Goal: Task Accomplishment & Management: Complete application form

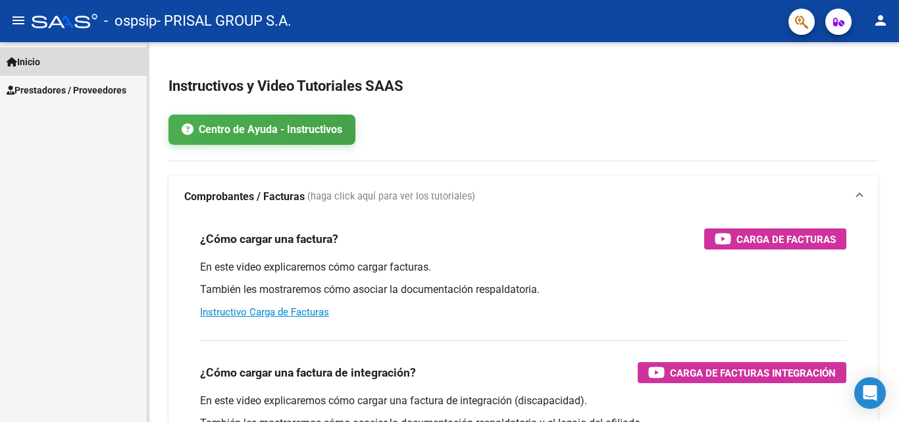
click at [63, 52] on link "Inicio" at bounding box center [73, 61] width 147 height 28
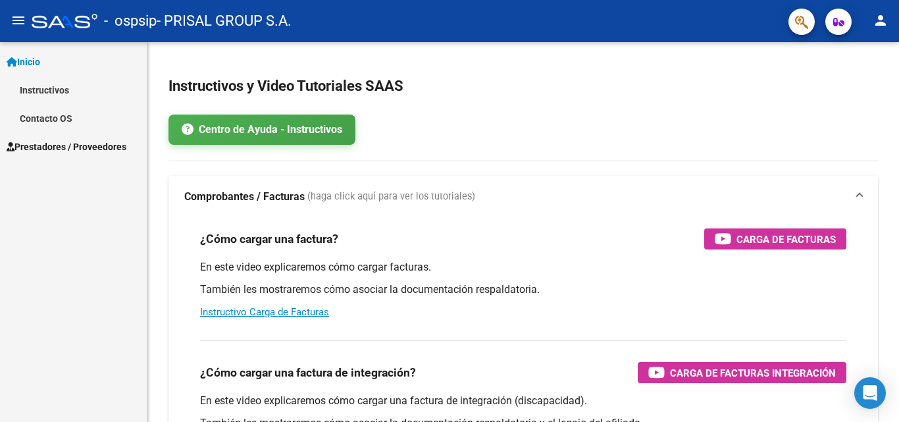
click at [74, 144] on span "Prestadores / Proveedores" at bounding box center [67, 146] width 120 height 14
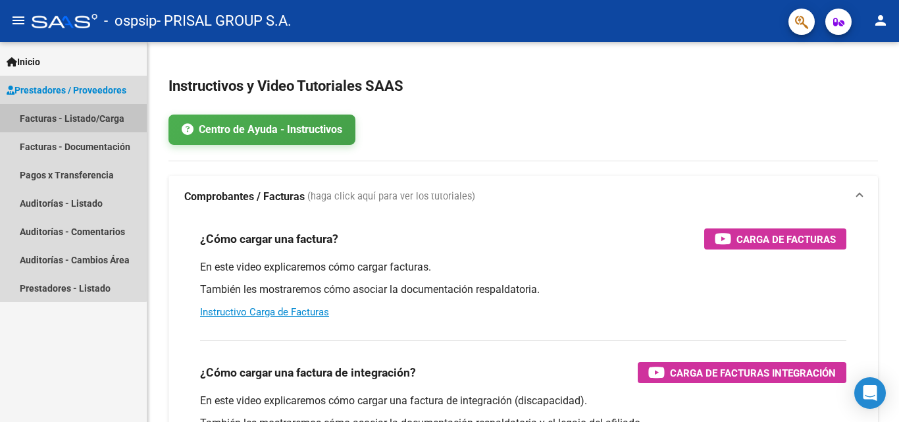
click at [62, 111] on link "Facturas - Listado/Carga" at bounding box center [73, 118] width 147 height 28
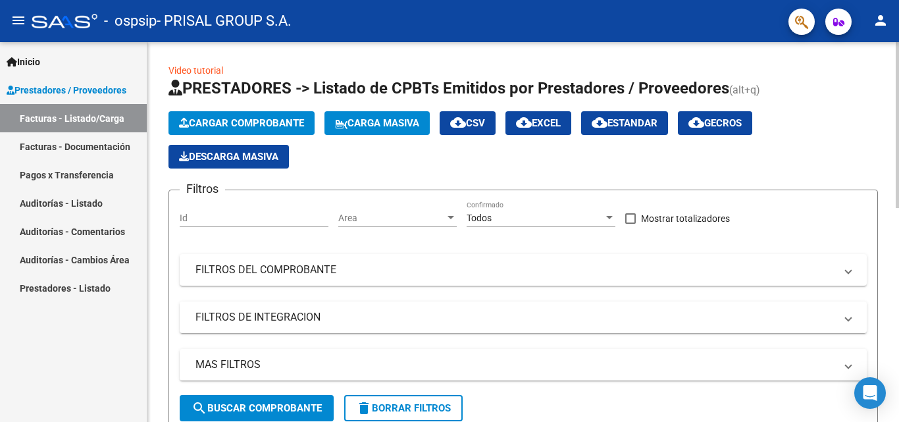
click at [247, 120] on span "Cargar Comprobante" at bounding box center [241, 123] width 125 height 12
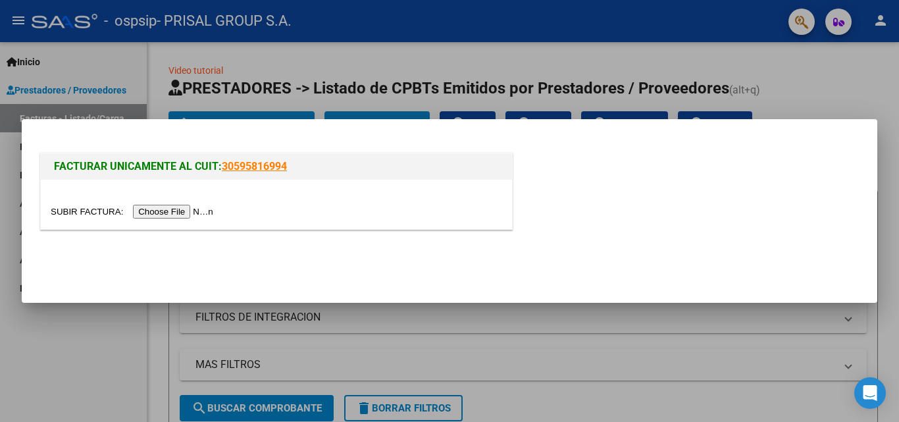
click at [194, 215] on input "file" at bounding box center [134, 212] width 166 height 14
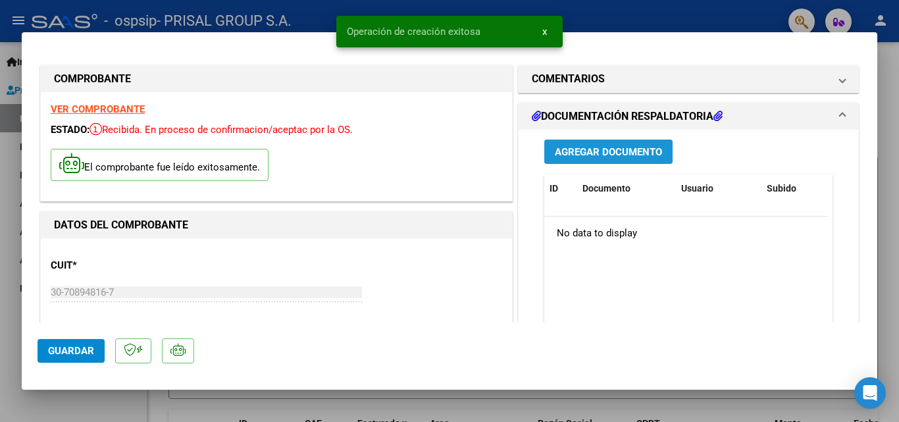
click at [582, 149] on span "Agregar Documento" at bounding box center [608, 152] width 107 height 12
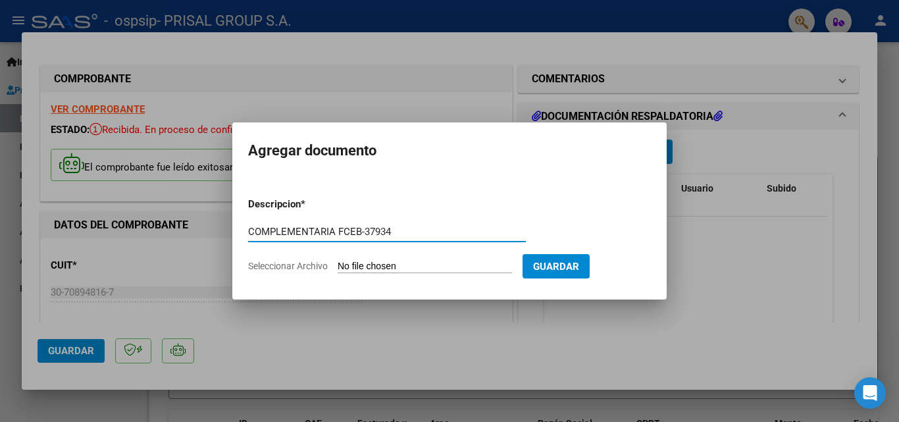
type input "COMPLEMENTARIA FCEB-37934"
click at [383, 270] on input "Seleccionar Archivo" at bounding box center [425, 267] width 174 height 13
type input "C:\fakepath\COMPLEMENTARIA FCEB-37934.pdf"
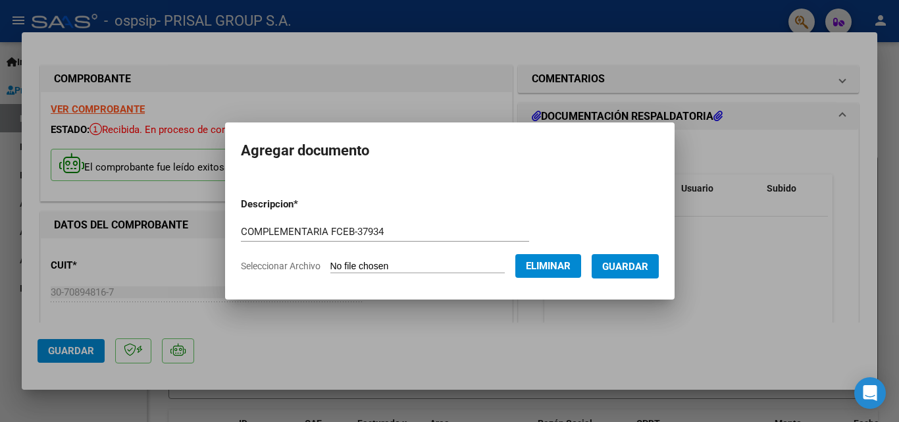
click at [634, 267] on span "Guardar" at bounding box center [625, 267] width 46 height 12
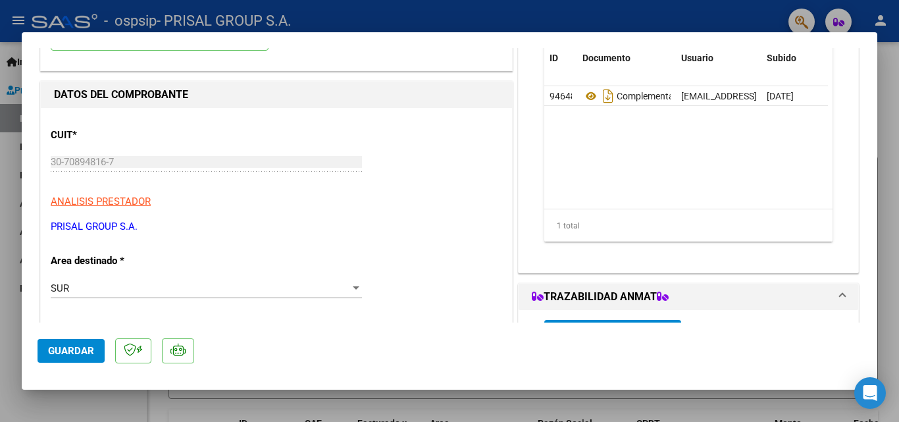
scroll to position [263, 0]
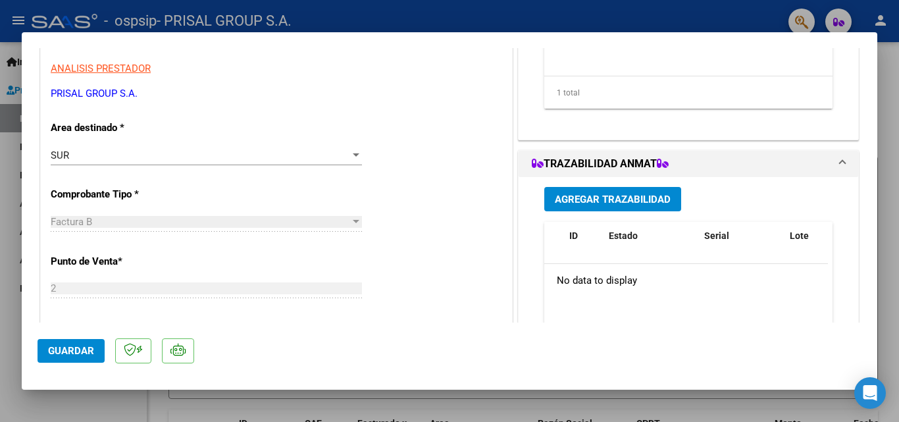
click at [597, 199] on span "Agregar Trazabilidad" at bounding box center [613, 199] width 116 height 12
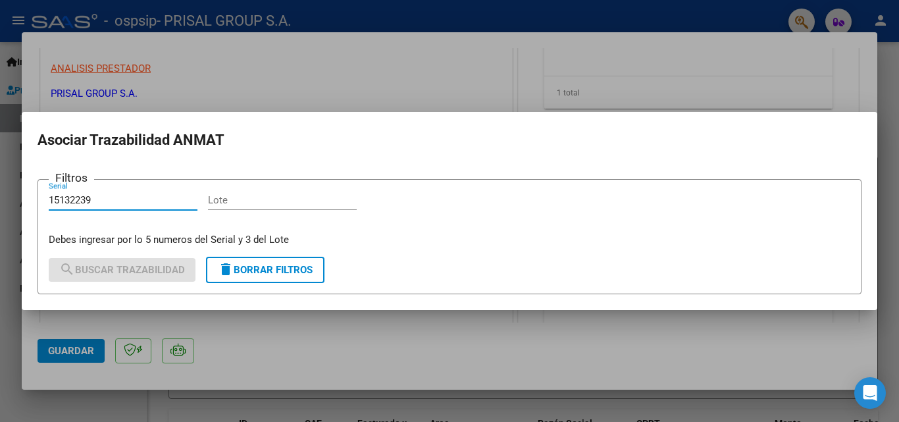
type input "15132239"
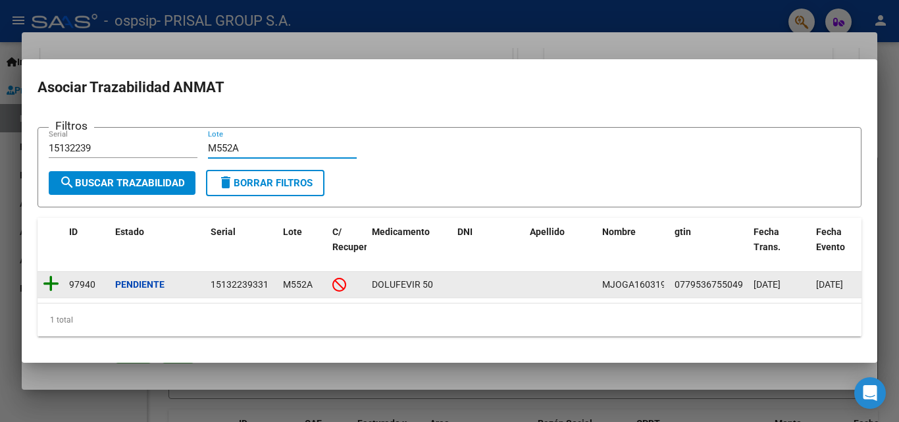
type input "M552A"
click at [53, 274] on icon at bounding box center [51, 283] width 16 height 18
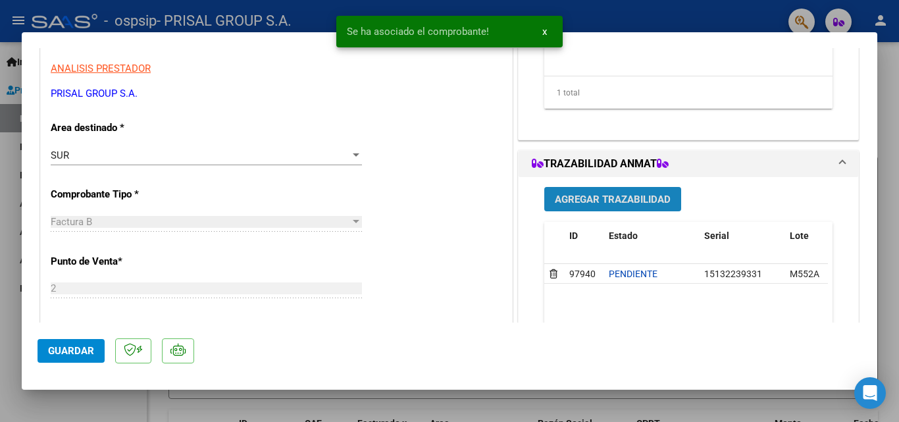
click at [646, 198] on span "Agregar Trazabilidad" at bounding box center [613, 199] width 116 height 12
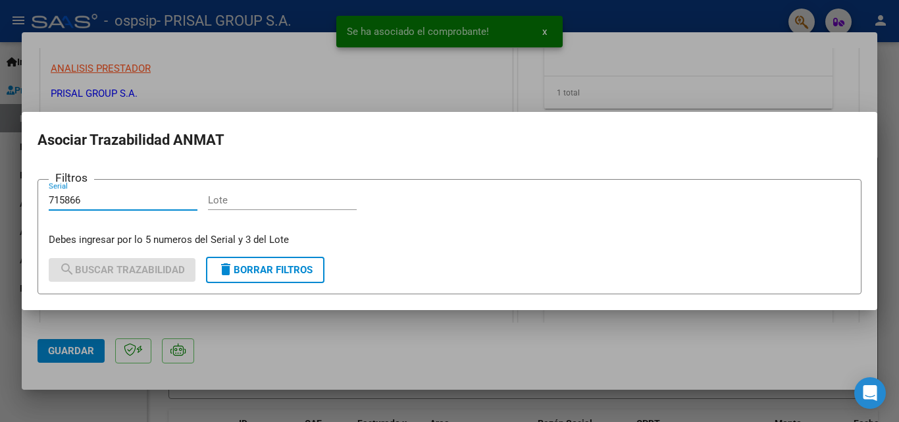
type input "715866"
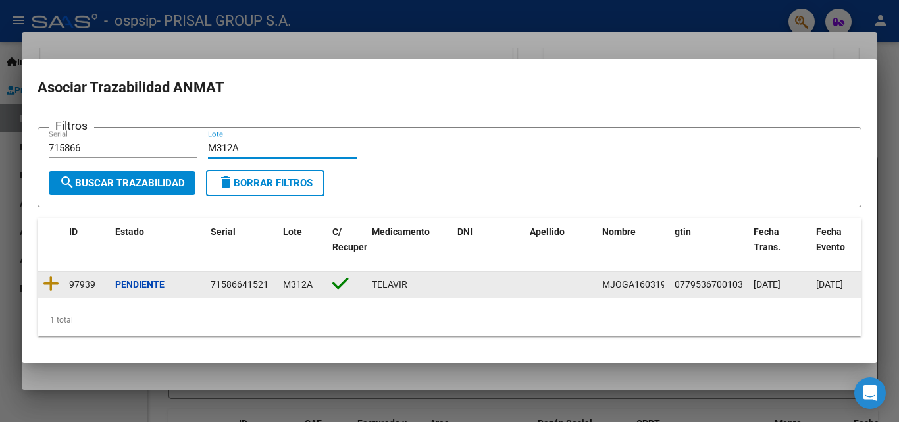
type input "M312A"
click at [52, 280] on icon at bounding box center [51, 283] width 16 height 18
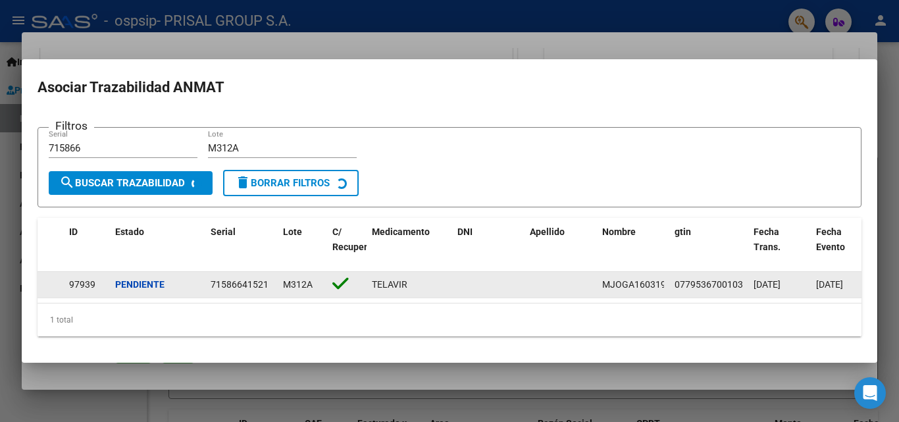
click at [52, 280] on datatable-body-cell at bounding box center [51, 285] width 26 height 26
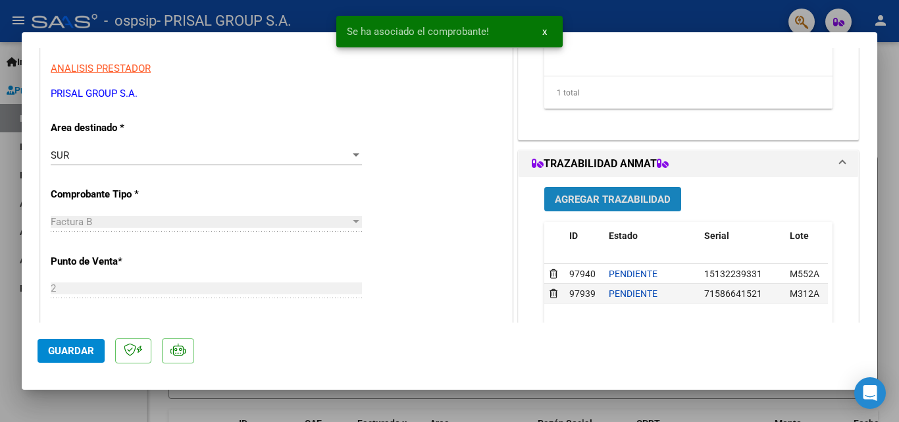
click at [611, 195] on span "Agregar Trazabilidad" at bounding box center [613, 199] width 116 height 12
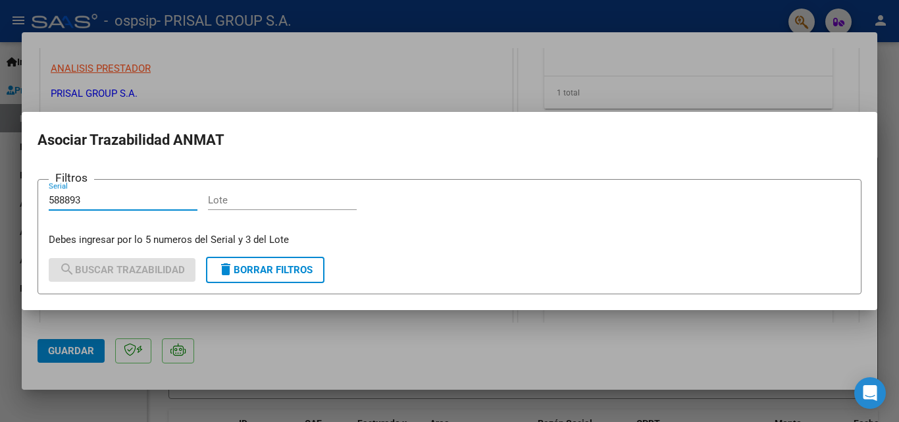
type input "588893"
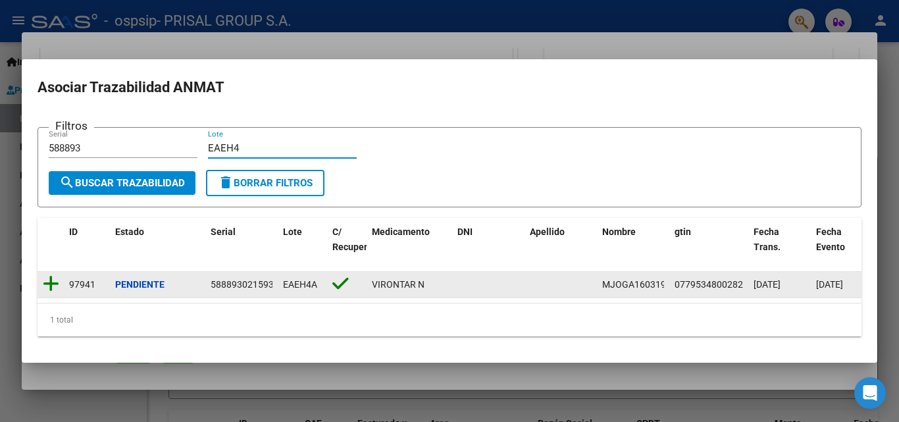
type input "EAEH4"
click at [50, 274] on icon at bounding box center [51, 283] width 16 height 18
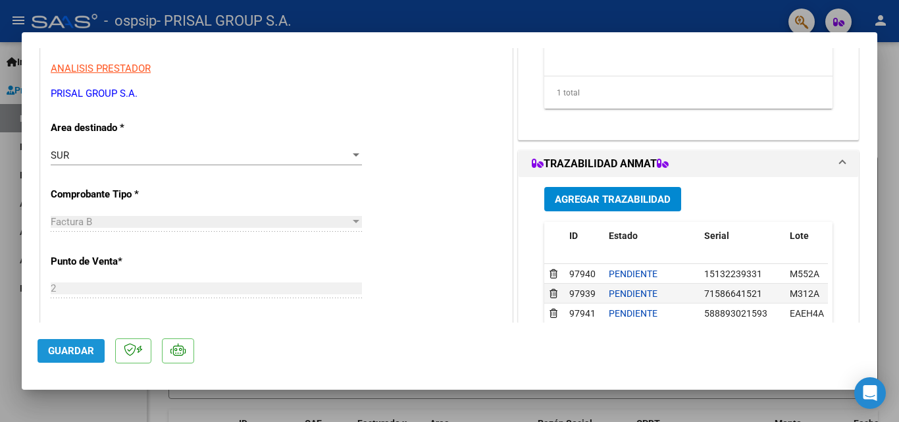
click at [92, 353] on span "Guardar" at bounding box center [71, 351] width 46 height 12
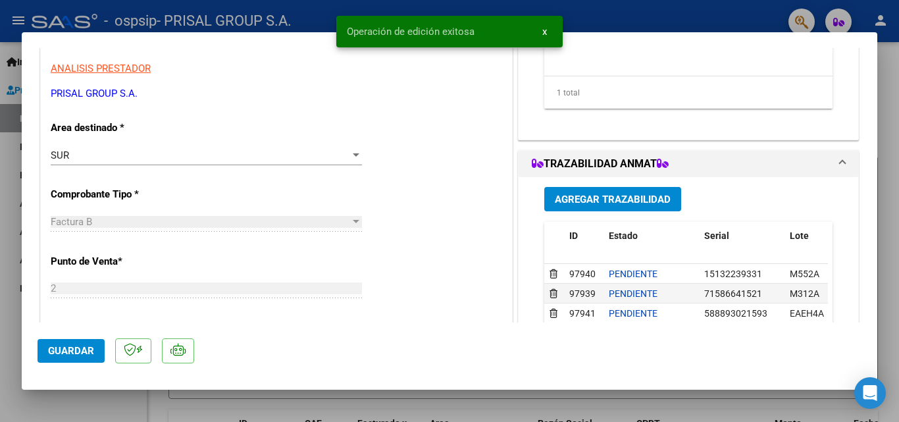
drag, startPoint x: 68, startPoint y: 352, endPoint x: 57, endPoint y: 338, distance: 18.7
click at [67, 351] on span "Guardar" at bounding box center [71, 351] width 46 height 12
click at [1, 236] on div at bounding box center [449, 211] width 899 height 422
type input "$ 0,00"
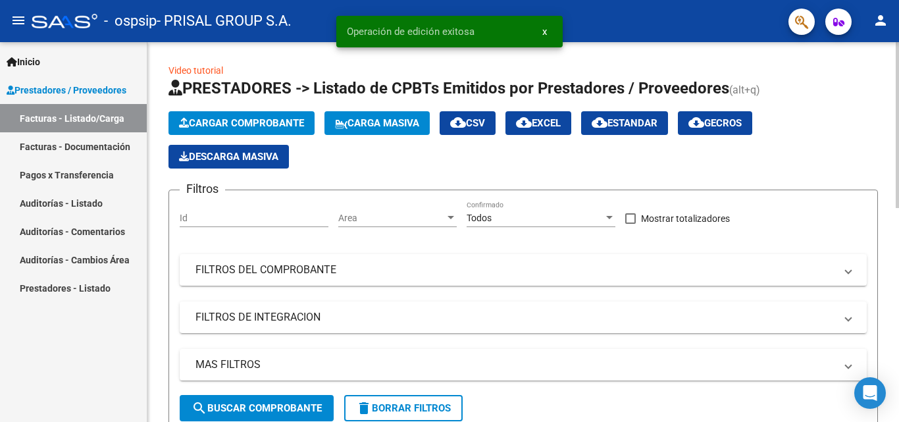
click at [243, 130] on button "Cargar Comprobante" at bounding box center [241, 123] width 146 height 24
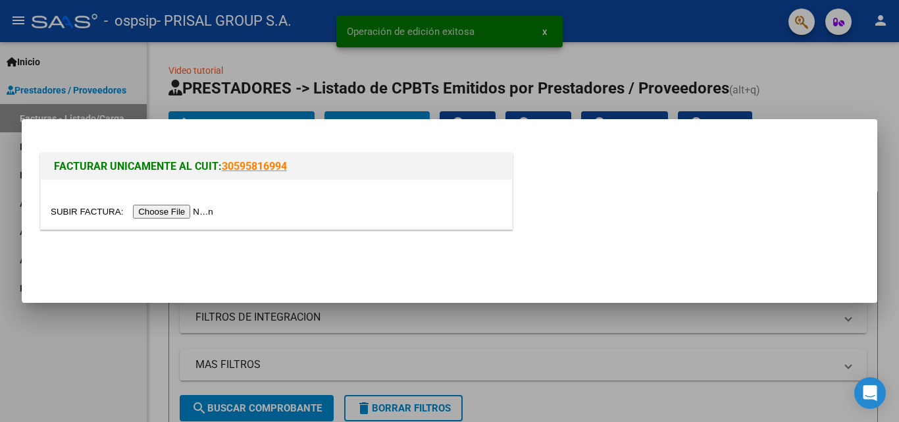
click at [170, 210] on input "file" at bounding box center [134, 212] width 166 height 14
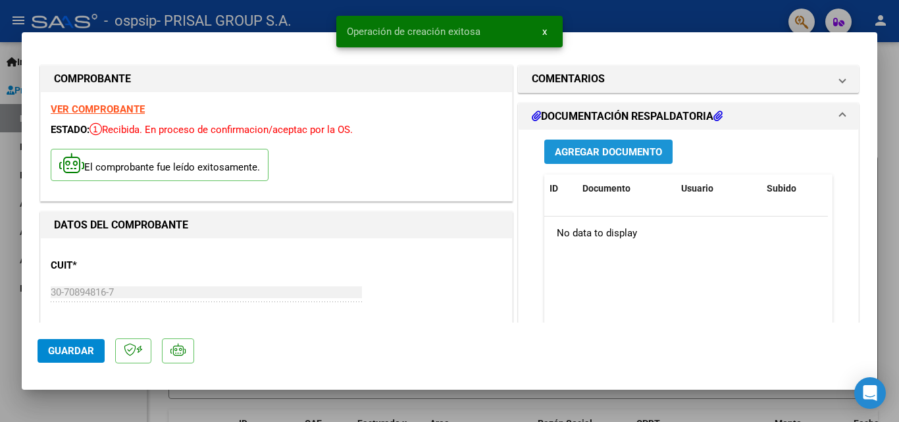
click at [587, 147] on span "Agregar Documento" at bounding box center [608, 152] width 107 height 12
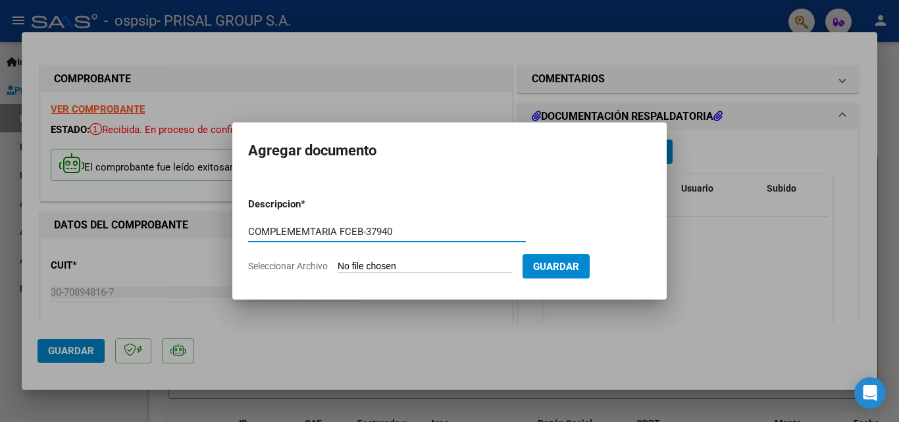
type input "COMPLEMEMTARIA FCEB-37940"
click at [338, 261] on input "Seleccionar Archivo" at bounding box center [425, 267] width 174 height 13
type input "C:\fakepath\COMPLEMENTARIA FCEB-37940.pdf"
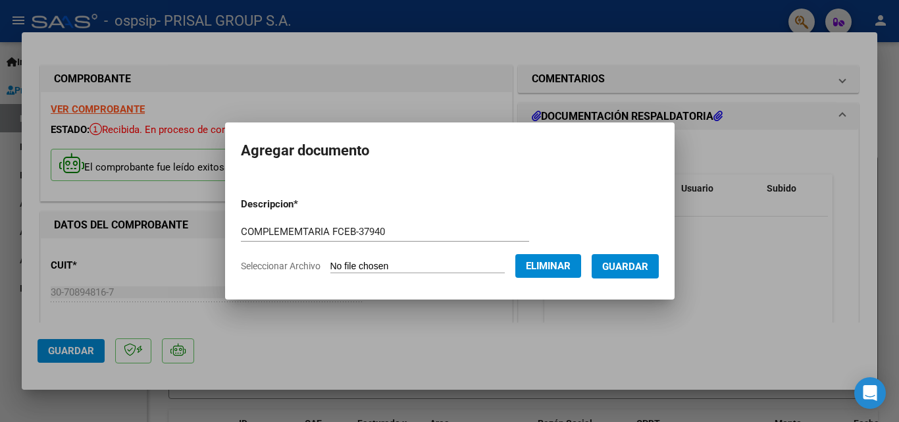
click at [645, 268] on span "Guardar" at bounding box center [625, 267] width 46 height 12
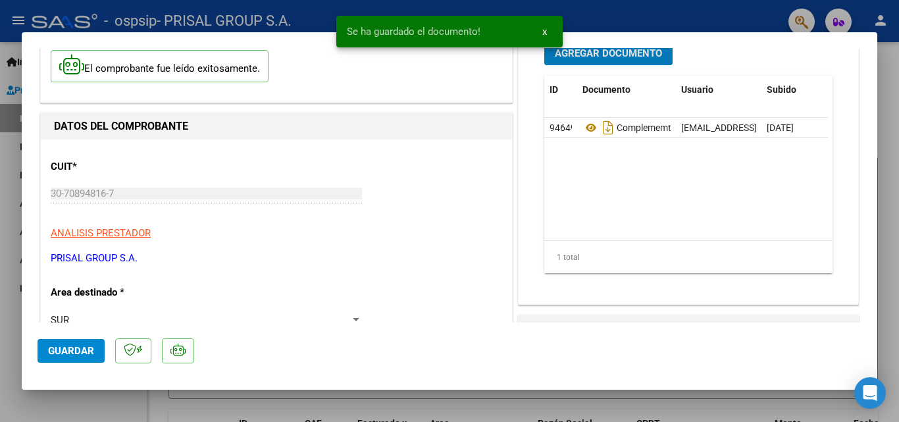
scroll to position [197, 0]
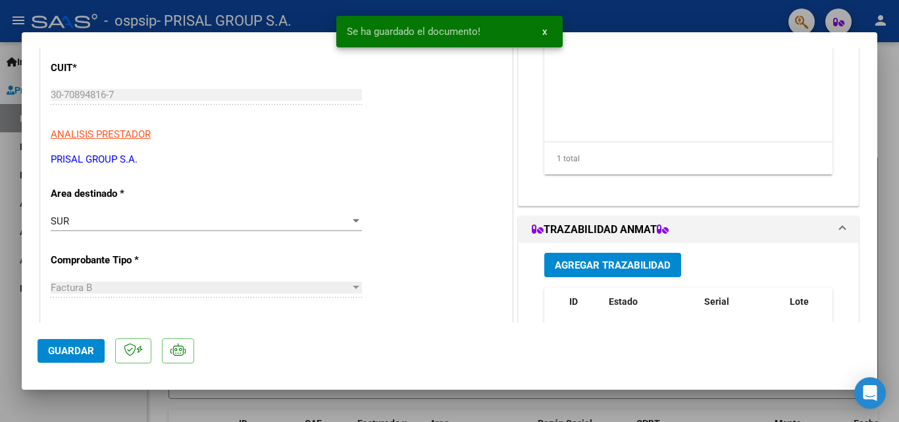
click at [599, 268] on span "Agregar Trazabilidad" at bounding box center [613, 265] width 116 height 12
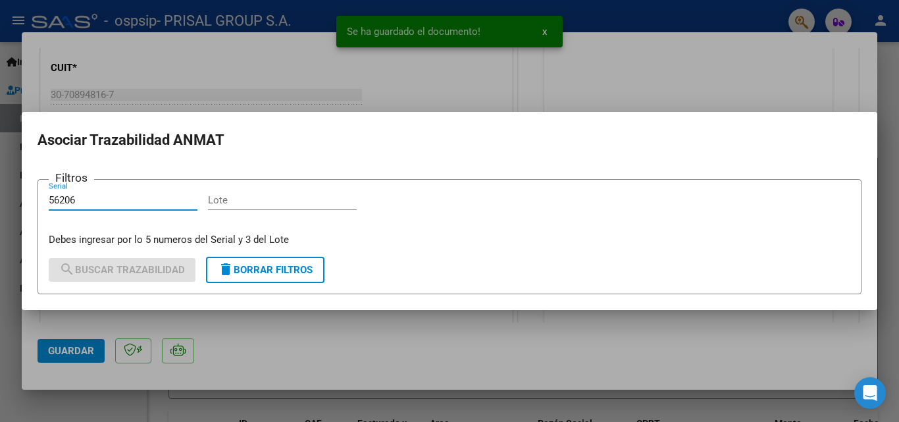
type input "56206"
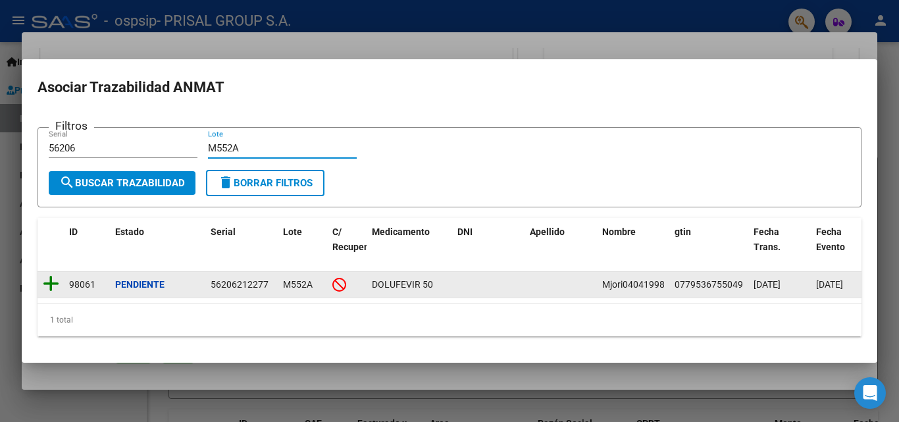
type input "M552A"
click at [54, 280] on icon at bounding box center [51, 283] width 16 height 18
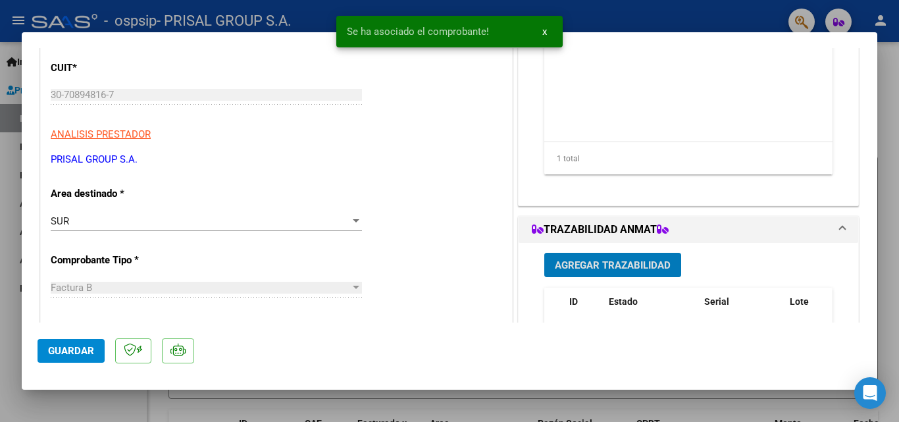
scroll to position [329, 0]
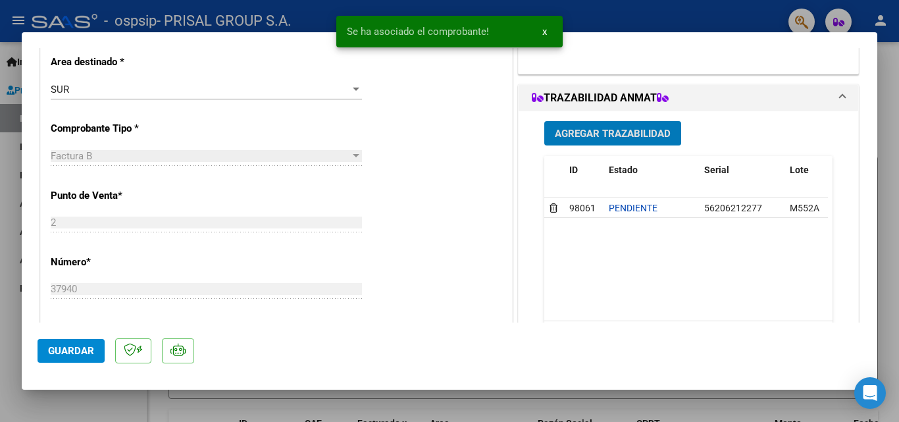
click at [634, 130] on span "Agregar Trazabilidad" at bounding box center [613, 134] width 116 height 12
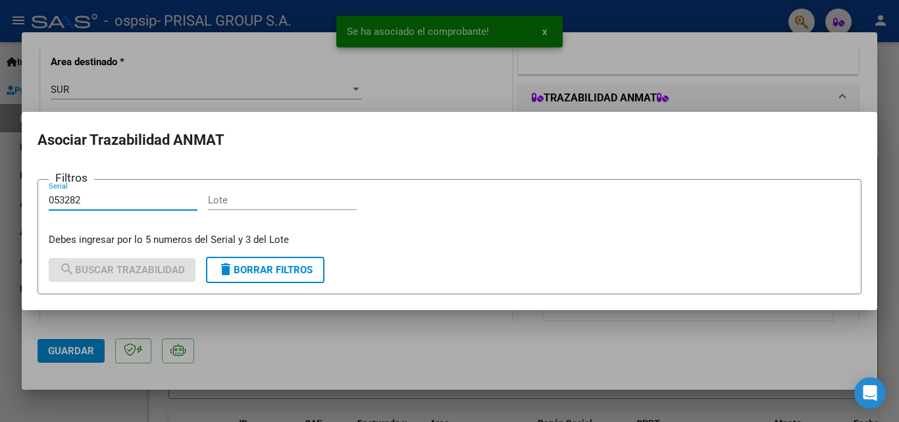
type input "053282"
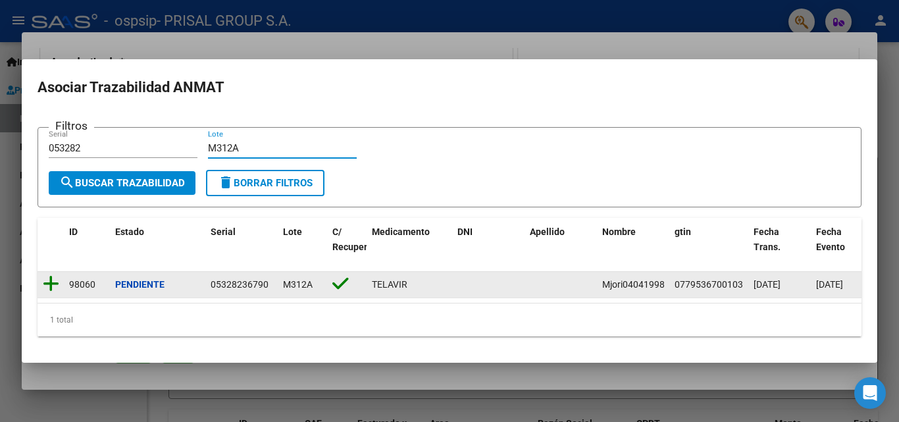
type input "M312A"
click at [54, 279] on icon at bounding box center [51, 283] width 16 height 18
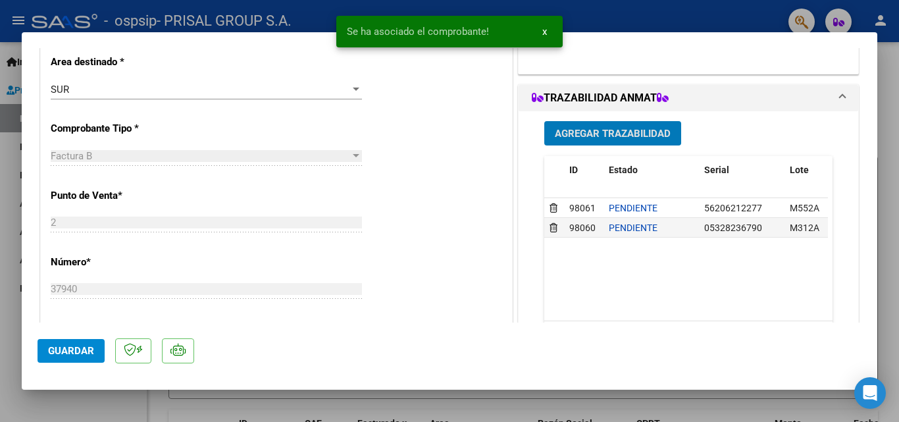
click at [85, 345] on span "Guardar" at bounding box center [71, 351] width 46 height 12
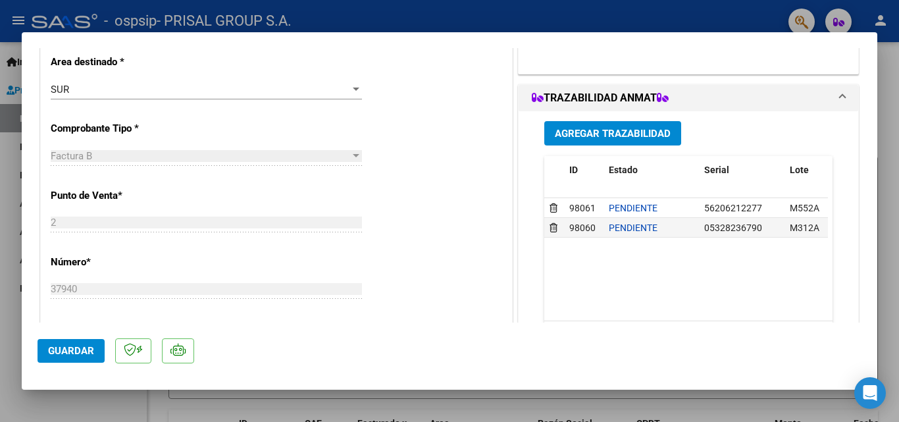
scroll to position [592, 0]
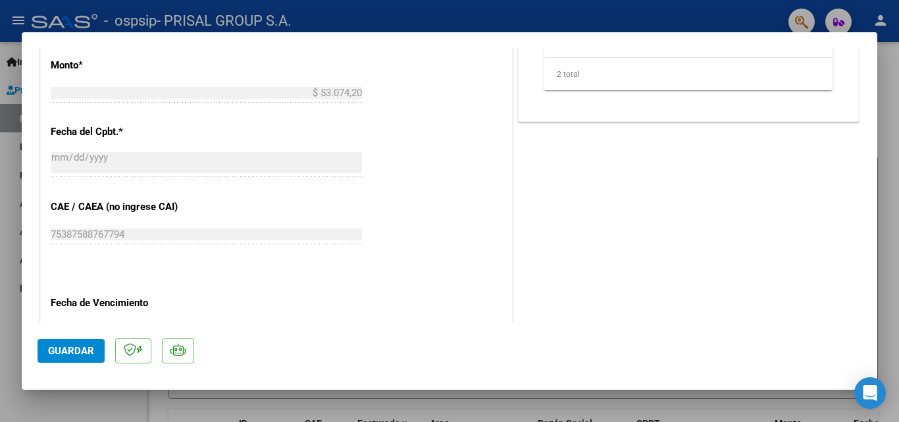
click at [40, 351] on button "Guardar" at bounding box center [71, 351] width 67 height 24
click at [11, 308] on div at bounding box center [449, 211] width 899 height 422
type input "$ 0,00"
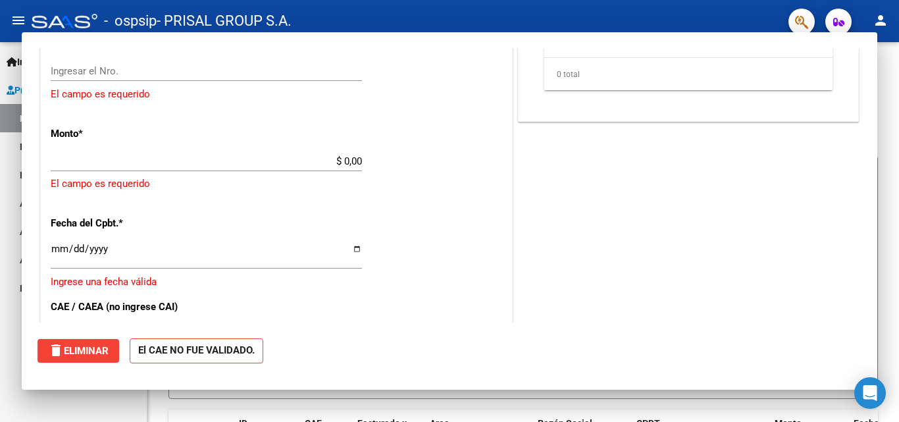
scroll to position [0, 0]
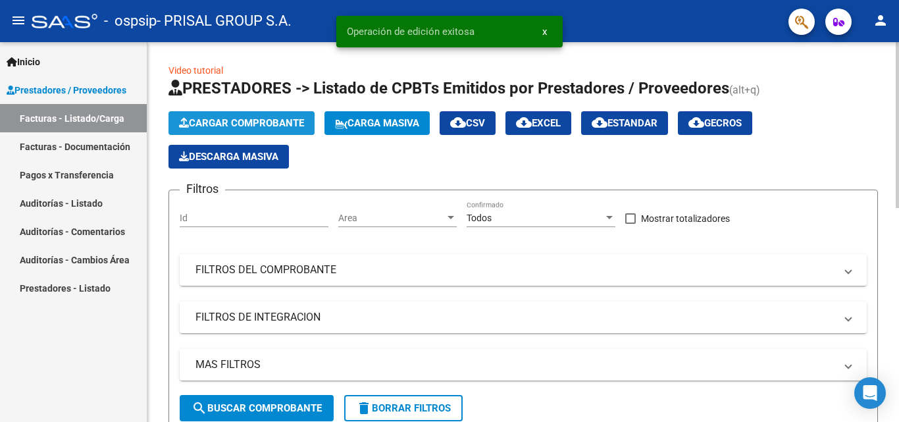
click at [284, 115] on button "Cargar Comprobante" at bounding box center [241, 123] width 146 height 24
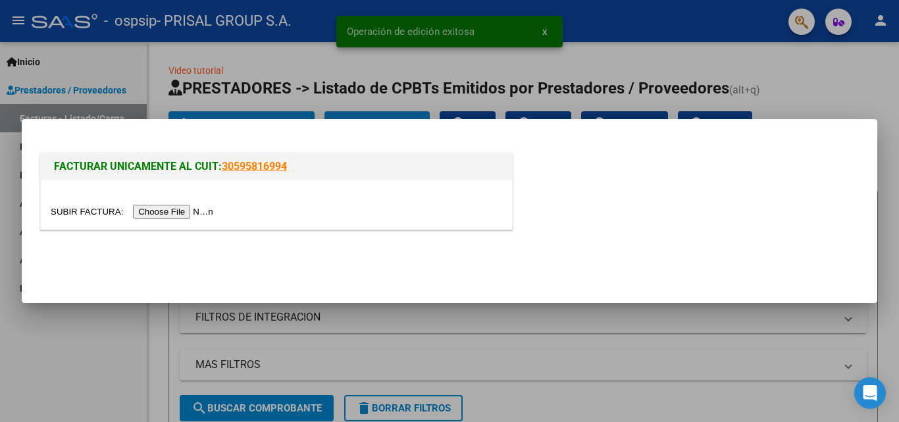
click at [187, 214] on input "file" at bounding box center [134, 212] width 166 height 14
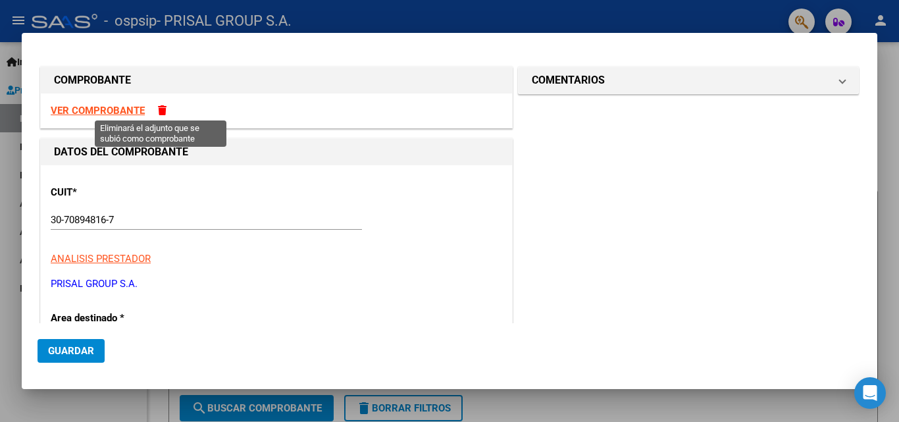
click at [158, 112] on span at bounding box center [162, 110] width 9 height 10
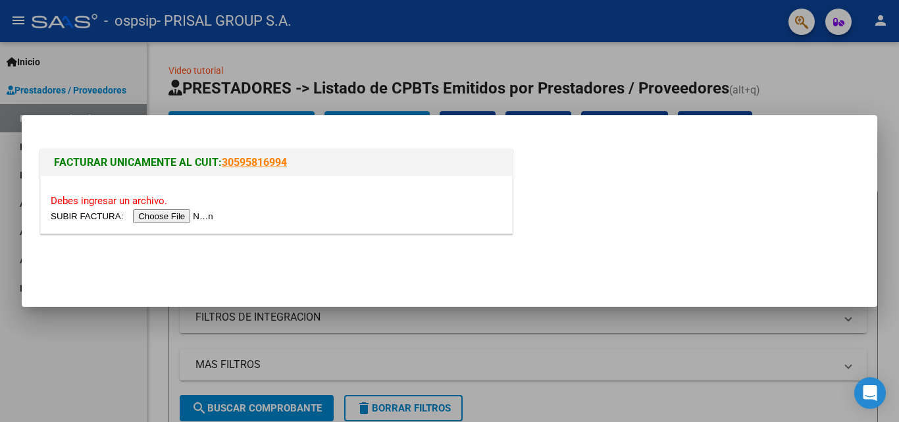
click at [189, 220] on input "file" at bounding box center [134, 216] width 166 height 14
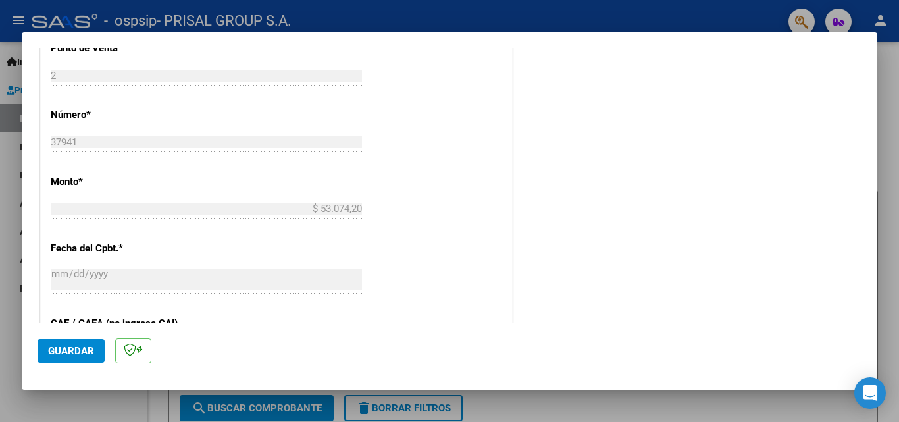
scroll to position [592, 0]
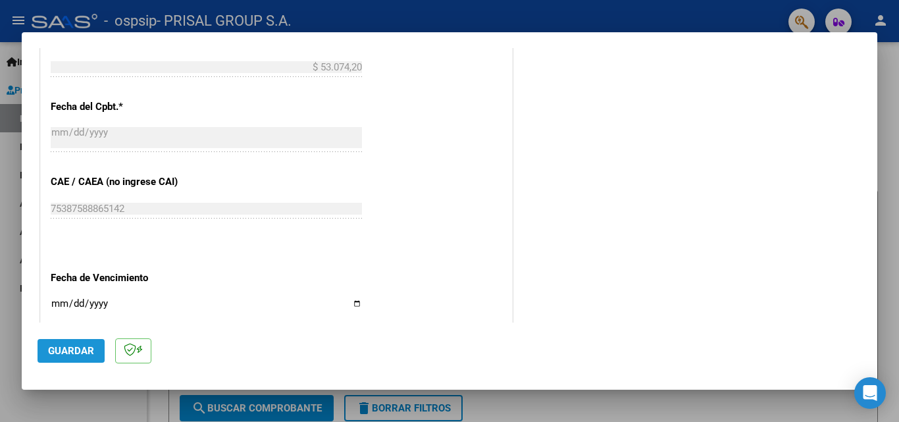
click at [66, 346] on span "Guardar" at bounding box center [71, 351] width 46 height 12
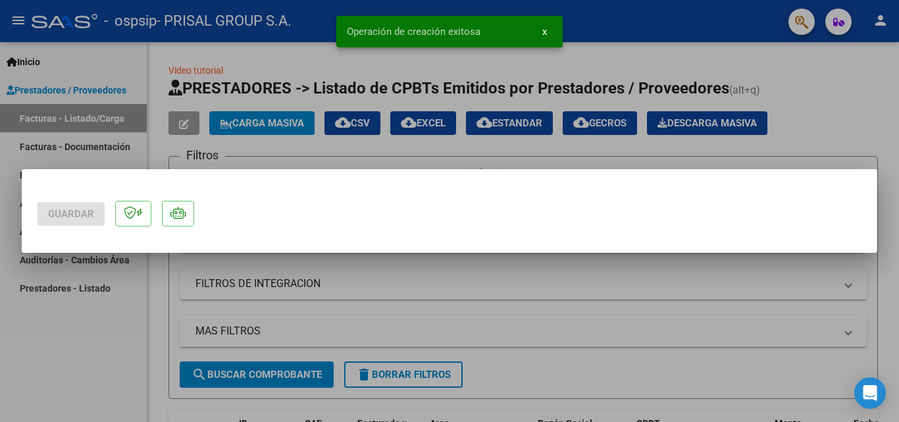
scroll to position [0, 0]
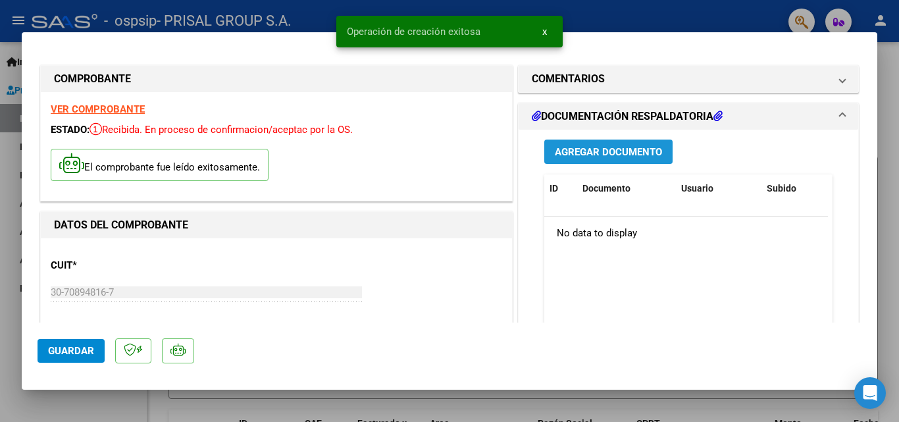
click at [599, 153] on span "Agregar Documento" at bounding box center [608, 152] width 107 height 12
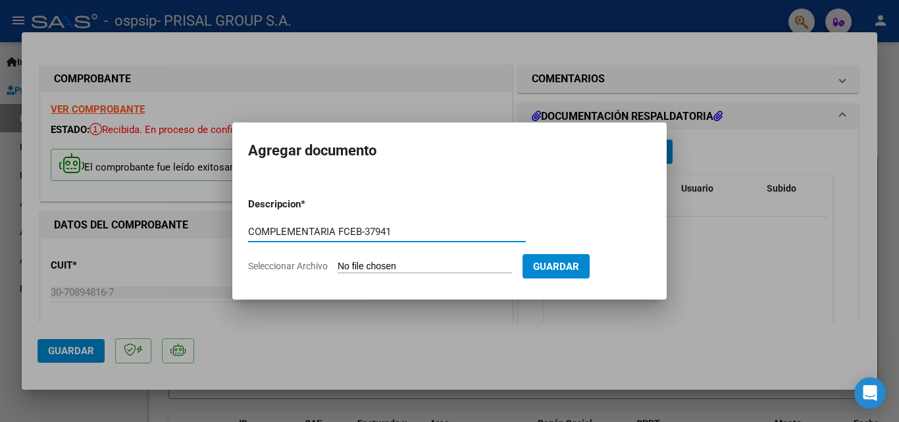
type input "COMPLEMENTARIA FCEB-37941"
click at [338, 261] on input "Seleccionar Archivo" at bounding box center [425, 267] width 174 height 13
type input "C:\fakepath\COMPLEMENTARIA FCEB-37941.pdf"
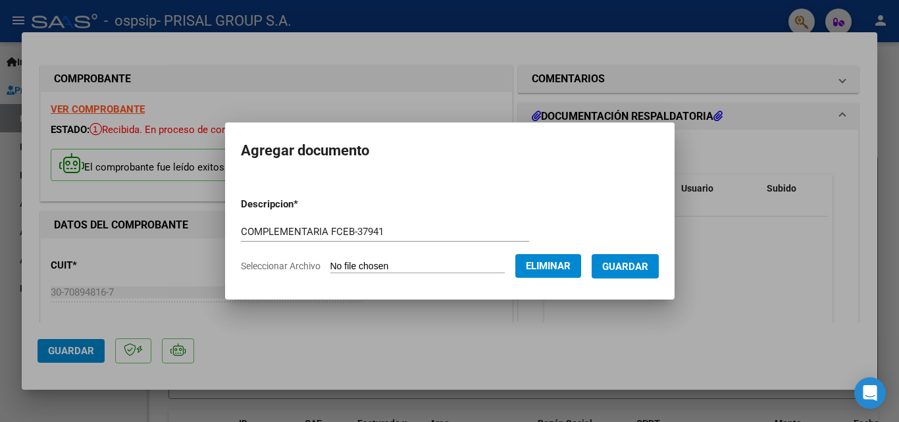
click at [635, 261] on span "Guardar" at bounding box center [625, 267] width 46 height 12
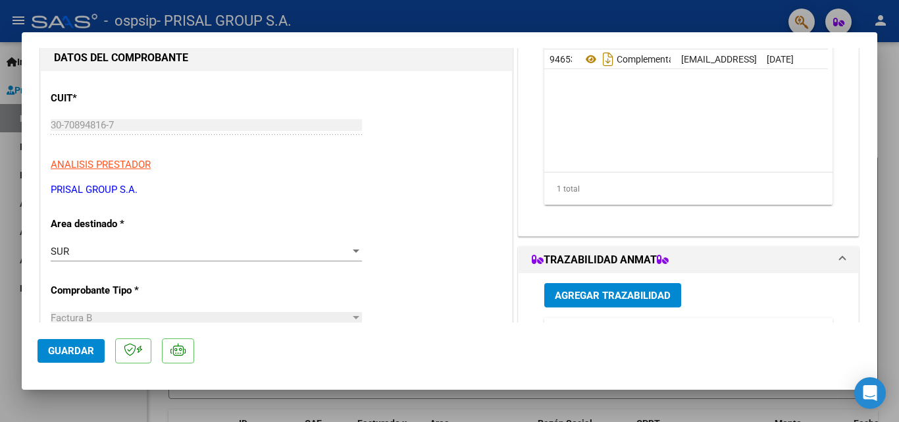
scroll to position [197, 0]
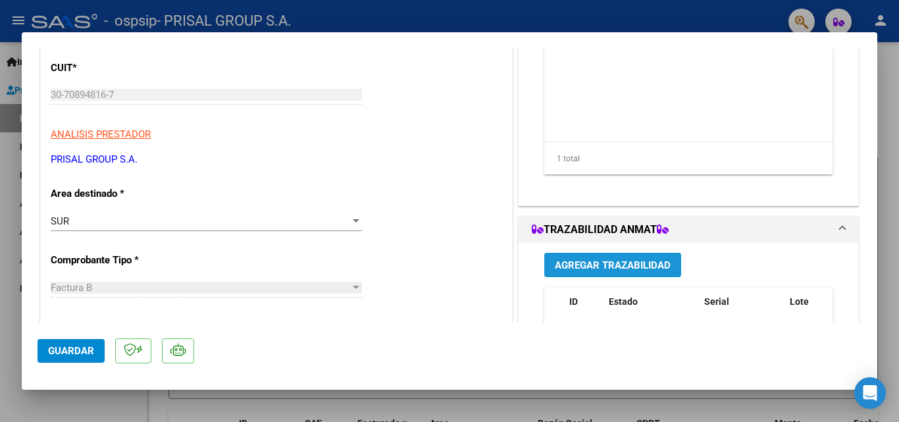
click at [615, 257] on button "Agregar Trazabilidad" at bounding box center [612, 265] width 137 height 24
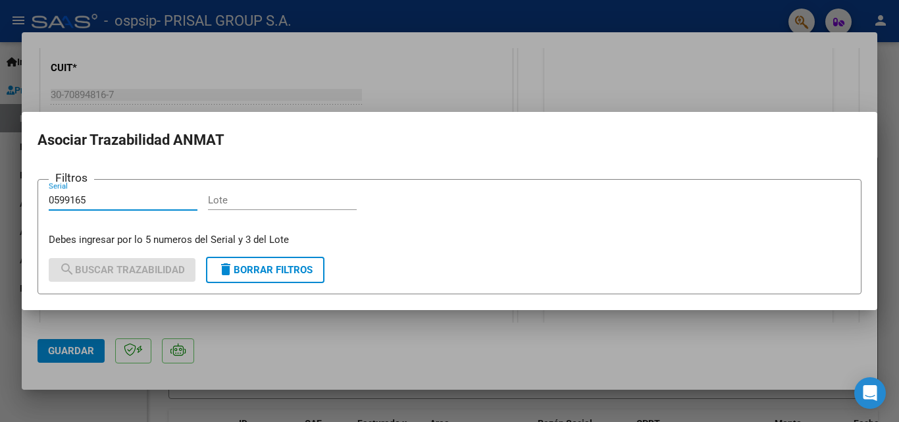
type input "0599165"
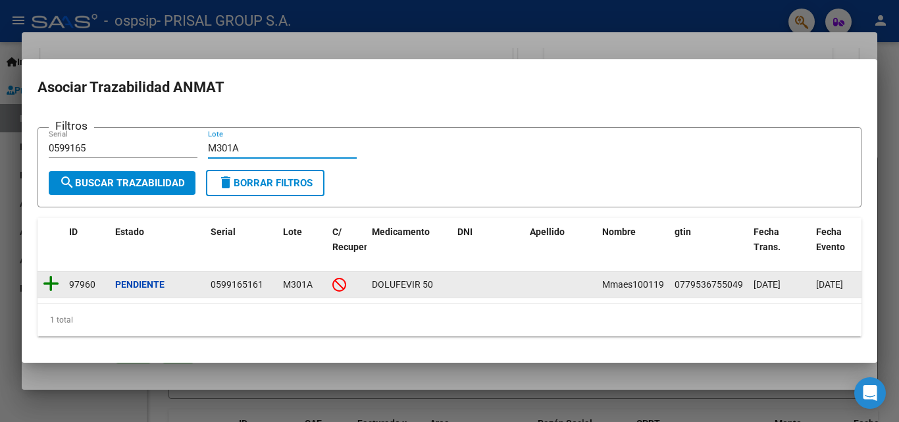
type input "M301A"
click at [54, 280] on icon at bounding box center [51, 283] width 16 height 18
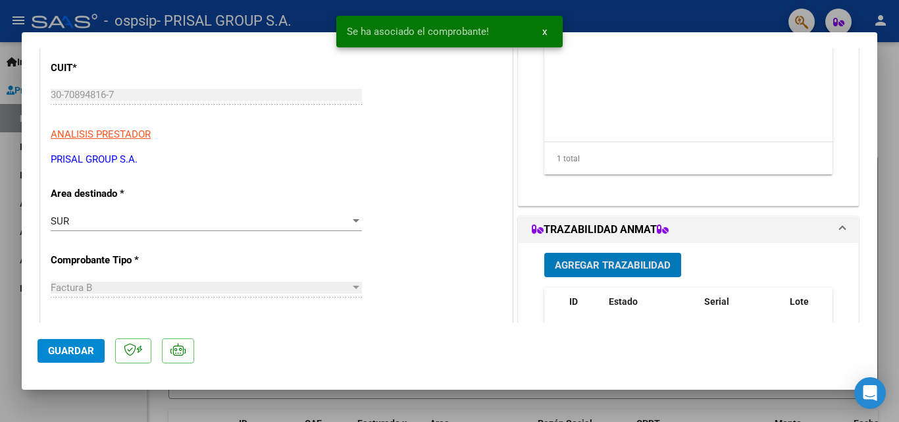
click at [658, 257] on button "Agregar Trazabilidad" at bounding box center [612, 265] width 137 height 24
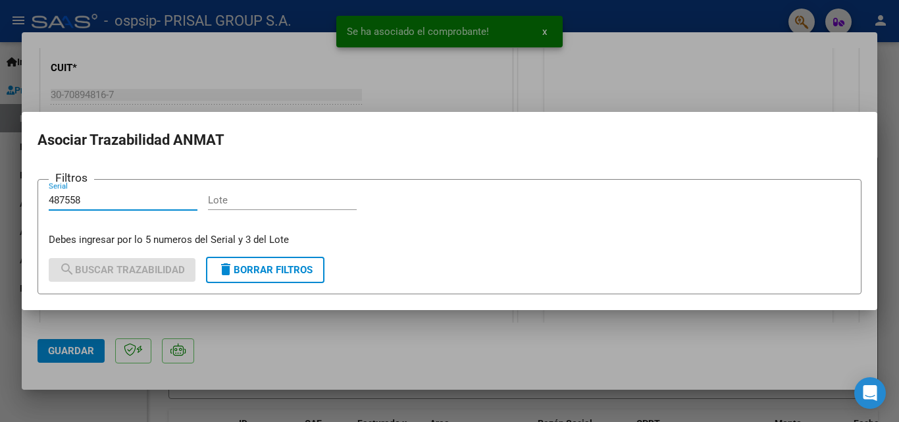
type input "487558"
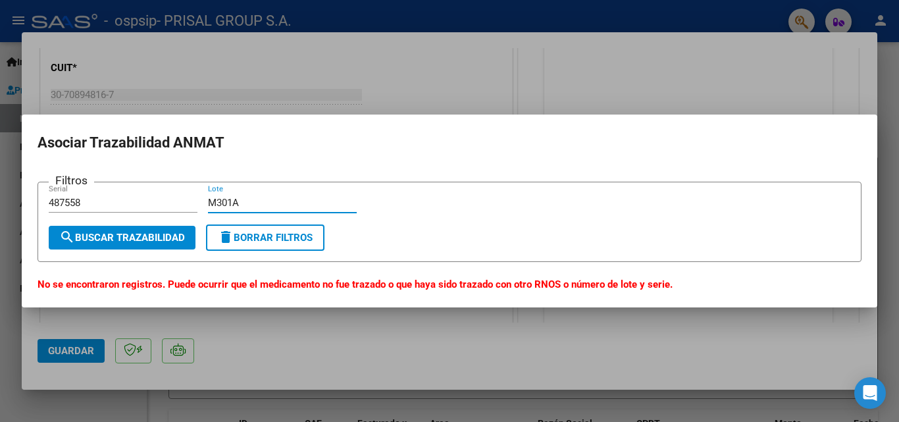
drag, startPoint x: 210, startPoint y: 189, endPoint x: 159, endPoint y: 166, distance: 56.3
click at [166, 172] on mat-dialog-content "Filtros 487558 Serial M301A Lote search Buscar Trazabilidad delete Borrar Filtr…" at bounding box center [449, 230] width 855 height 124
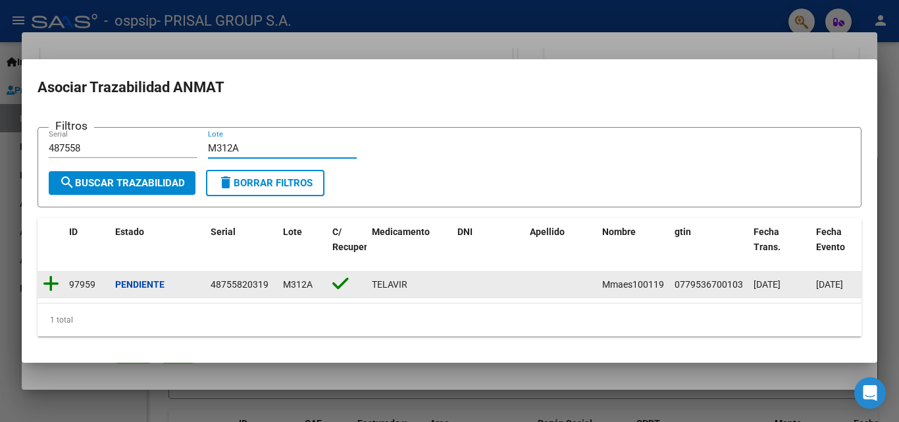
type input "M312A"
click at [52, 275] on icon at bounding box center [51, 283] width 16 height 18
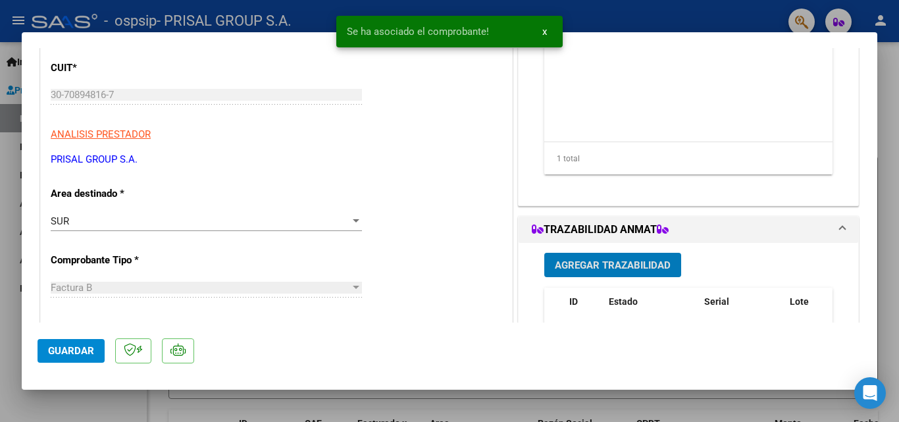
click at [74, 352] on span "Guardar" at bounding box center [71, 351] width 46 height 12
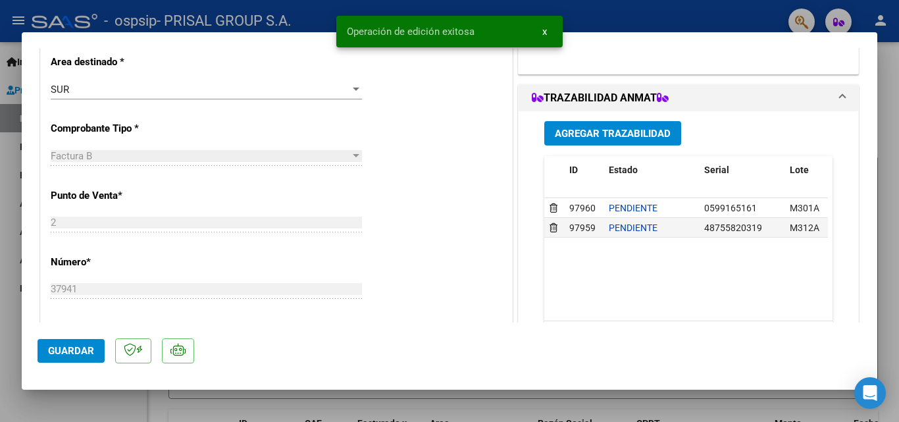
click at [0, 244] on div at bounding box center [449, 211] width 899 height 422
type input "$ 0,00"
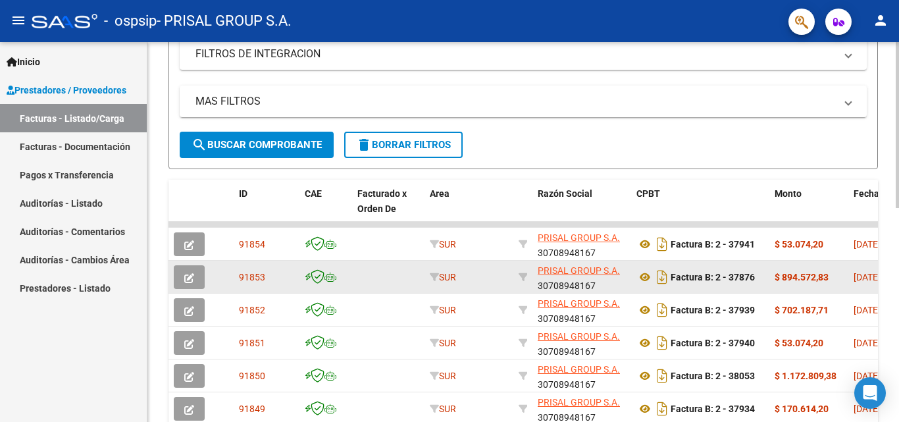
scroll to position [0, 0]
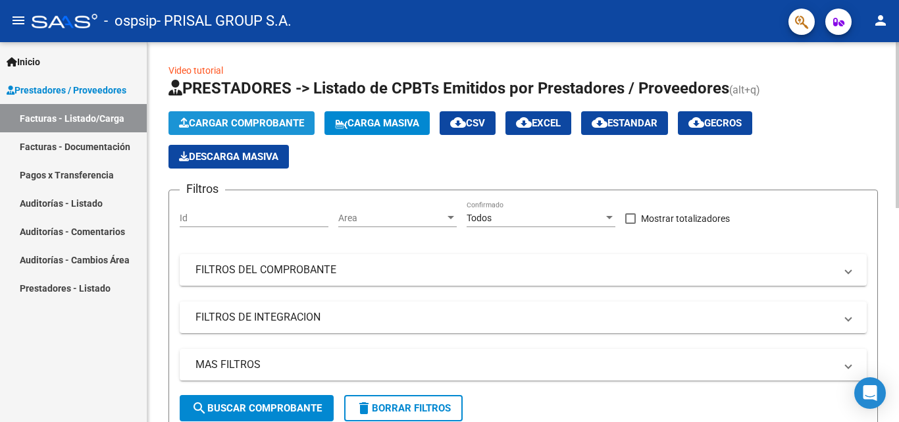
click at [263, 113] on button "Cargar Comprobante" at bounding box center [241, 123] width 146 height 24
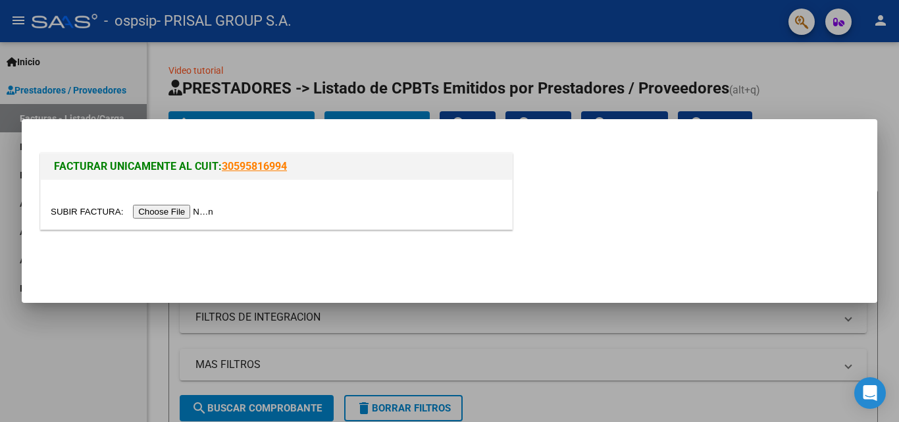
click at [194, 213] on input "file" at bounding box center [134, 212] width 166 height 14
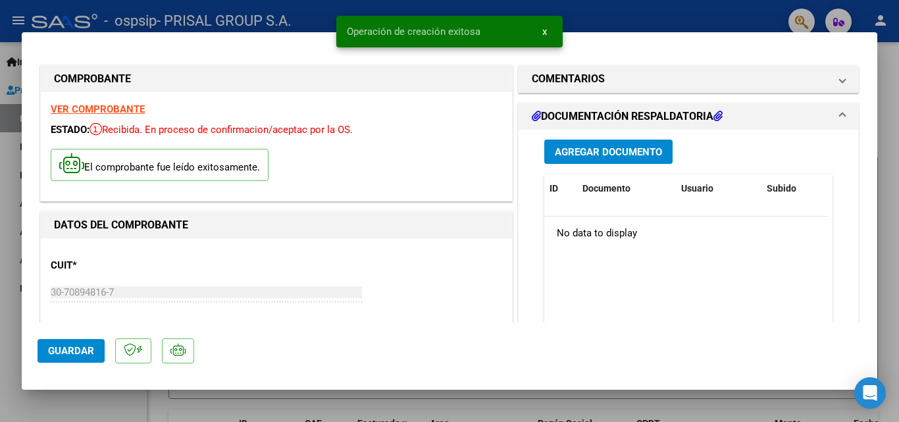
click at [607, 144] on button "Agregar Documento" at bounding box center [608, 151] width 128 height 24
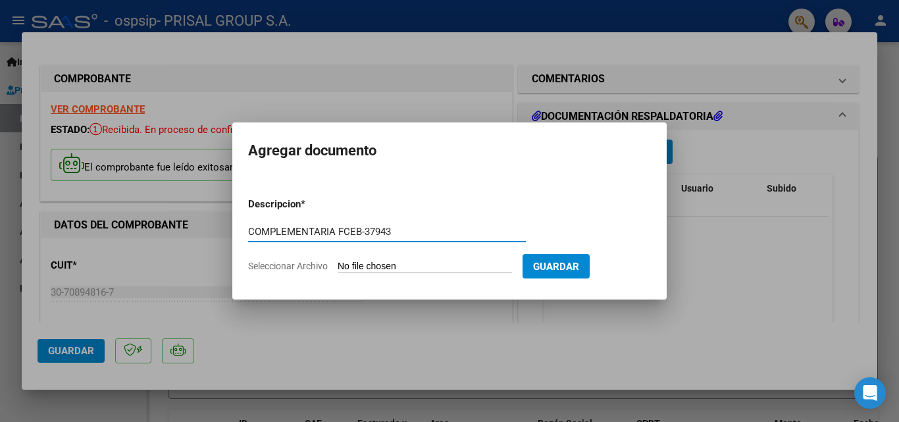
type input "COMPLEMENTARIA FCEB-37943"
click at [338, 261] on input "Seleccionar Archivo" at bounding box center [425, 267] width 174 height 13
type input "C:\fakepath\COMPLEMENTARIA FCEB-37943.pdf"
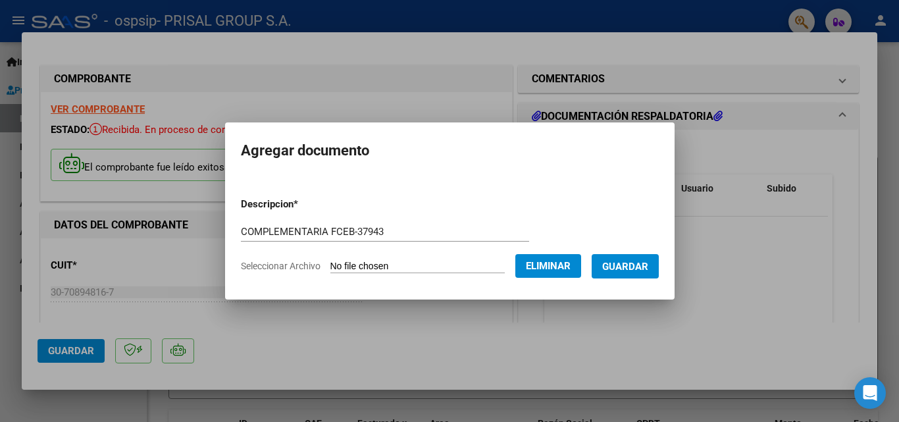
click at [634, 265] on span "Guardar" at bounding box center [625, 267] width 46 height 12
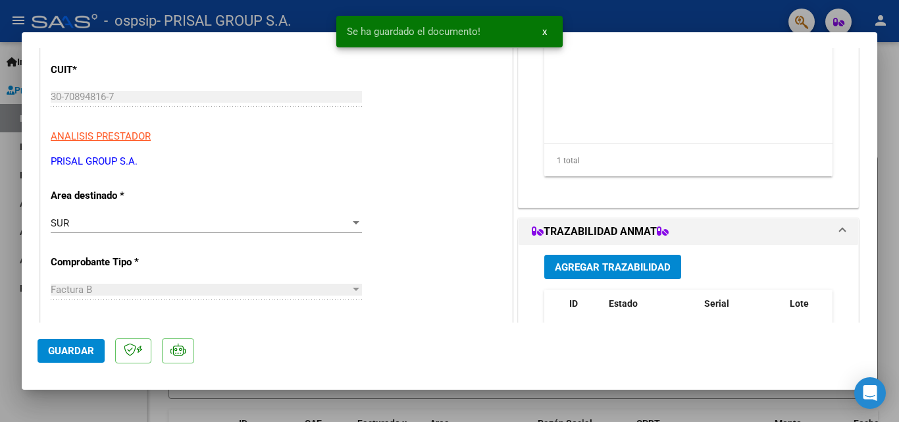
scroll to position [263, 0]
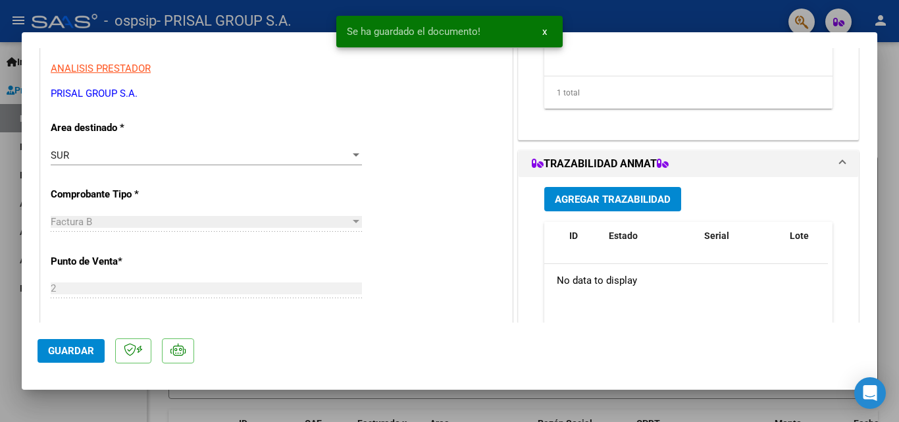
click at [597, 195] on span "Agregar Trazabilidad" at bounding box center [613, 199] width 116 height 12
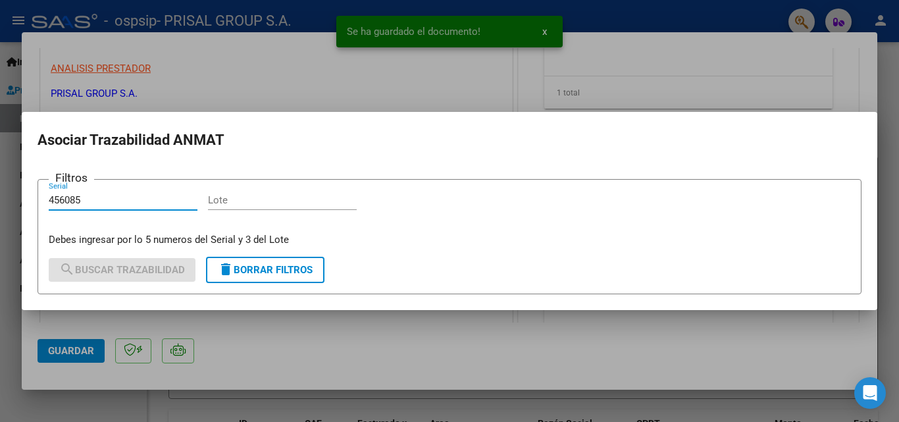
type input "456085"
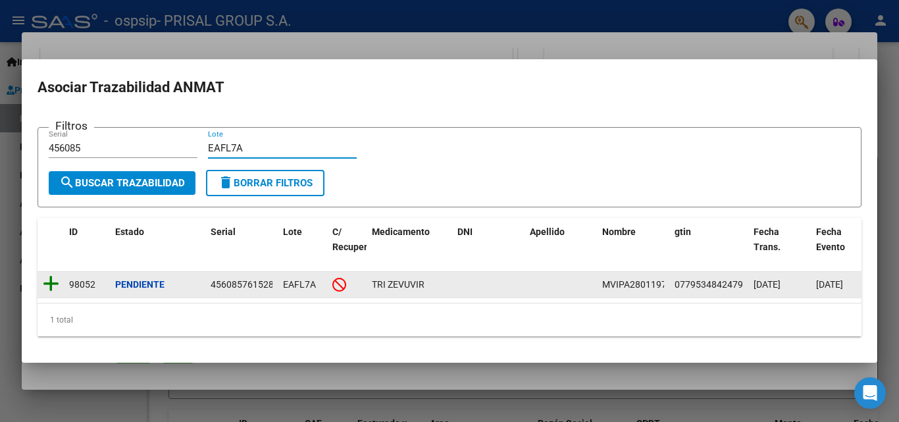
type input "EAFL7A"
click at [51, 284] on icon at bounding box center [51, 283] width 16 height 18
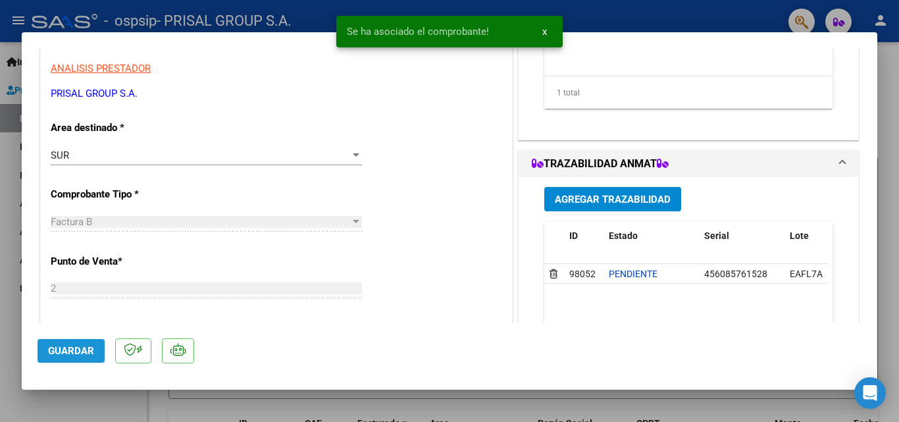
click at [98, 351] on button "Guardar" at bounding box center [71, 351] width 67 height 24
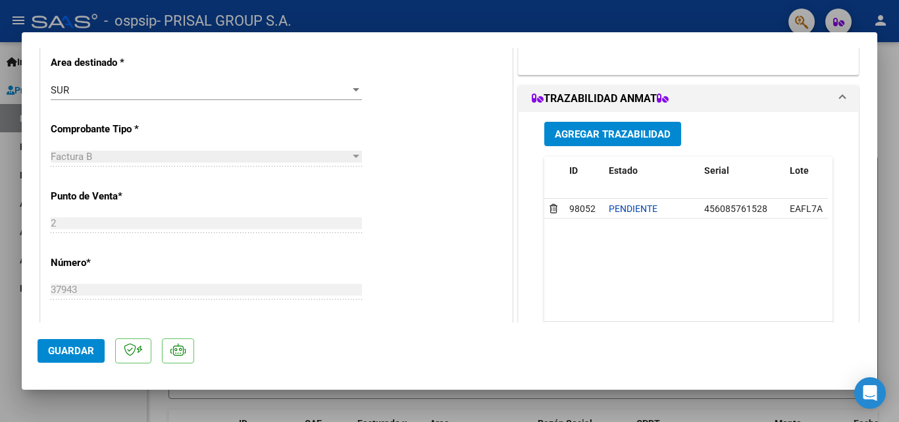
scroll to position [329, 0]
click at [84, 345] on span "Guardar" at bounding box center [71, 351] width 46 height 12
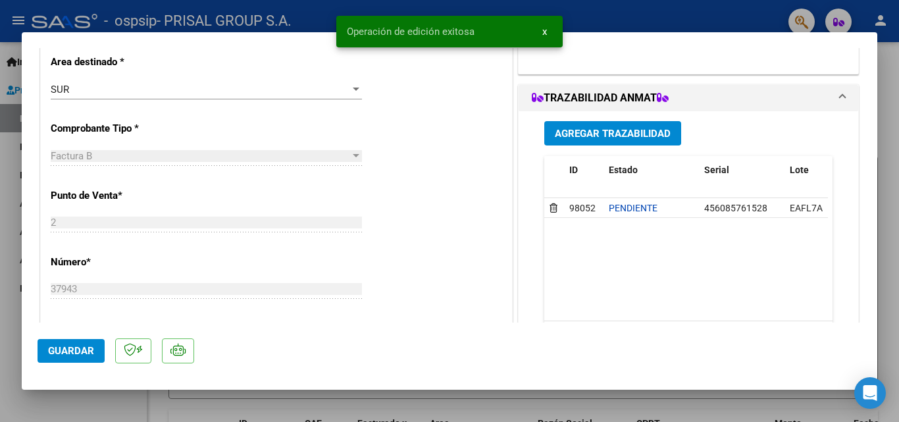
click at [1, 285] on div at bounding box center [449, 211] width 899 height 422
type input "$ 0,00"
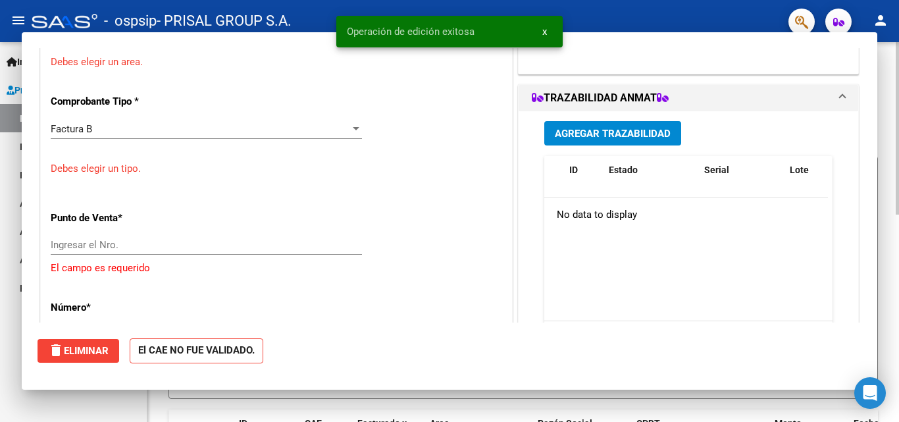
scroll to position [289, 0]
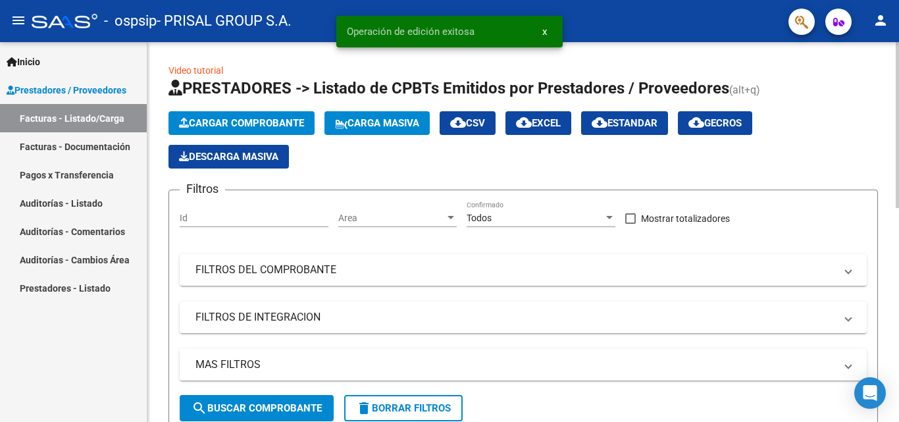
click at [263, 126] on span "Cargar Comprobante" at bounding box center [241, 123] width 125 height 12
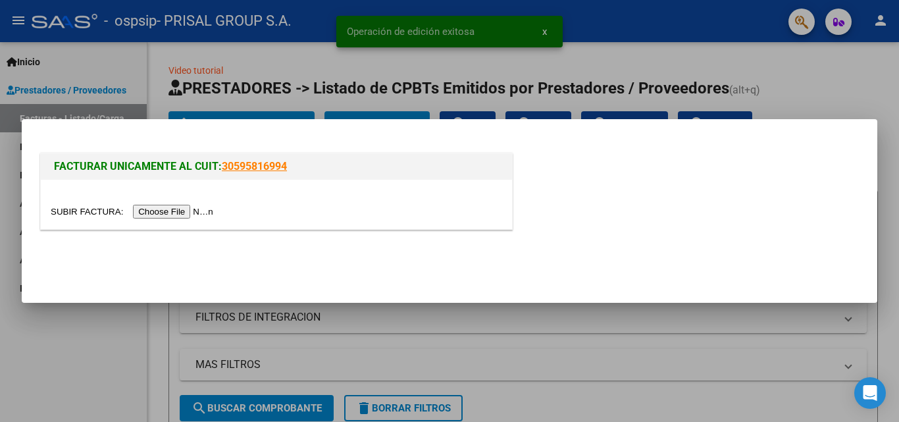
click at [211, 215] on input "file" at bounding box center [134, 212] width 166 height 14
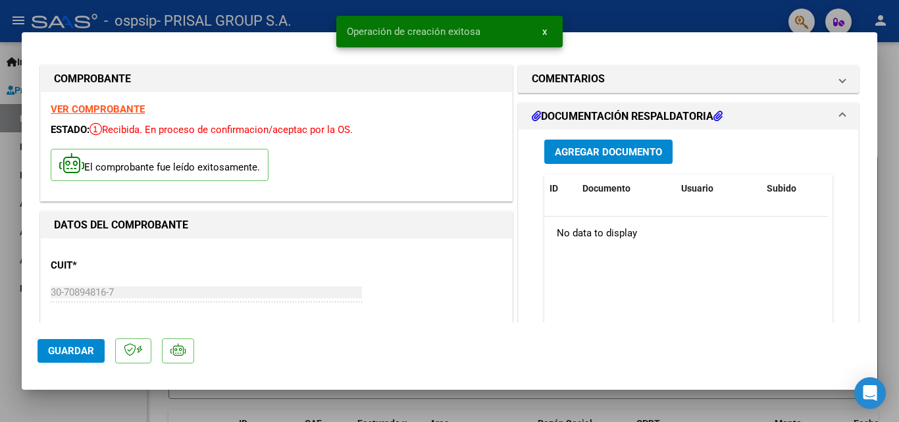
click at [599, 143] on button "Agregar Documento" at bounding box center [608, 151] width 128 height 24
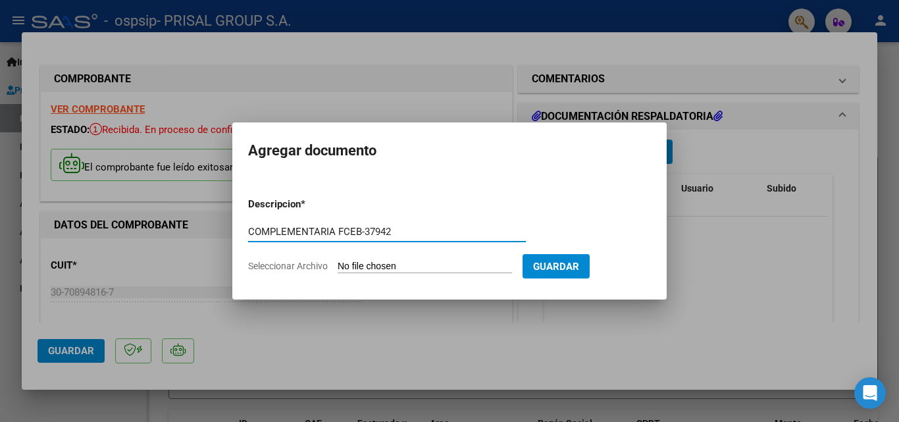
type input "COMPLEMENTARIA FCEB-37942"
click at [338, 261] on input "Seleccionar Archivo" at bounding box center [425, 267] width 174 height 13
type input "C:\fakepath\COMPLEMENTARIA FCEB-37942.pdf"
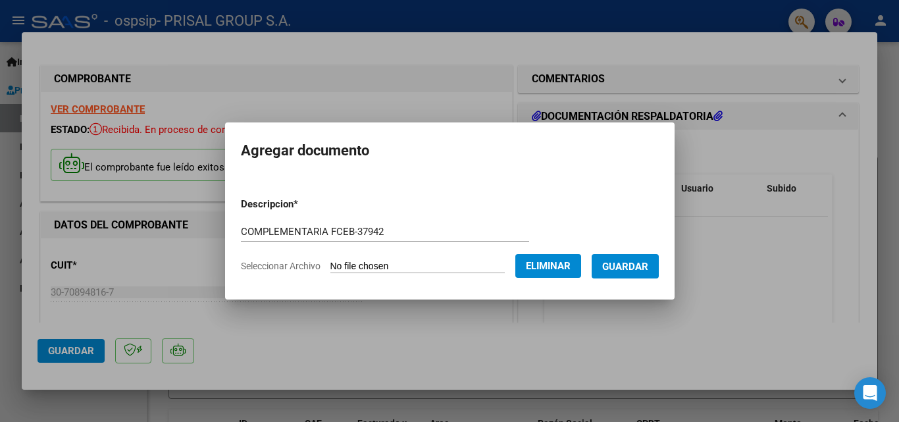
click at [640, 272] on button "Guardar" at bounding box center [625, 266] width 67 height 24
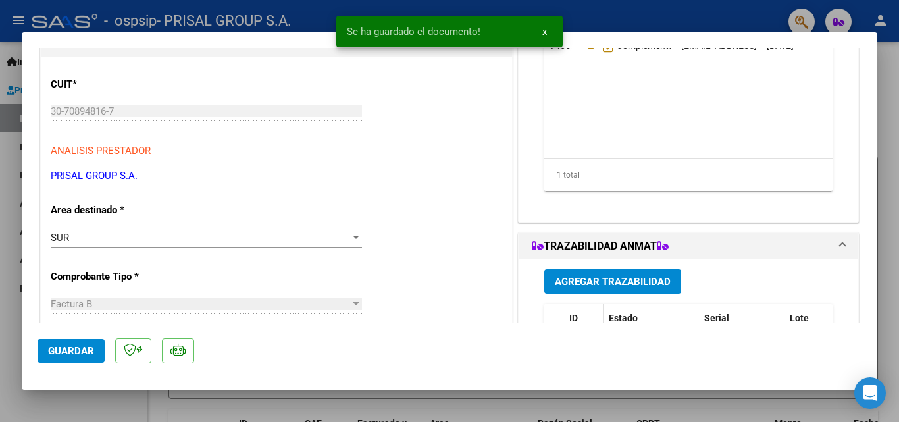
scroll to position [263, 0]
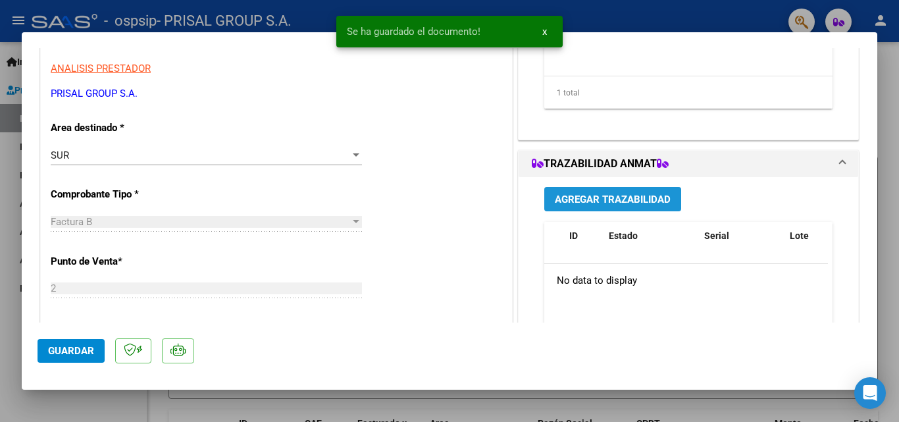
click at [604, 200] on span "Agregar Trazabilidad" at bounding box center [613, 199] width 116 height 12
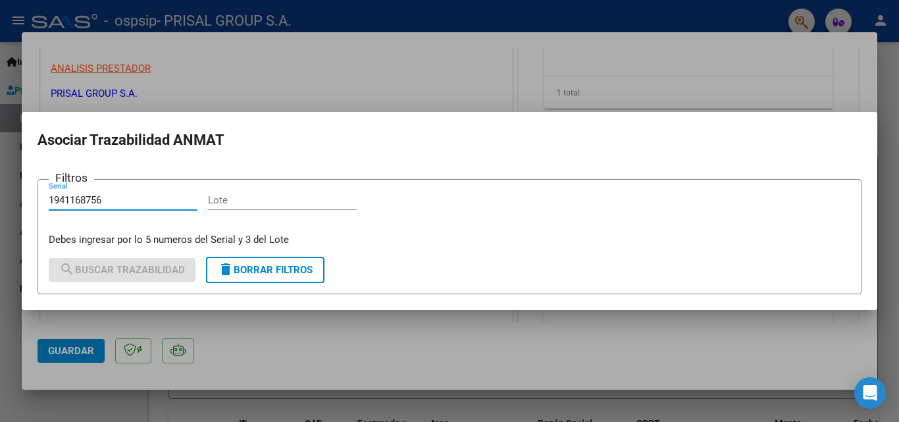
type input "1941168756"
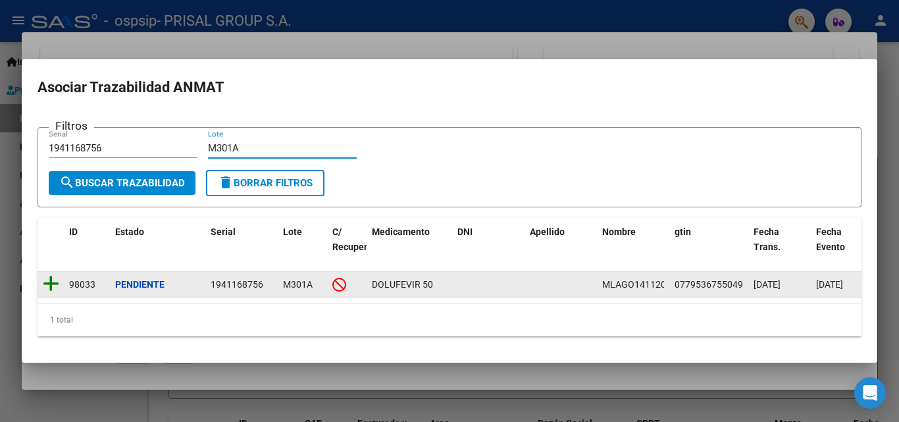
type input "M301A"
click at [53, 274] on icon at bounding box center [51, 283] width 16 height 18
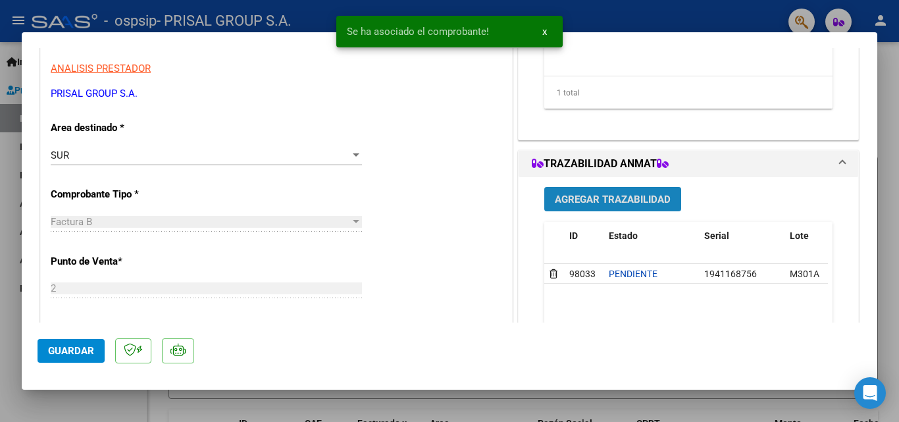
click at [569, 199] on span "Agregar Trazabilidad" at bounding box center [613, 199] width 116 height 12
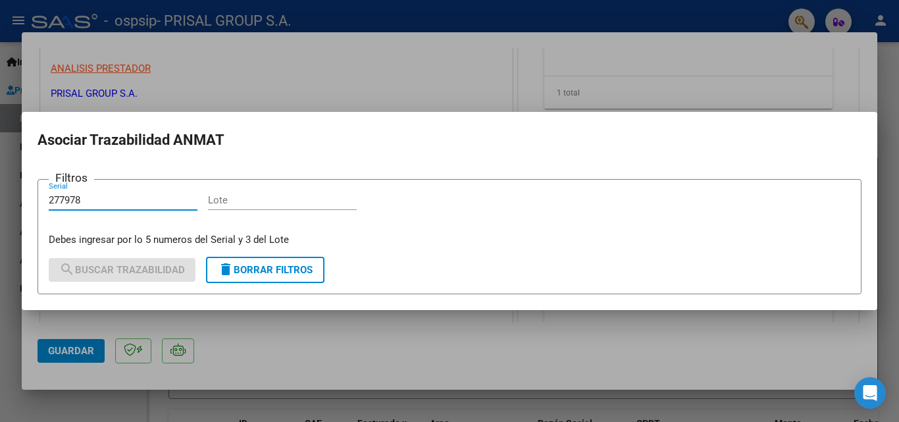
type input "277978"
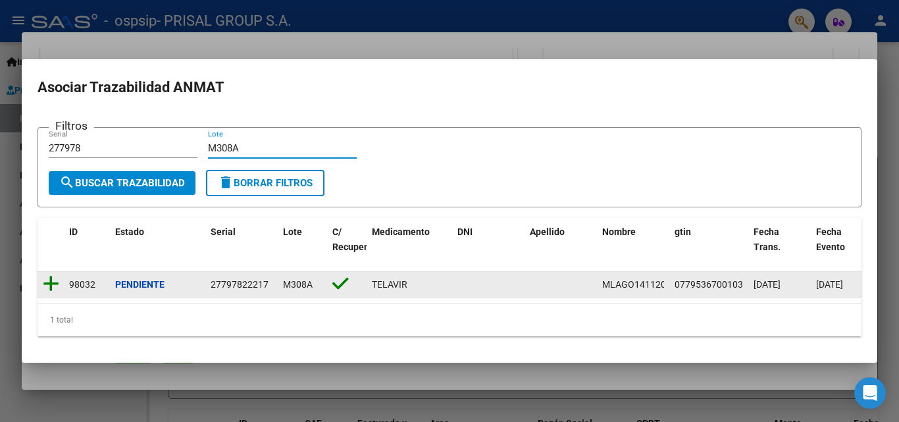
type input "M308A"
click at [53, 278] on icon at bounding box center [51, 283] width 16 height 18
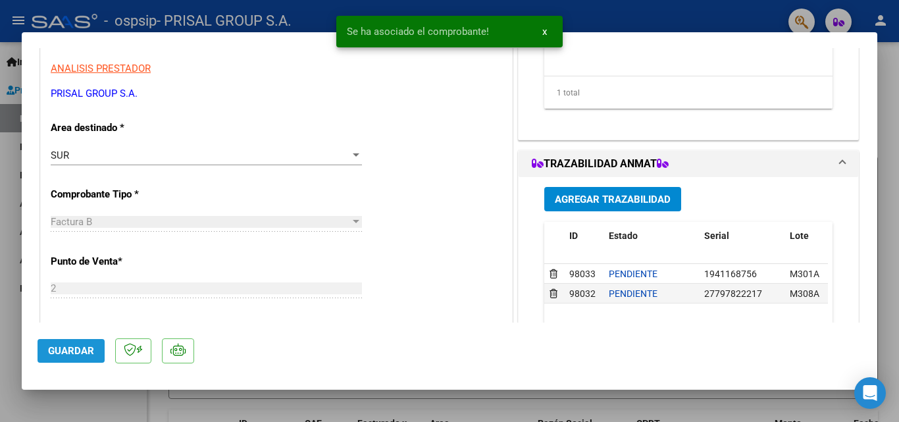
click at [84, 342] on button "Guardar" at bounding box center [71, 351] width 67 height 24
click at [0, 282] on div at bounding box center [449, 211] width 899 height 422
type input "$ 0,00"
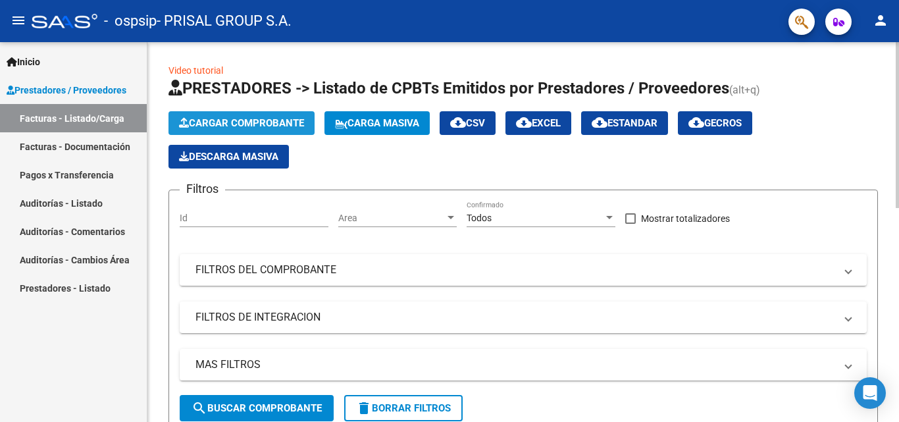
click at [266, 130] on button "Cargar Comprobante" at bounding box center [241, 123] width 146 height 24
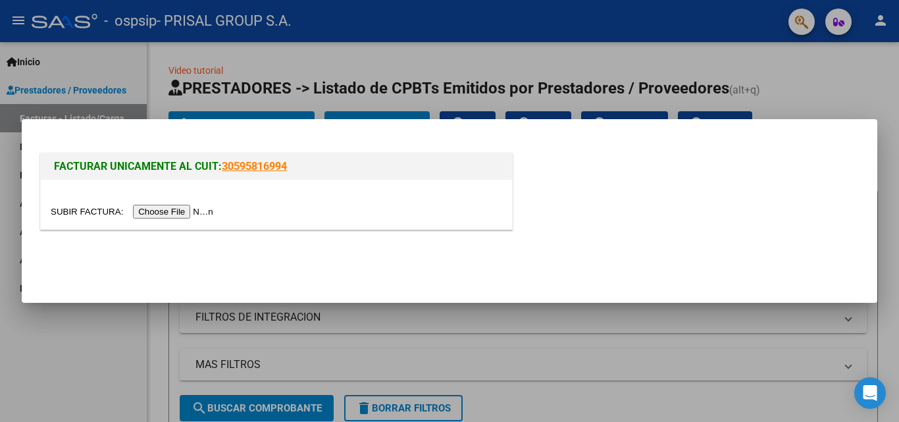
click at [195, 208] on input "file" at bounding box center [134, 212] width 166 height 14
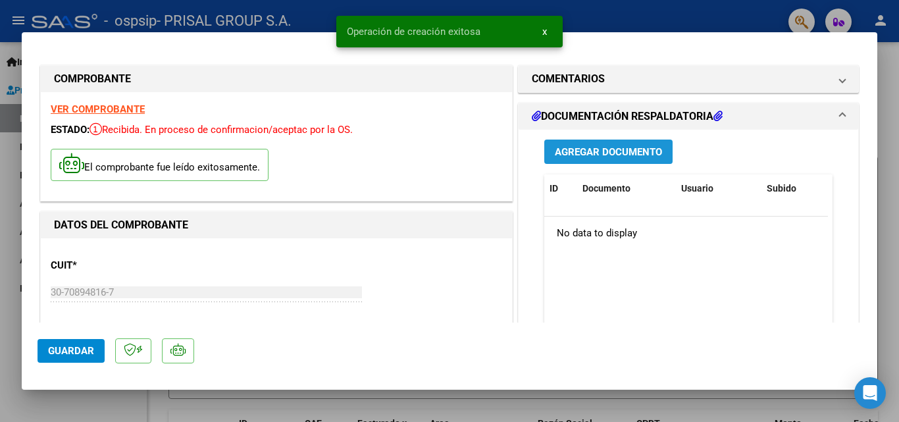
click at [590, 161] on button "Agregar Documento" at bounding box center [608, 151] width 128 height 24
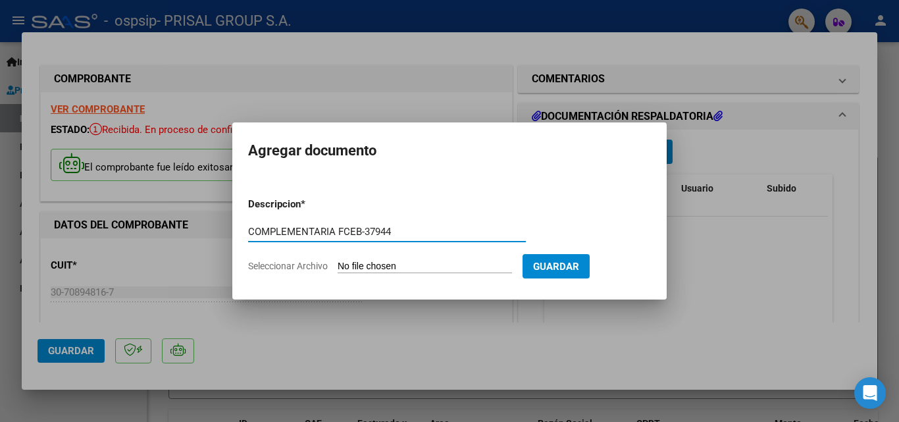
type input "COMPLEMENTARIA FCEB-37944"
click at [338, 261] on input "Seleccionar Archivo" at bounding box center [425, 267] width 174 height 13
type input "C:\fakepath\COMPLEMENTARIA FCEB-37944.pdf"
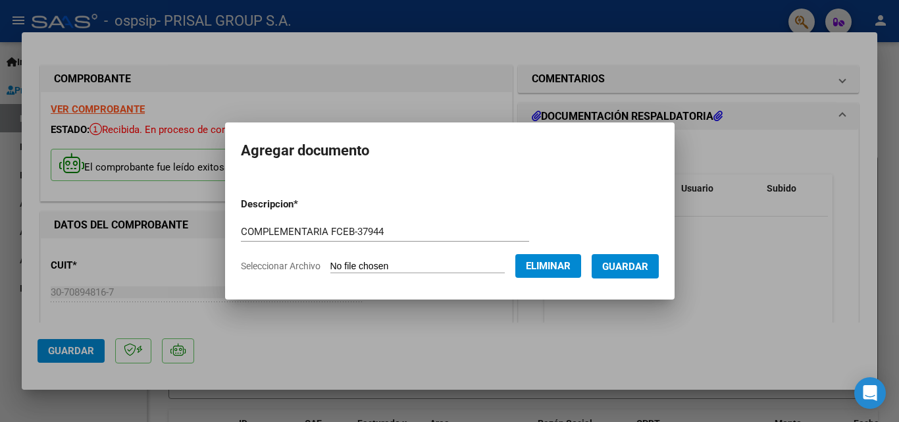
click at [645, 263] on span "Guardar" at bounding box center [625, 267] width 46 height 12
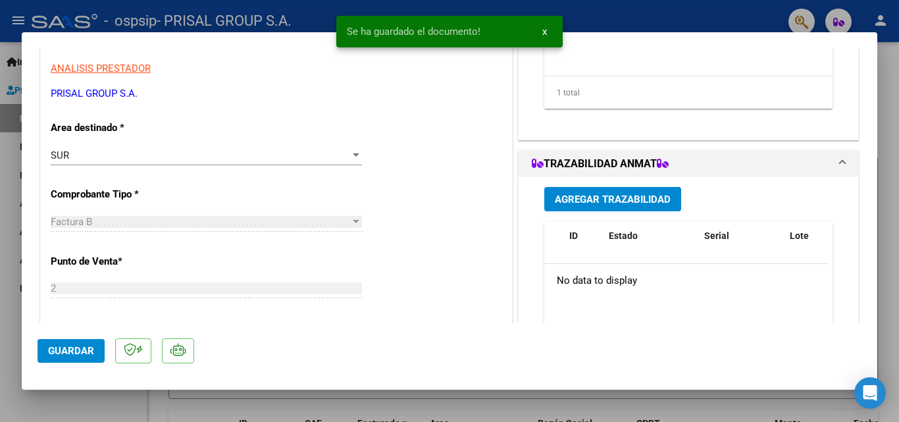
click at [626, 208] on button "Agregar Trazabilidad" at bounding box center [612, 199] width 137 height 24
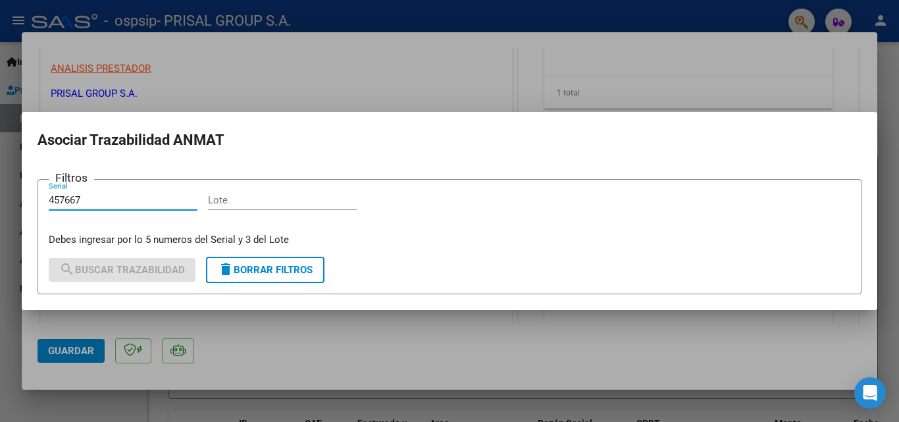
type input "457667"
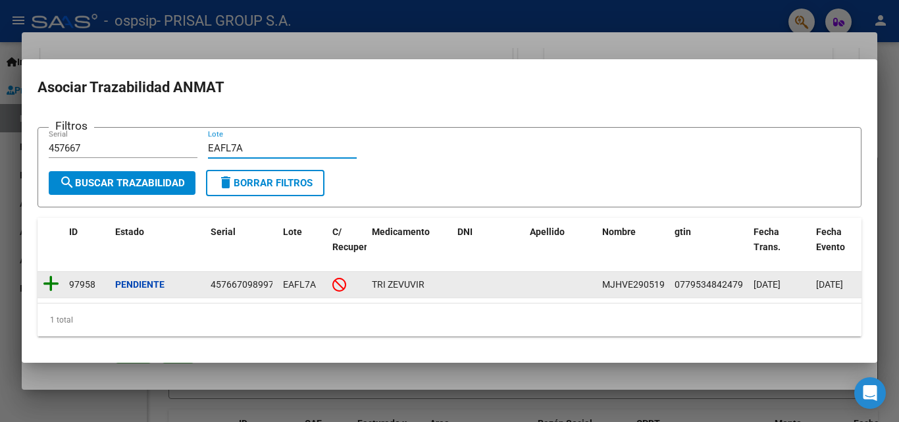
type input "EAFL7A"
click at [55, 278] on icon at bounding box center [51, 283] width 16 height 18
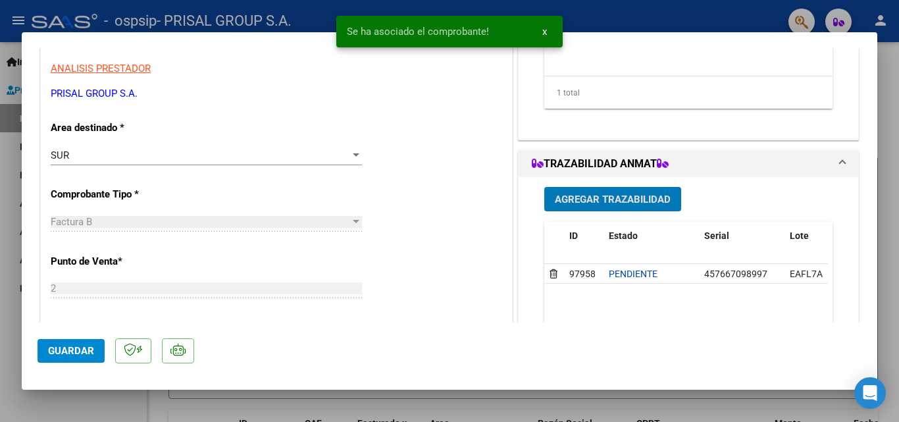
click at [81, 359] on button "Guardar" at bounding box center [71, 351] width 67 height 24
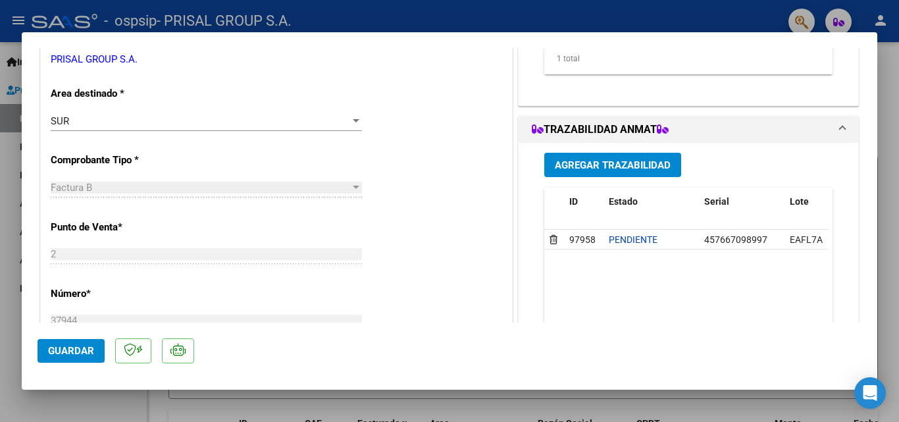
scroll to position [461, 0]
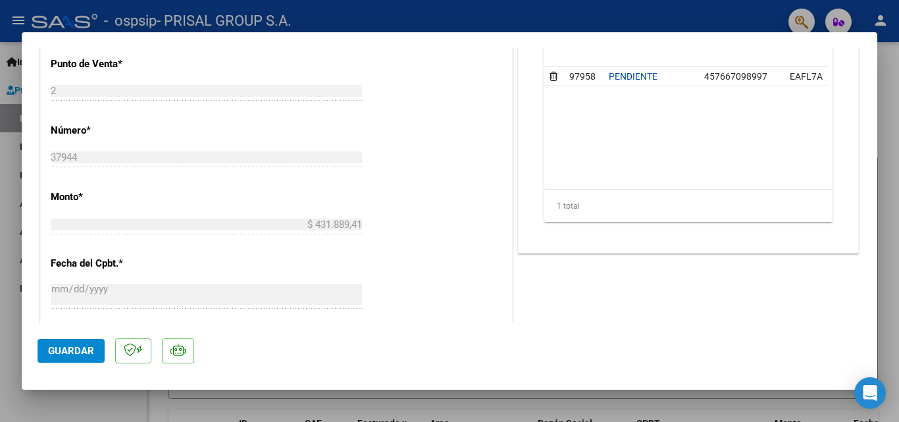
click at [86, 341] on button "Guardar" at bounding box center [71, 351] width 67 height 24
drag, startPoint x: 88, startPoint y: 344, endPoint x: 0, endPoint y: 286, distance: 105.5
click at [88, 345] on span "Guardar" at bounding box center [71, 351] width 46 height 12
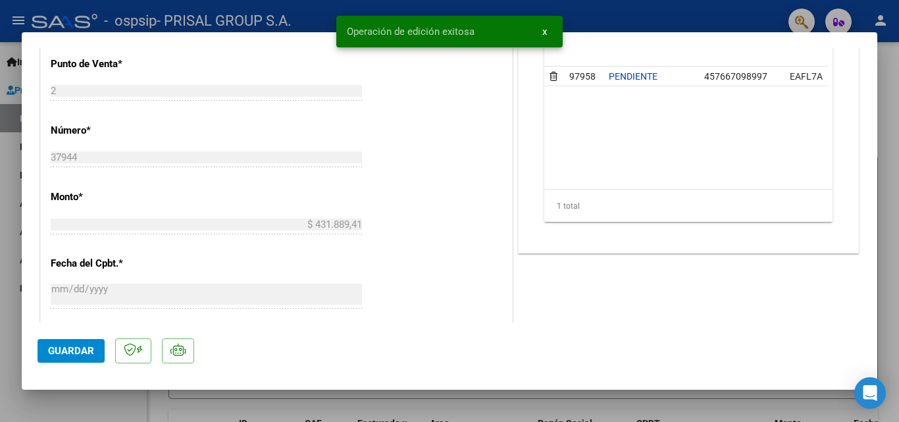
click at [0, 284] on div at bounding box center [449, 211] width 899 height 422
type input "$ 0,00"
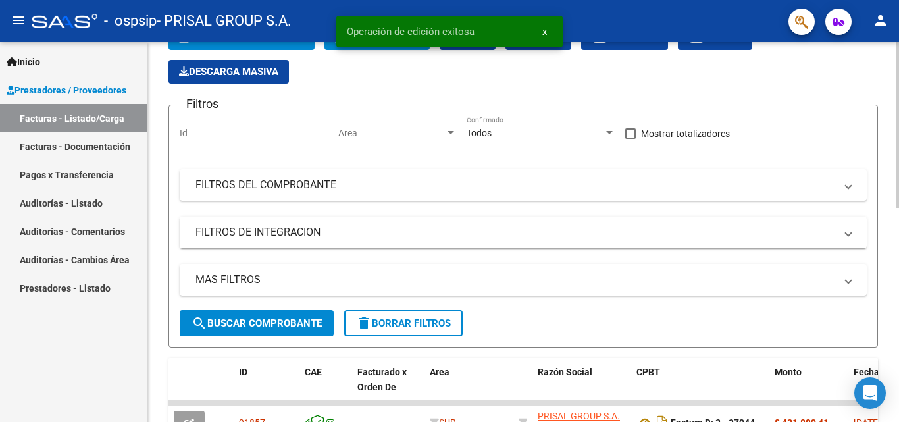
scroll to position [197, 0]
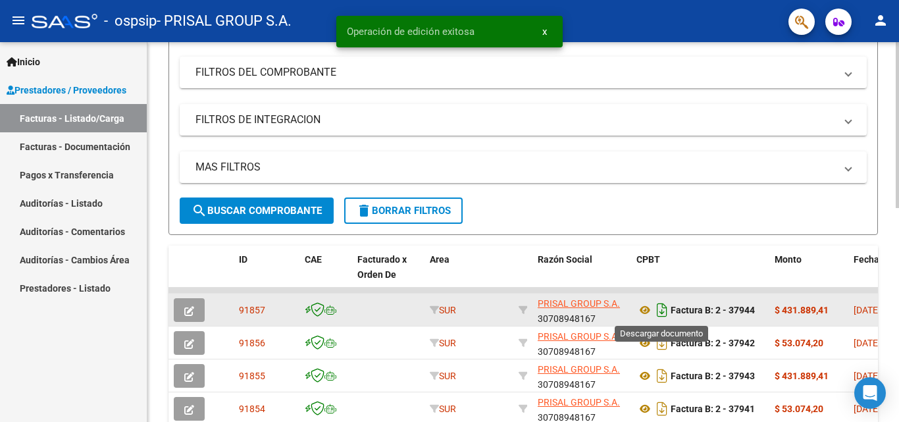
click at [661, 315] on icon "Descargar documento" at bounding box center [661, 309] width 17 height 21
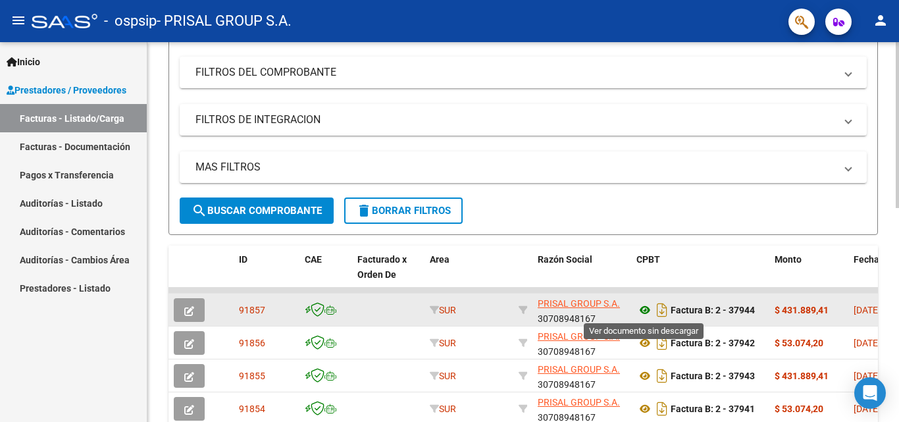
click at [647, 311] on icon at bounding box center [644, 310] width 17 height 16
click at [196, 311] on button "button" at bounding box center [189, 310] width 31 height 24
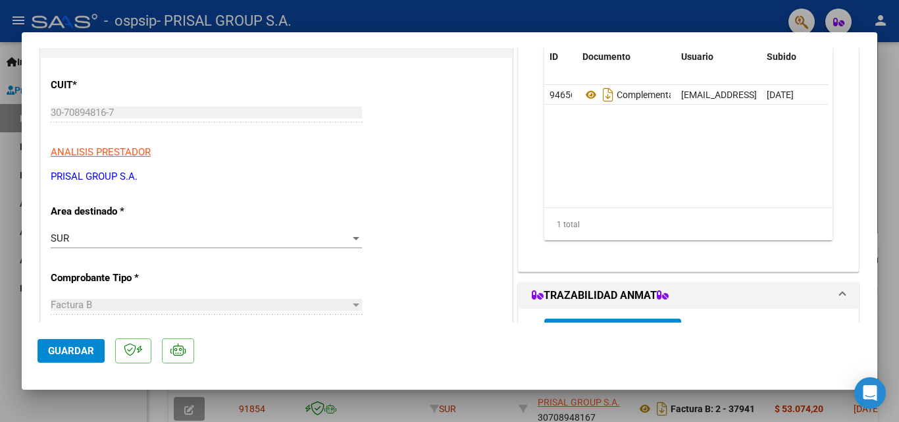
scroll to position [0, 0]
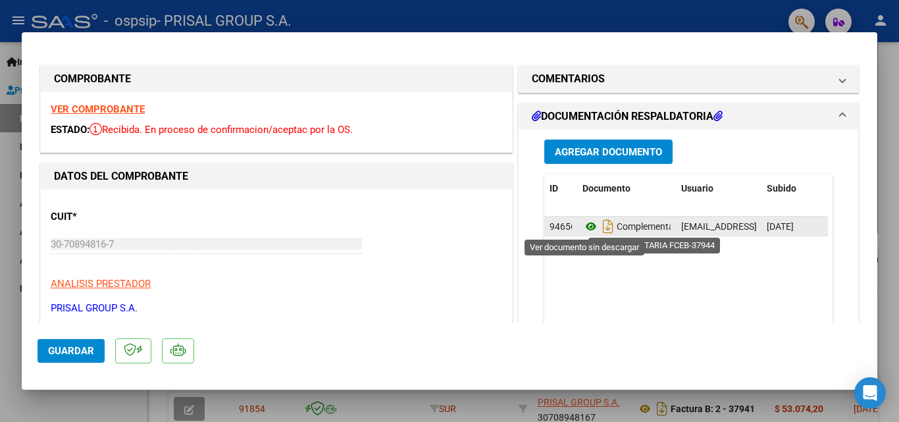
click at [588, 228] on icon at bounding box center [590, 226] width 17 height 16
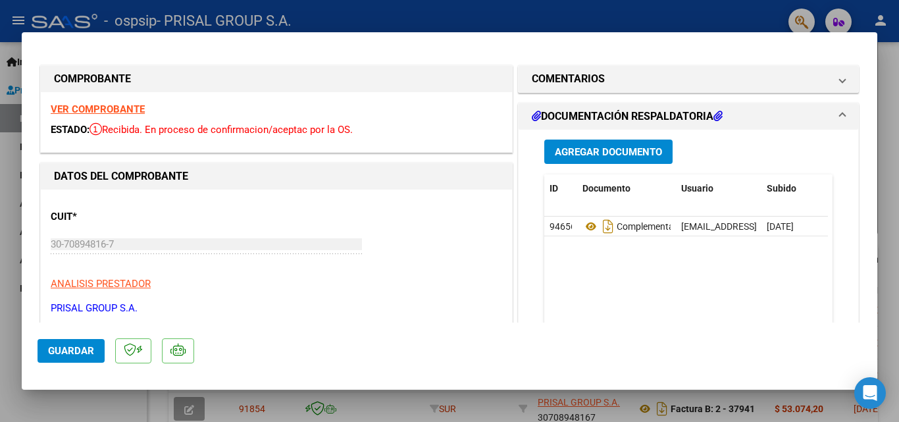
click at [0, 233] on div at bounding box center [449, 211] width 899 height 422
type input "$ 0,00"
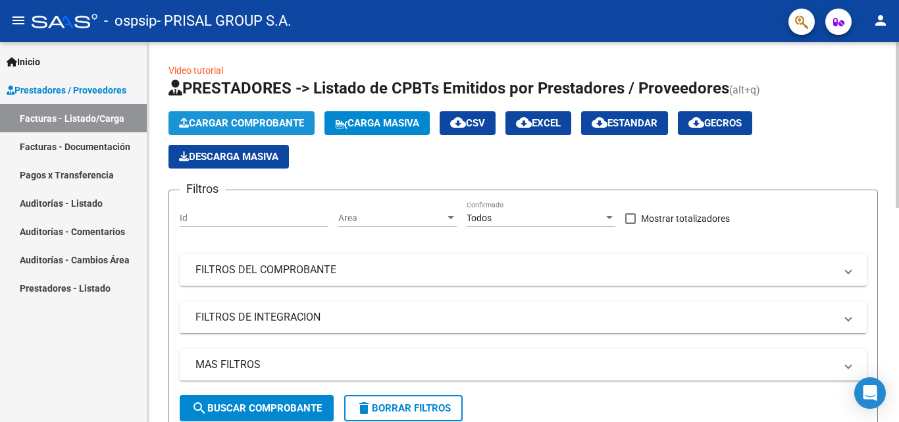
click at [255, 120] on span "Cargar Comprobante" at bounding box center [241, 123] width 125 height 12
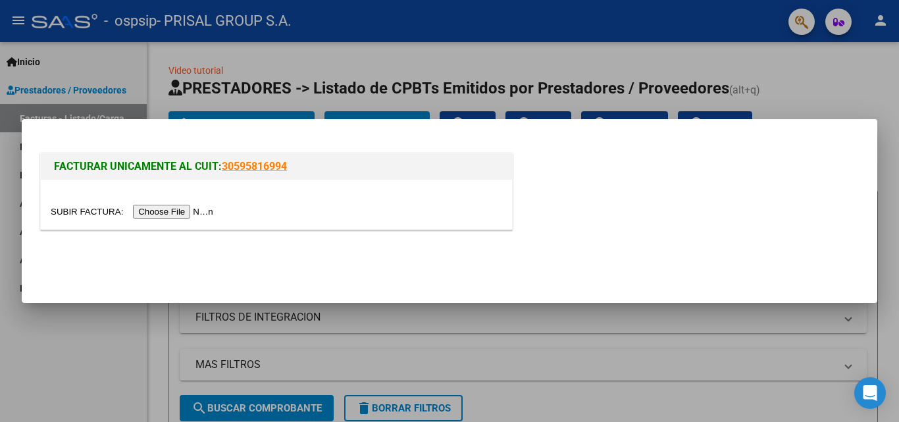
click at [177, 217] on input "file" at bounding box center [134, 212] width 166 height 14
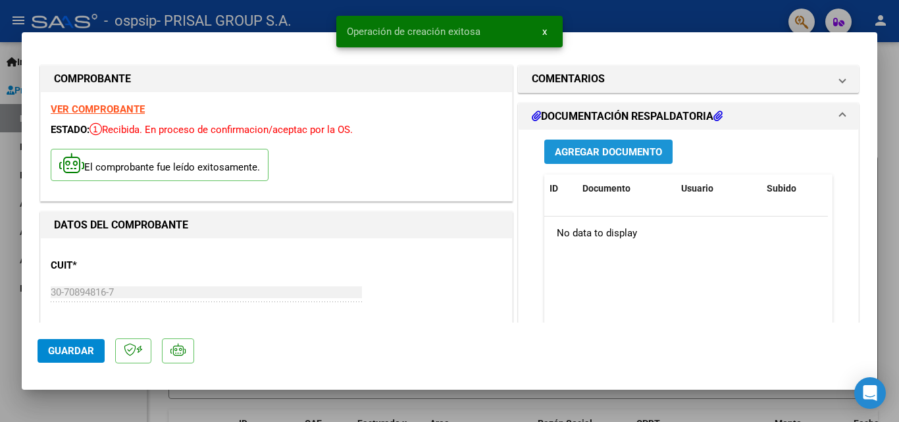
click at [595, 162] on button "Agregar Documento" at bounding box center [608, 151] width 128 height 24
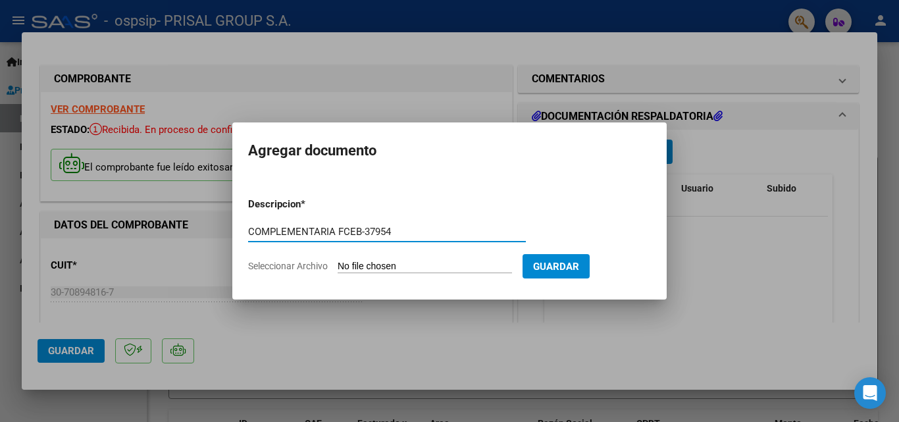
type input "COMPLEMENTARIA FCEB-37954"
click at [338, 261] on input "Seleccionar Archivo" at bounding box center [425, 267] width 174 height 13
type input "C:\fakepath\COMPLEMENTARIA FCEB-37954.pdf"
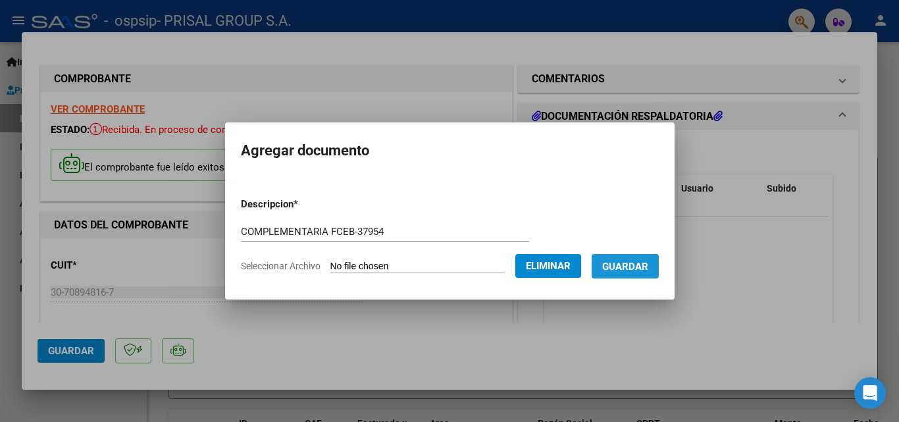
click at [633, 268] on span "Guardar" at bounding box center [625, 267] width 46 height 12
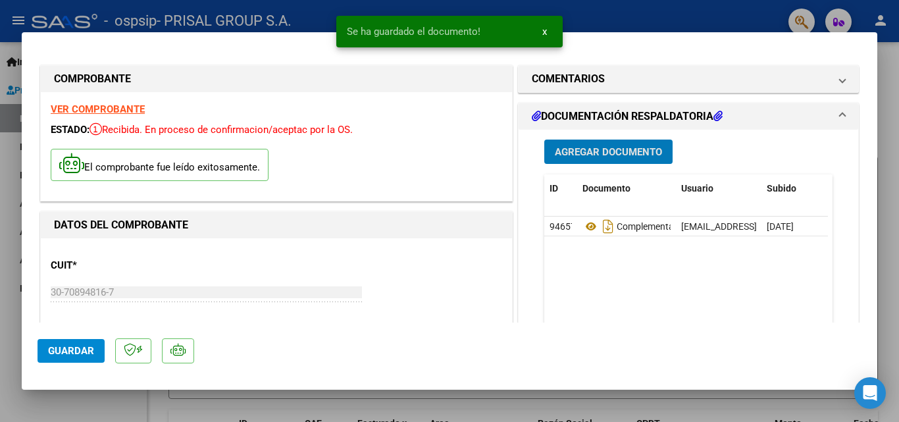
scroll to position [197, 0]
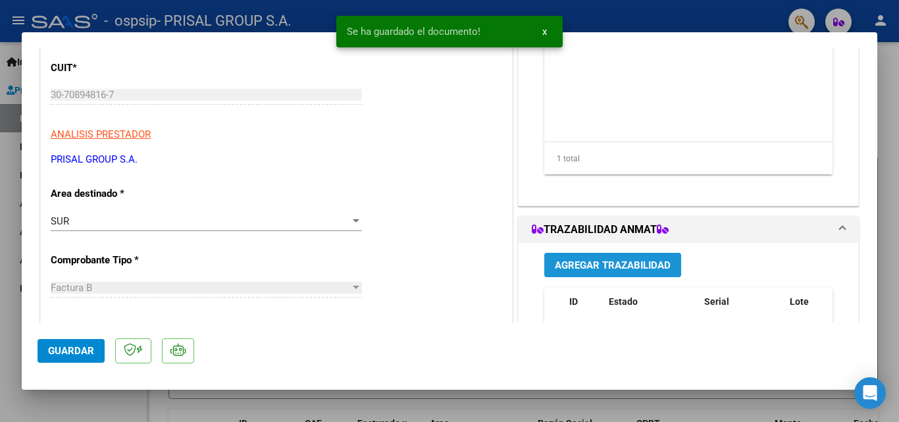
click at [616, 261] on span "Agregar Trazabilidad" at bounding box center [613, 265] width 116 height 12
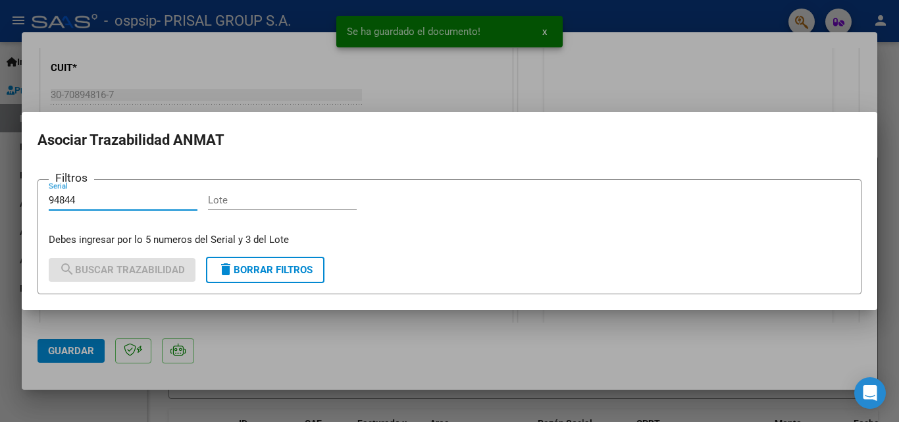
type input "94844"
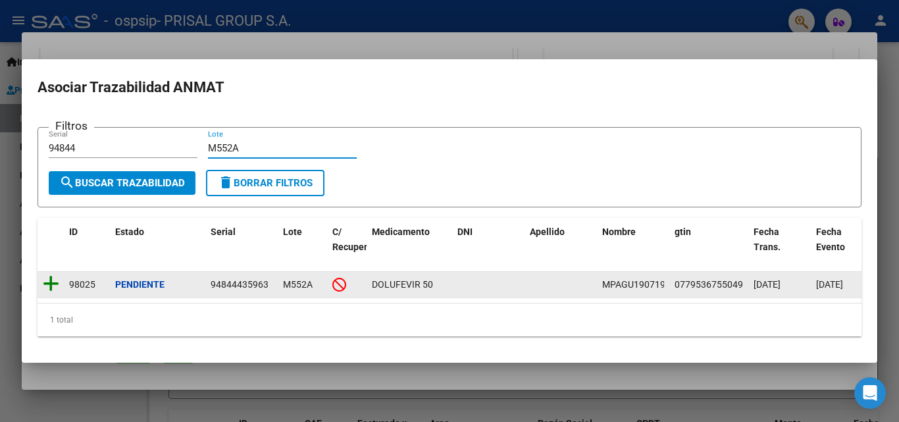
type input "M552A"
click at [51, 277] on icon at bounding box center [51, 283] width 16 height 18
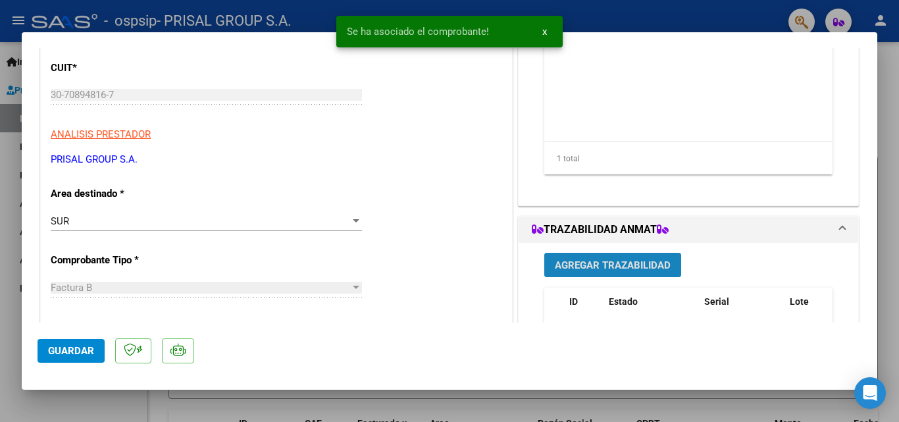
click at [622, 264] on span "Agregar Trazabilidad" at bounding box center [613, 265] width 116 height 12
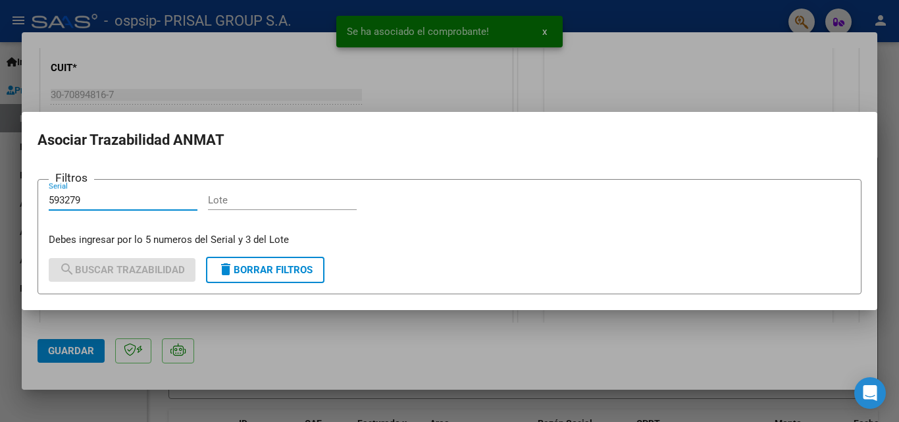
type input "593279"
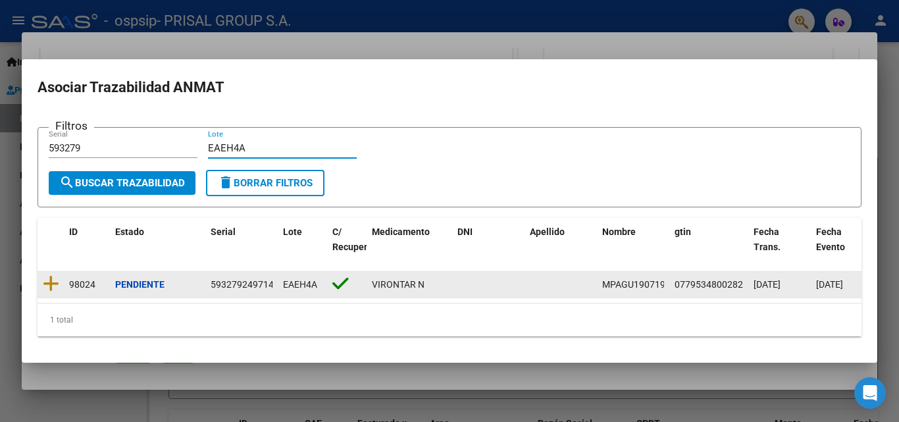
type input "EAEH4A"
click at [59, 272] on datatable-body-cell at bounding box center [51, 285] width 26 height 26
click at [51, 278] on icon at bounding box center [51, 283] width 16 height 18
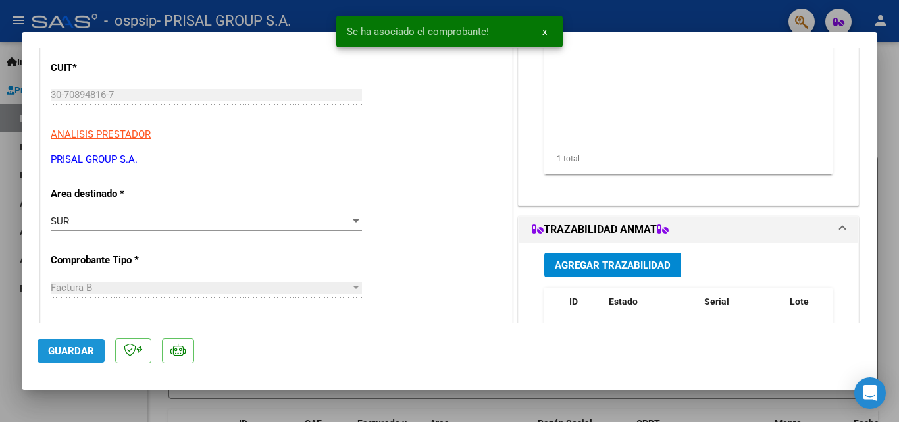
click at [78, 343] on button "Guardar" at bounding box center [71, 351] width 67 height 24
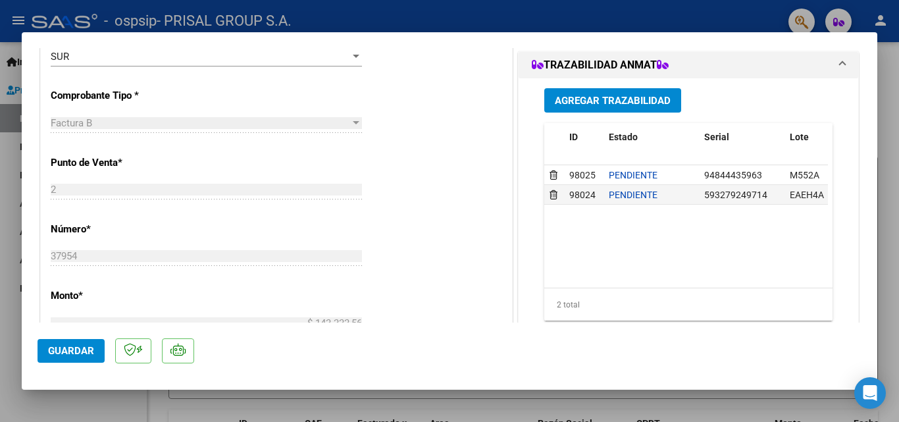
scroll to position [461, 0]
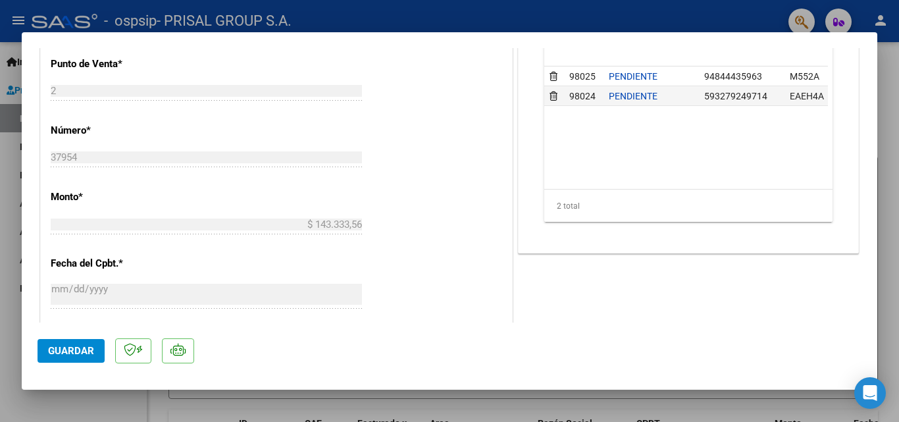
click at [76, 349] on span "Guardar" at bounding box center [71, 351] width 46 height 12
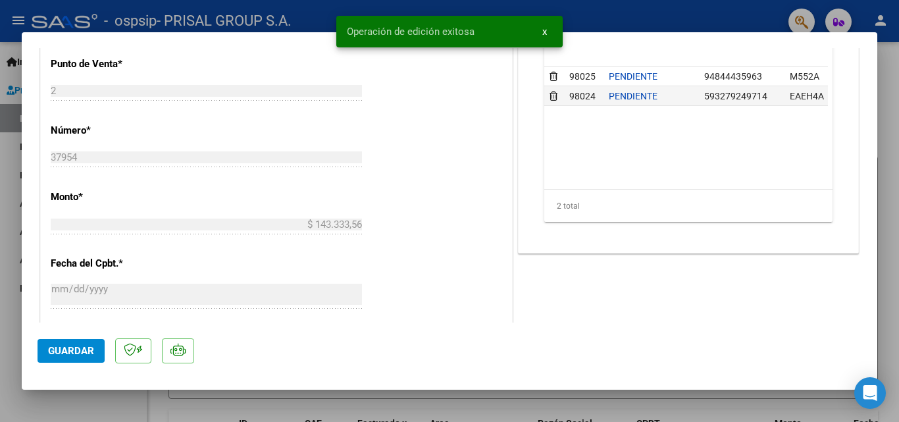
click at [0, 279] on div at bounding box center [449, 211] width 899 height 422
type input "$ 0,00"
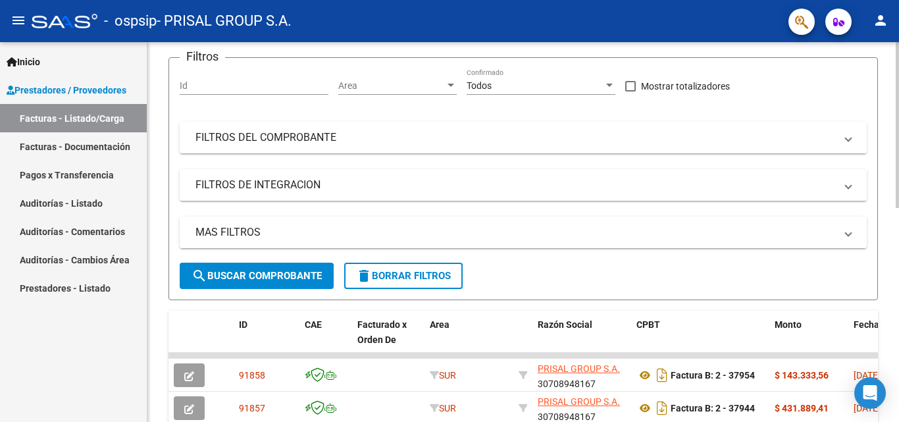
scroll to position [0, 0]
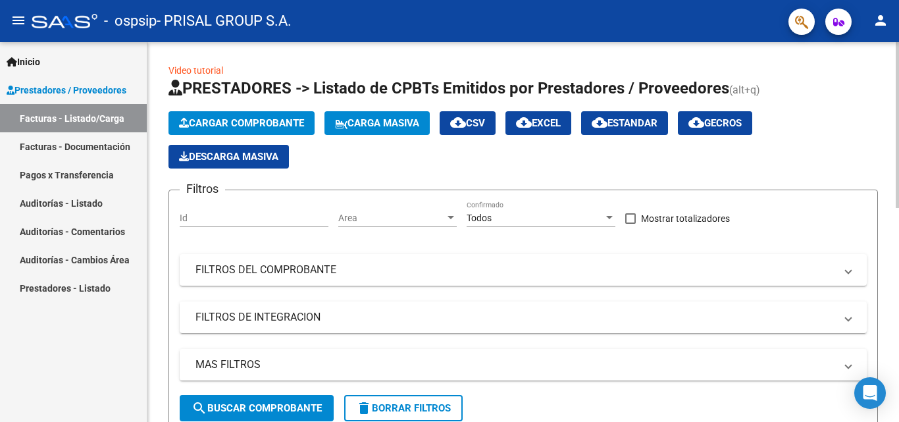
click at [261, 121] on span "Cargar Comprobante" at bounding box center [241, 123] width 125 height 12
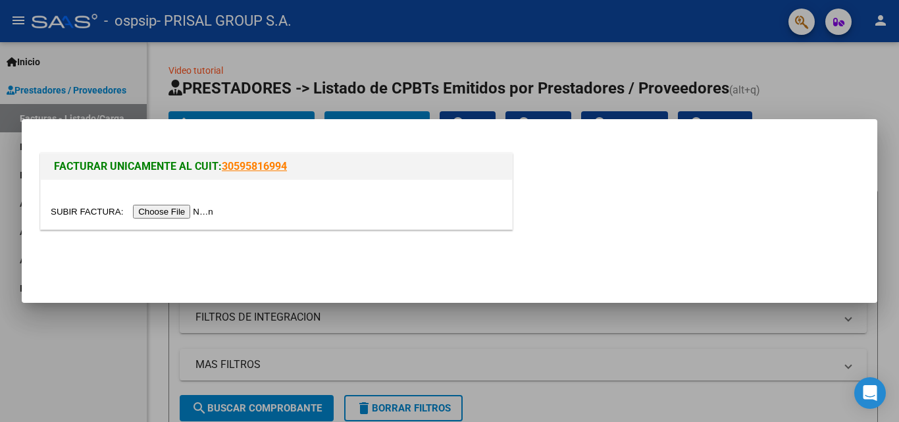
click at [202, 214] on input "file" at bounding box center [134, 212] width 166 height 14
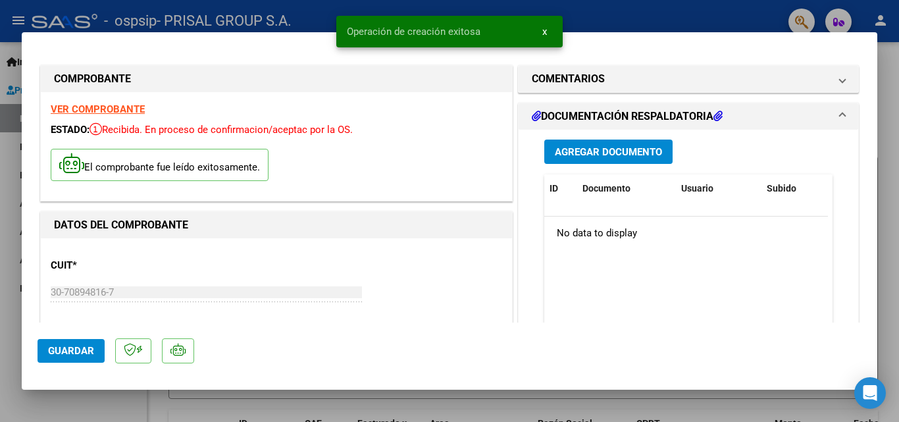
click at [587, 154] on span "Agregar Documento" at bounding box center [608, 152] width 107 height 12
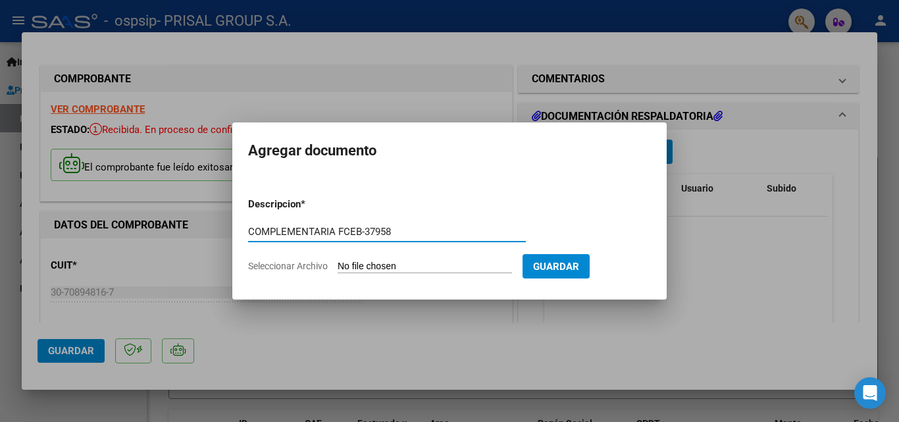
type input "COMPLEMENTARIA FCEB-37958"
click at [338, 261] on input "Seleccionar Archivo" at bounding box center [425, 267] width 174 height 13
type input "C:\fakepath\COMPLEMENTARIA FCEB-37958.pdf"
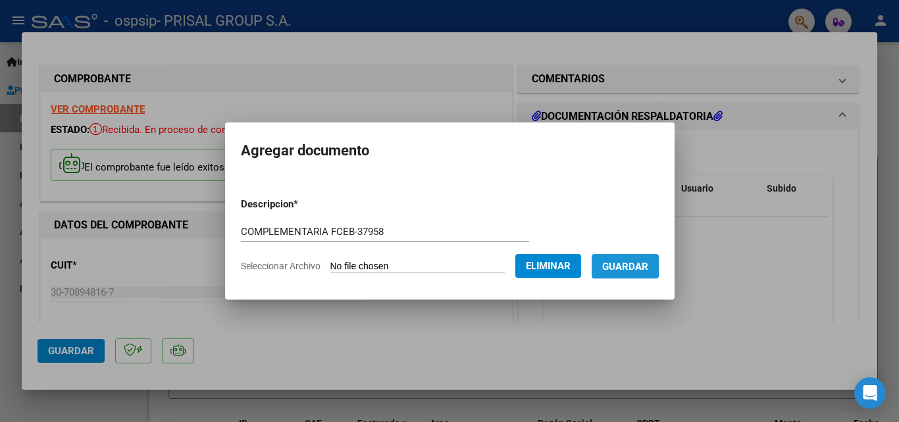
click at [643, 274] on button "Guardar" at bounding box center [625, 266] width 67 height 24
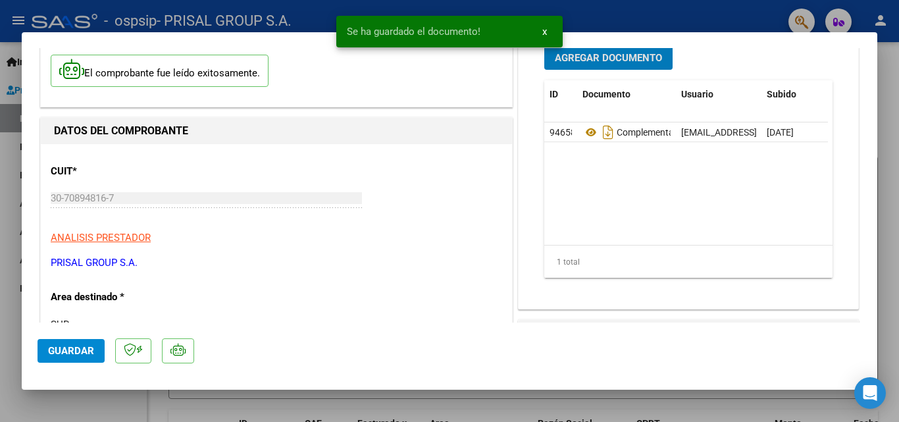
scroll to position [197, 0]
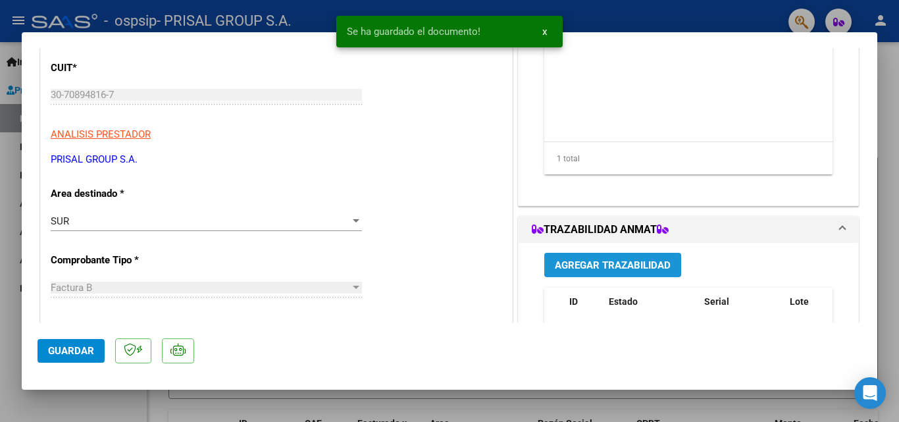
click at [604, 265] on span "Agregar Trazabilidad" at bounding box center [613, 265] width 116 height 12
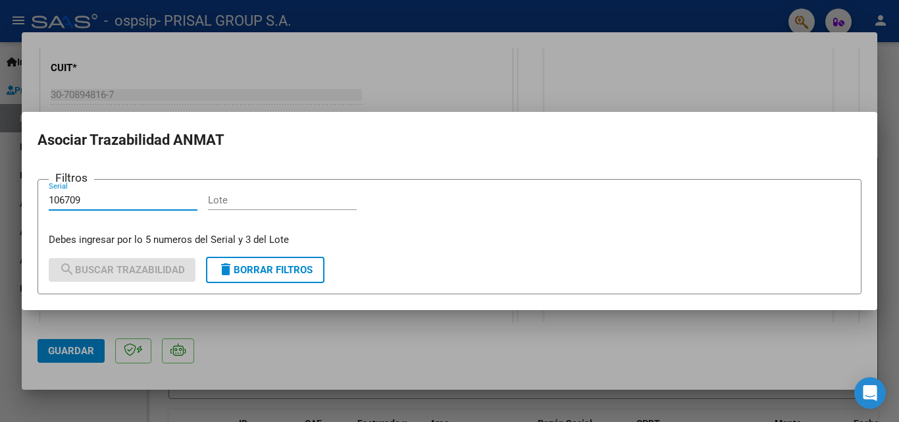
type input "106709"
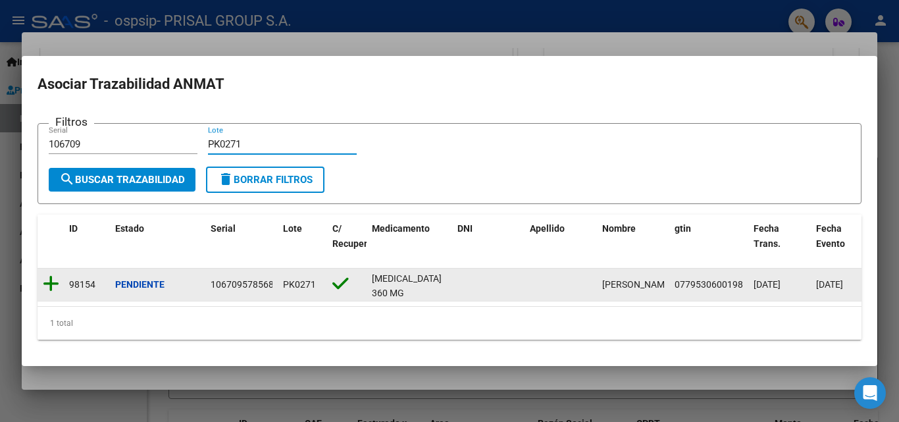
type input "PK0271"
click at [48, 274] on icon at bounding box center [51, 283] width 16 height 18
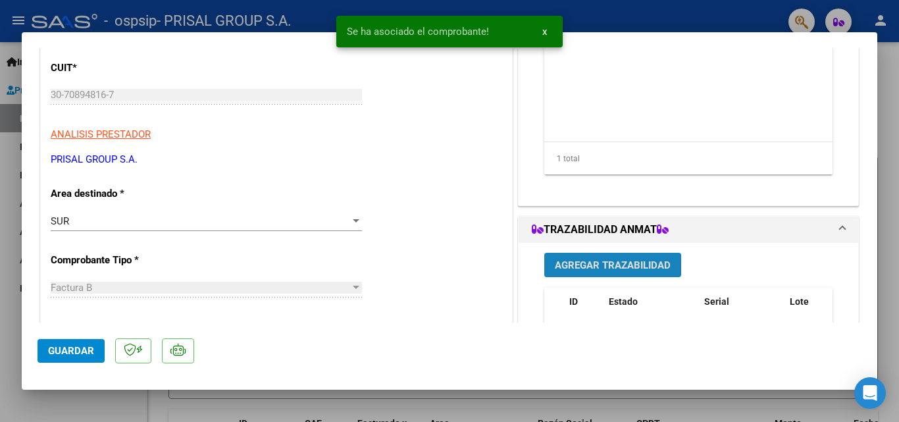
click at [659, 260] on span "Agregar Trazabilidad" at bounding box center [613, 265] width 116 height 12
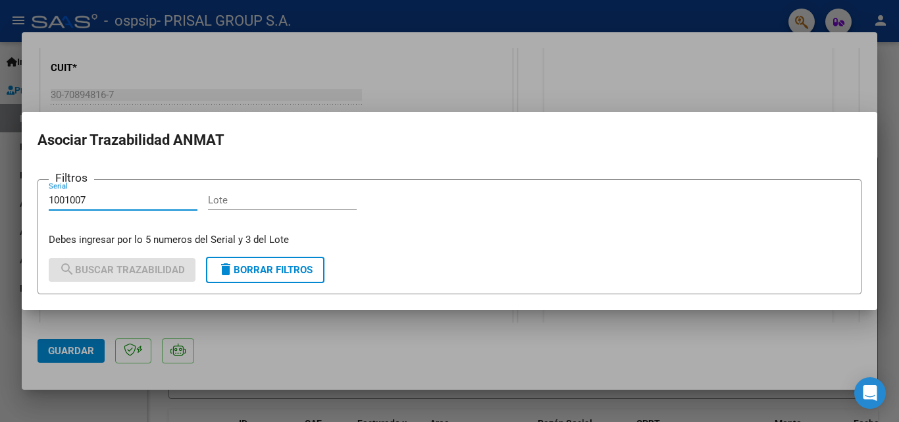
type input "1001007"
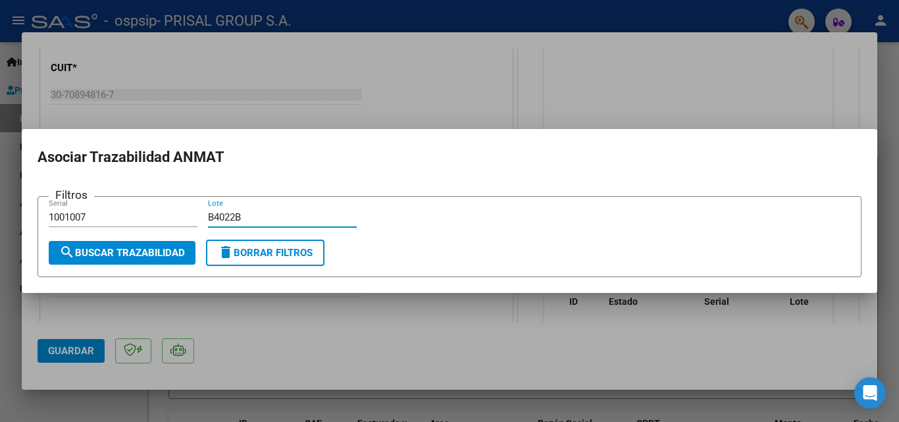
type input "B4022B"
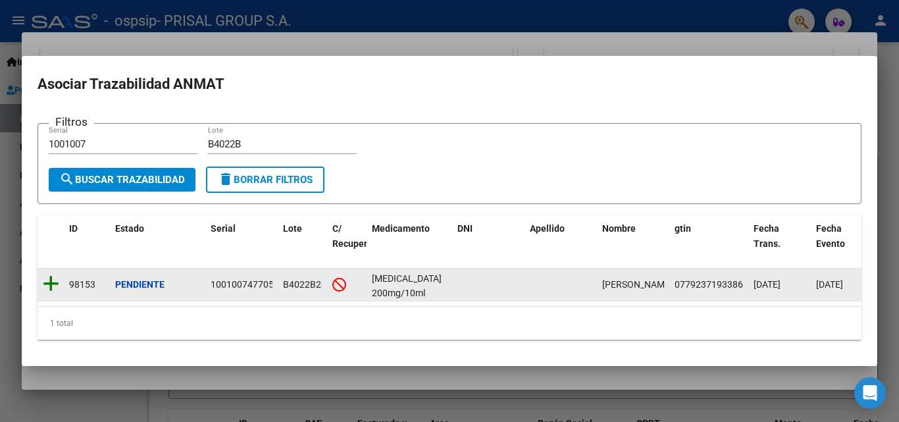
click at [57, 278] on icon at bounding box center [51, 283] width 16 height 18
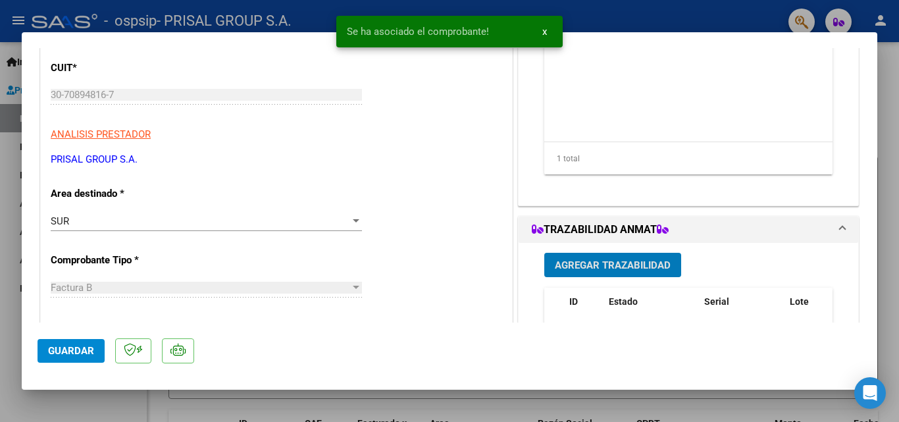
click at [597, 263] on span "Agregar Trazabilidad" at bounding box center [613, 265] width 116 height 12
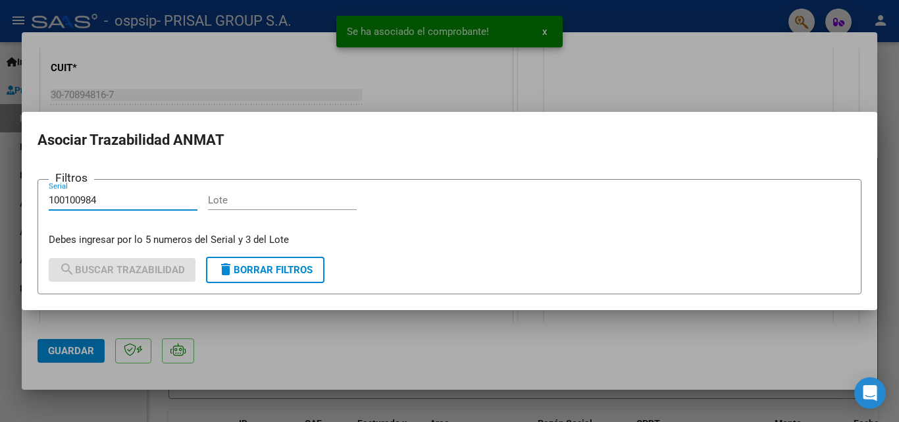
type input "100100984"
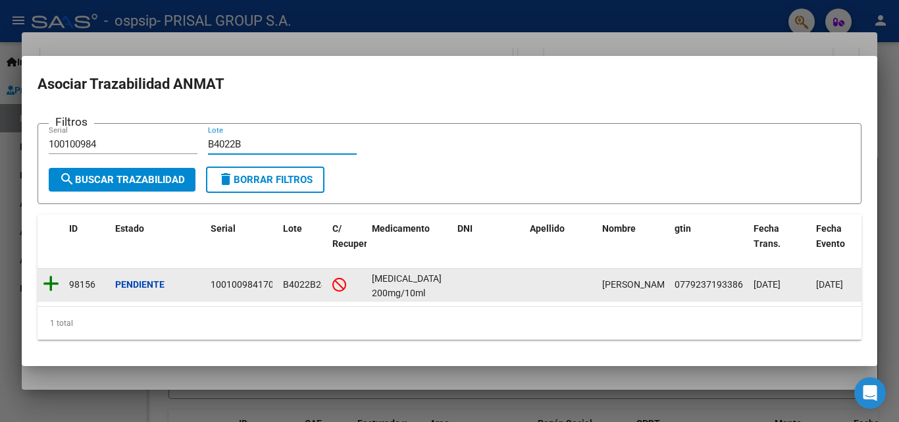
type input "B4022B"
click at [56, 276] on icon at bounding box center [51, 283] width 16 height 18
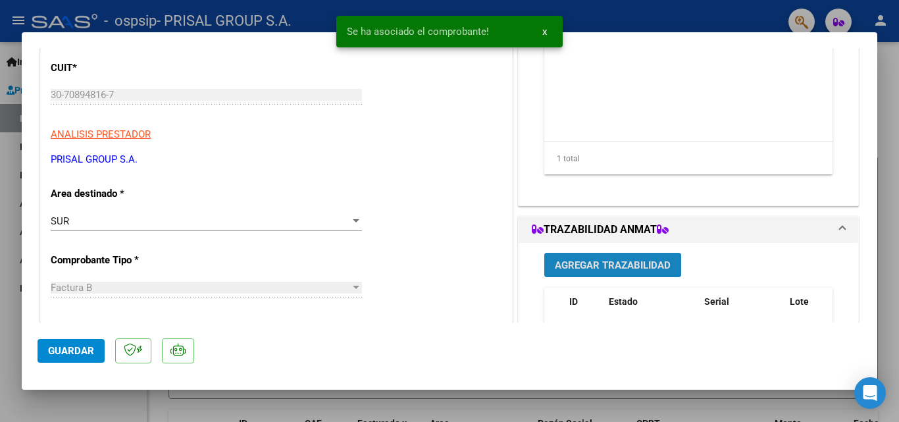
click at [640, 268] on span "Agregar Trazabilidad" at bounding box center [613, 265] width 116 height 12
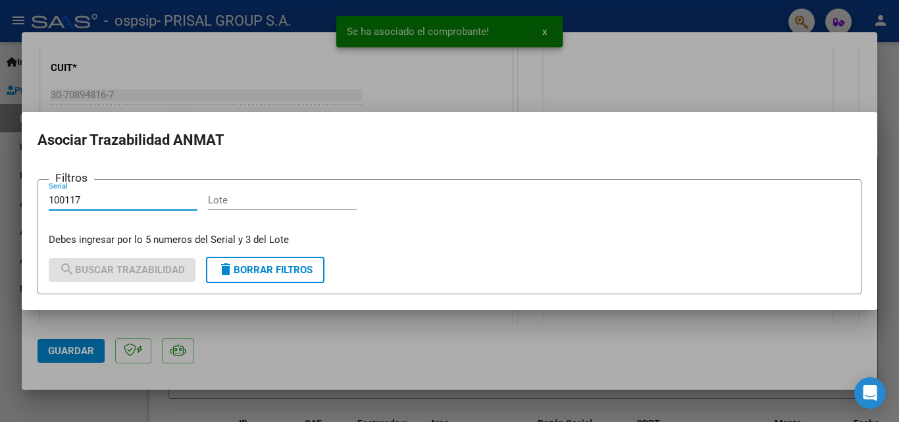
type input "100117"
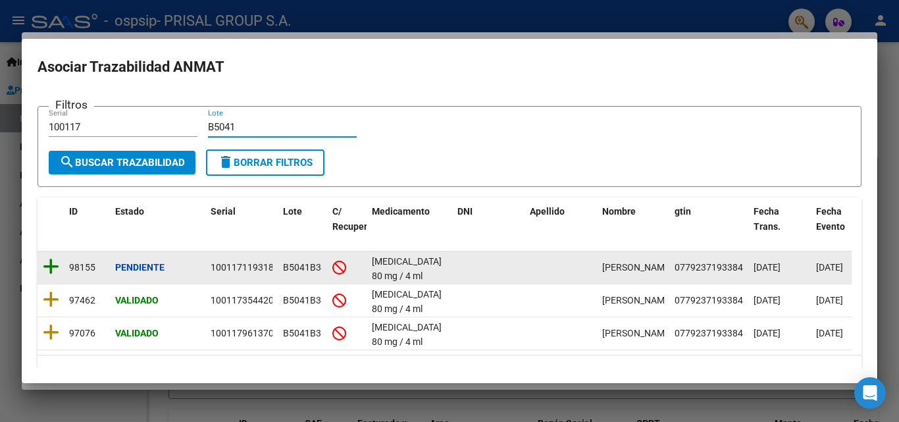
type input "B5041"
click at [54, 273] on icon at bounding box center [51, 266] width 16 height 18
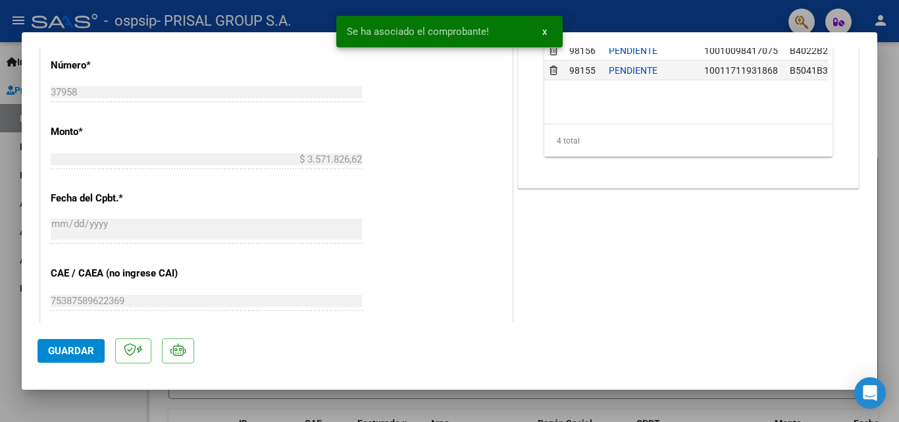
scroll to position [526, 0]
click at [94, 349] on button "Guardar" at bounding box center [71, 351] width 67 height 24
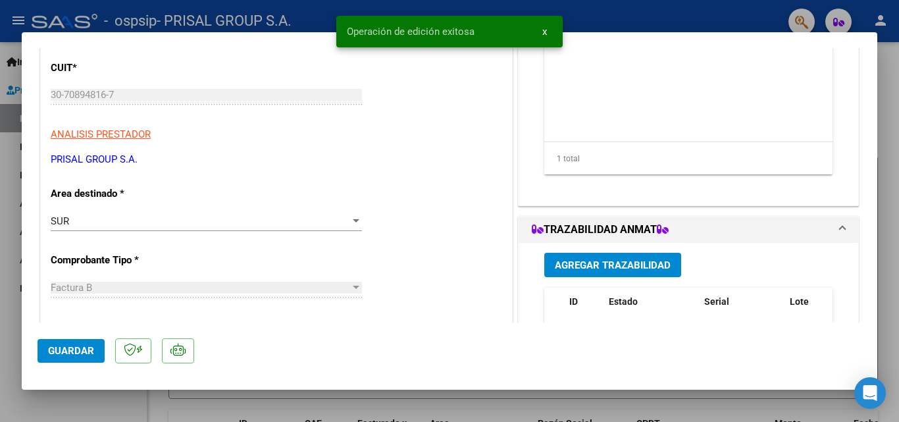
scroll to position [0, 0]
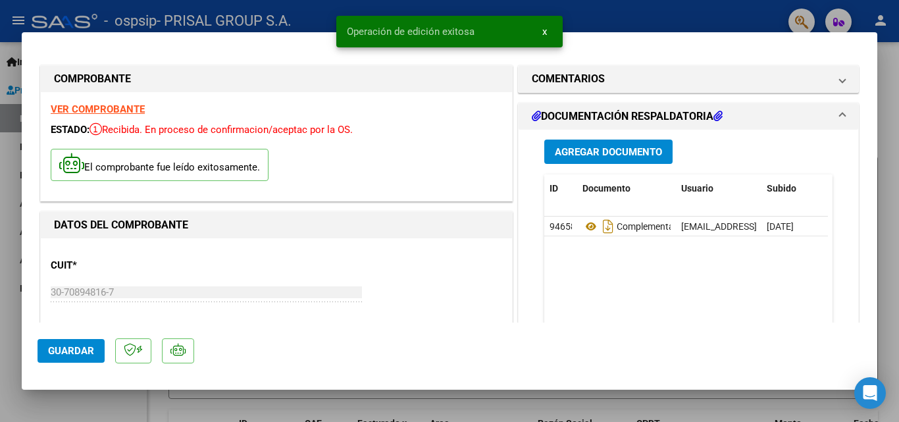
click at [0, 253] on div at bounding box center [449, 211] width 899 height 422
type input "$ 0,00"
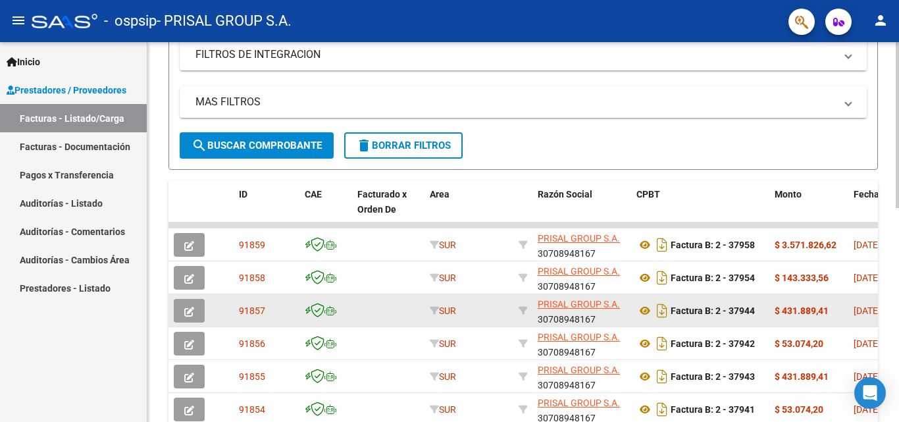
scroll to position [263, 0]
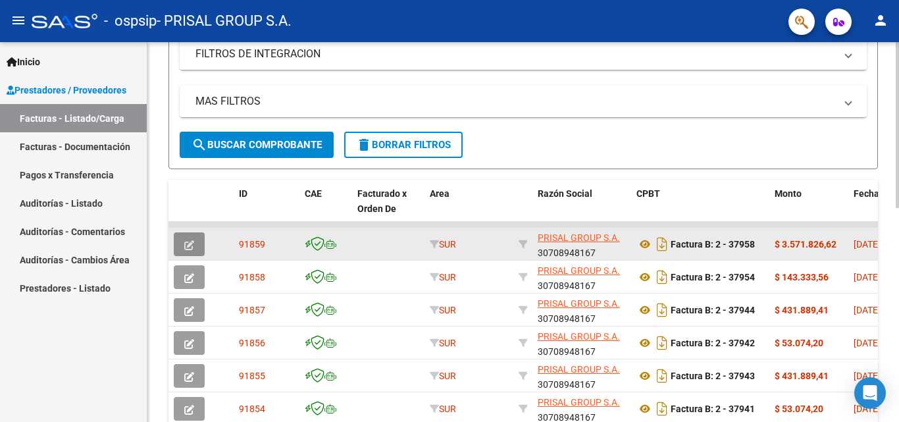
click at [195, 238] on button "button" at bounding box center [189, 244] width 31 height 24
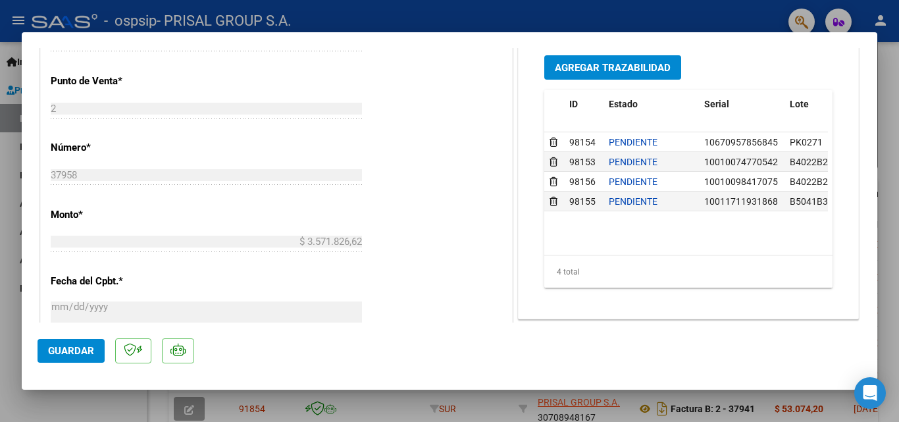
scroll to position [658, 0]
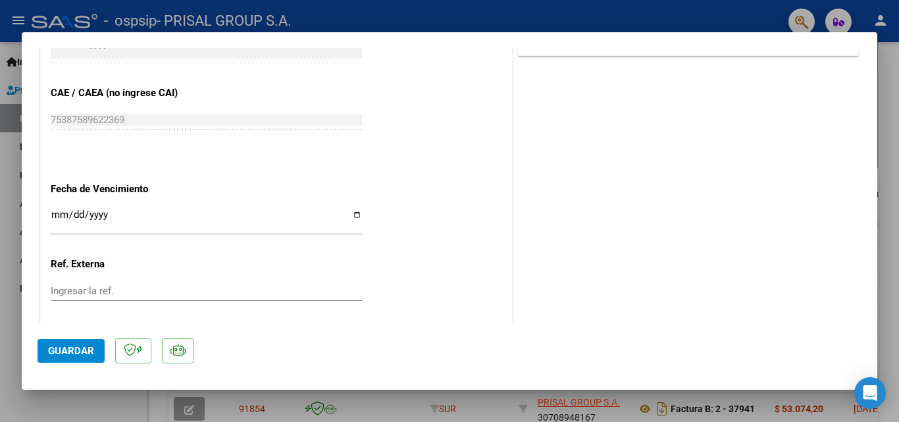
click at [0, 257] on div at bounding box center [449, 211] width 899 height 422
type input "$ 0,00"
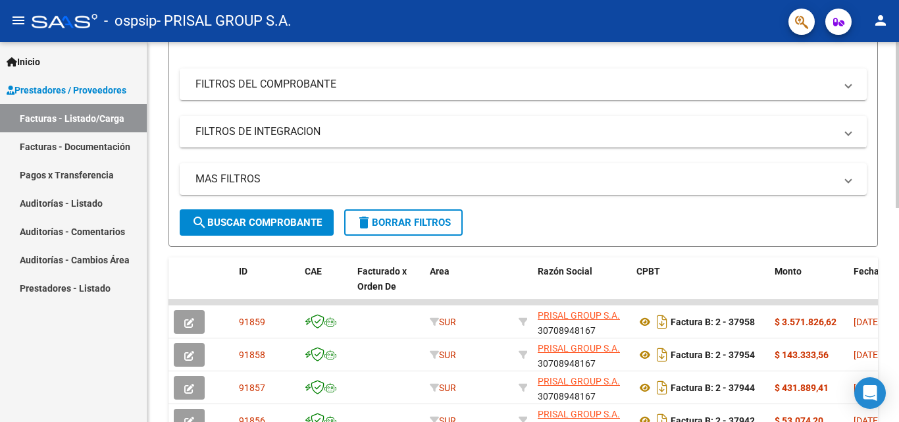
scroll to position [66, 0]
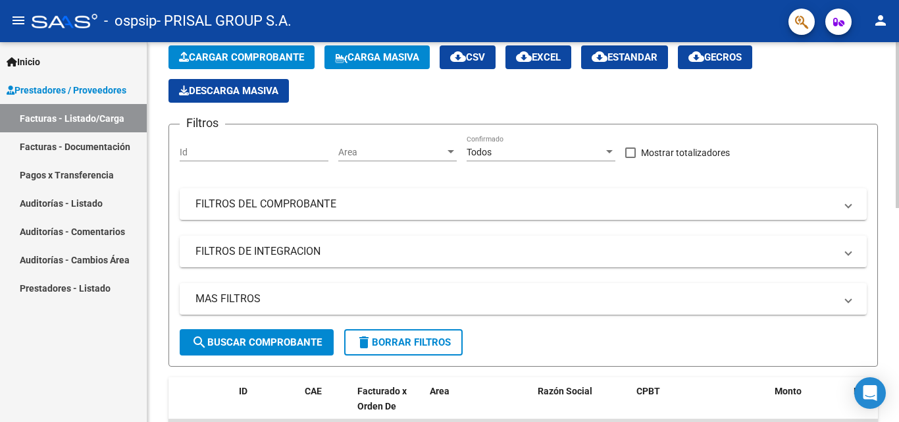
click at [247, 58] on span "Cargar Comprobante" at bounding box center [241, 57] width 125 height 12
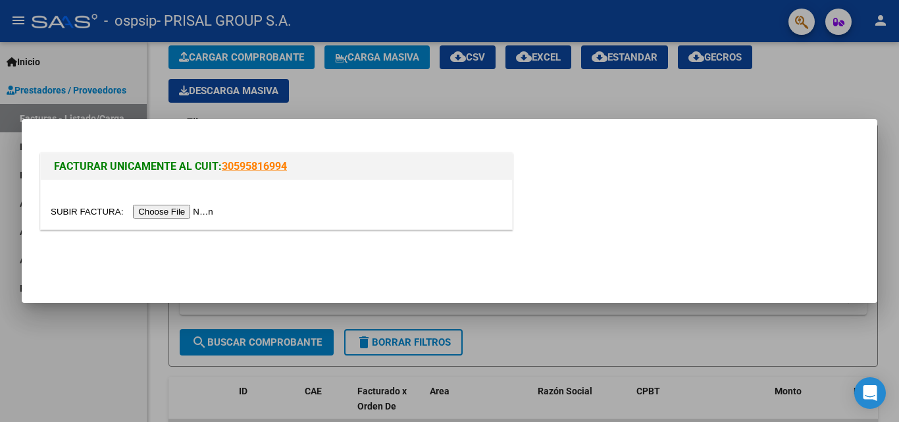
click at [183, 210] on input "file" at bounding box center [134, 212] width 166 height 14
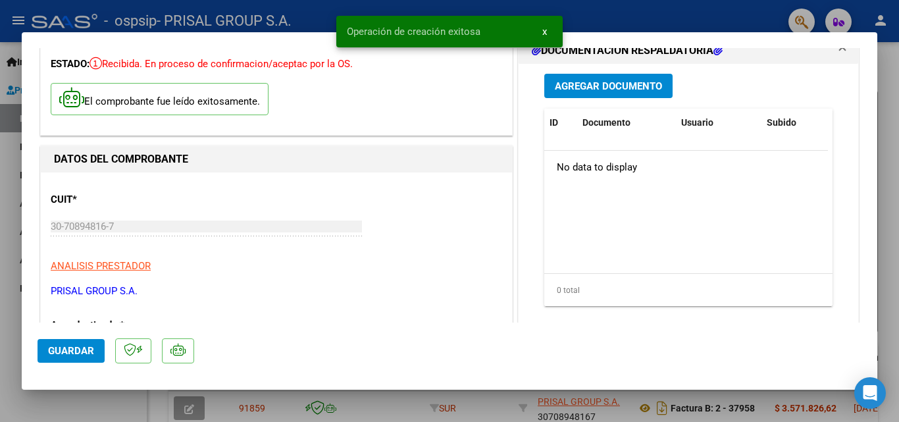
click at [577, 89] on span "Agregar Documento" at bounding box center [608, 86] width 107 height 12
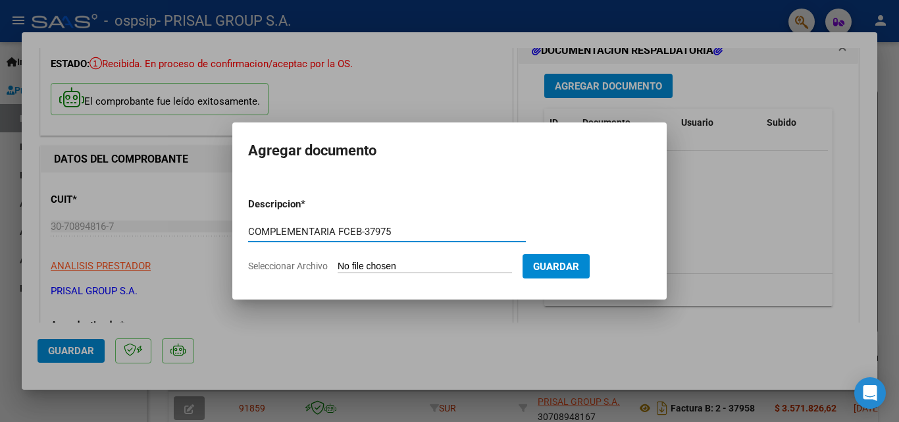
type input "COMPLEMENTARIA FCEB-37975"
click at [338, 261] on input "Seleccionar Archivo" at bounding box center [425, 267] width 174 height 13
type input "C:\fakepath\COMPLEMENTARIA FCEB-37975.pdf"
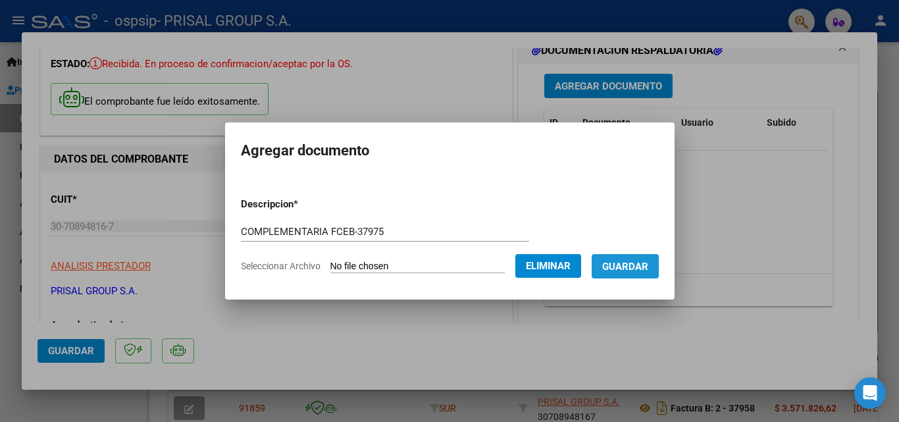
click at [629, 275] on button "Guardar" at bounding box center [625, 266] width 67 height 24
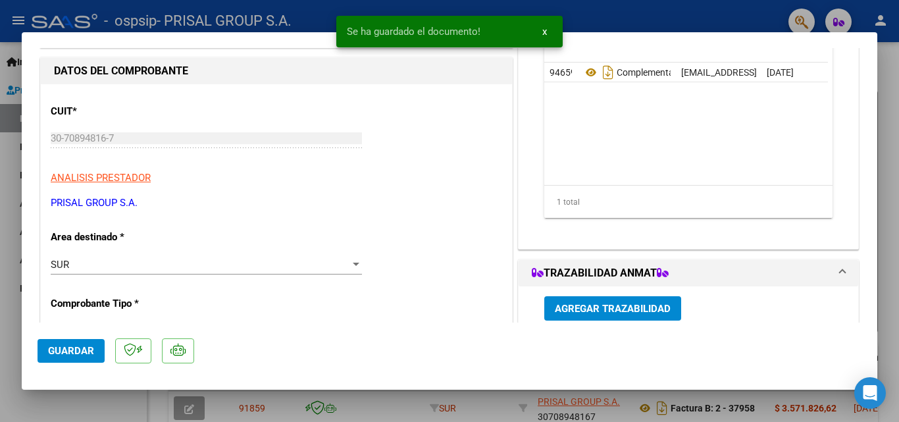
scroll to position [263, 0]
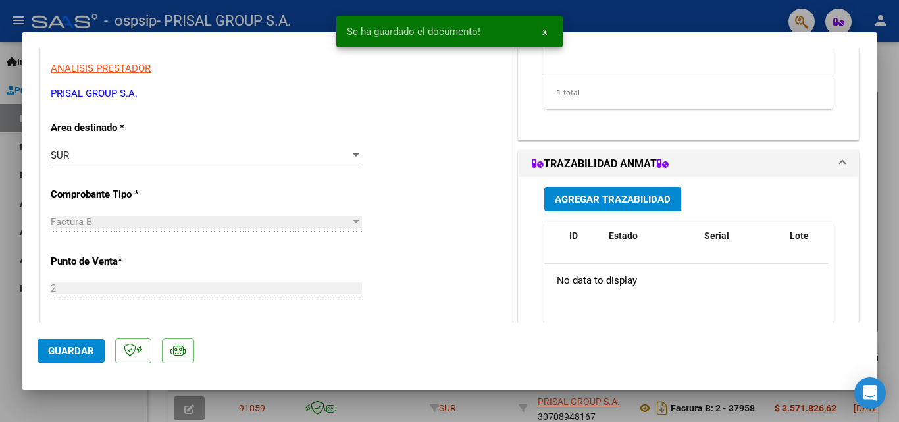
click at [608, 196] on span "Agregar Trazabilidad" at bounding box center [613, 199] width 116 height 12
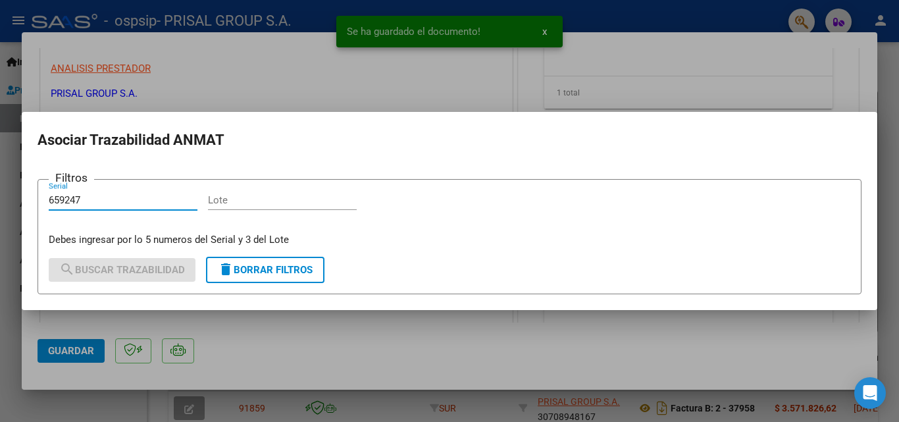
type input "659247"
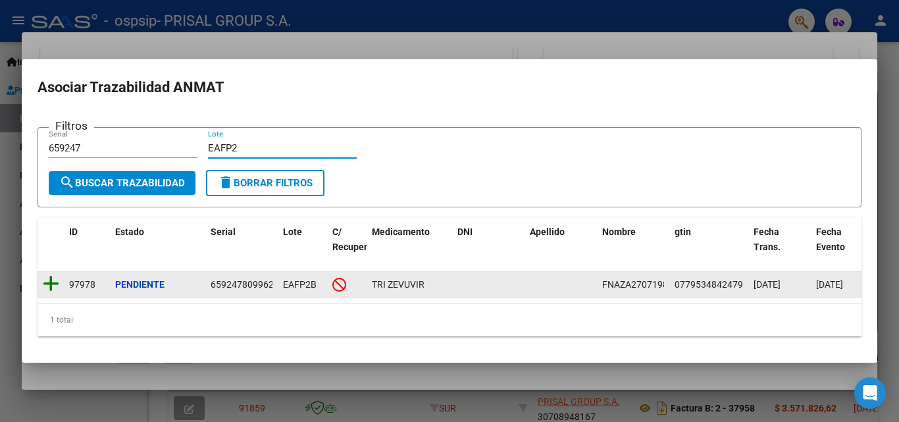
type input "EAFP2"
click at [44, 277] on icon at bounding box center [51, 283] width 16 height 18
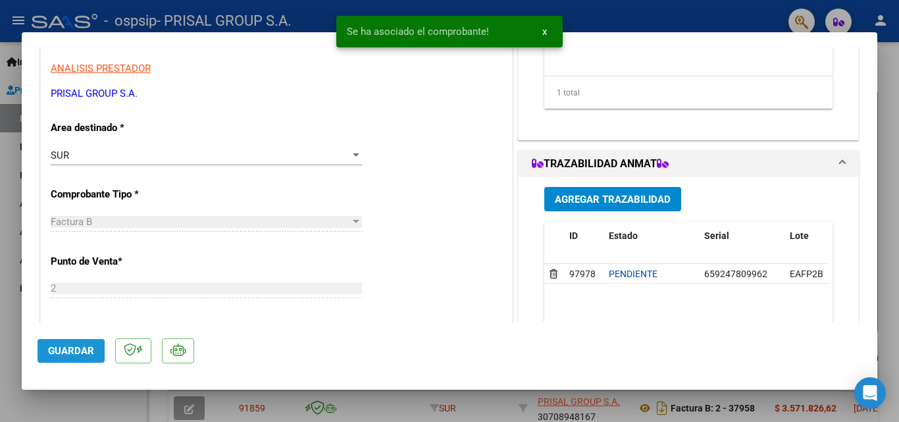
click at [83, 349] on span "Guardar" at bounding box center [71, 351] width 46 height 12
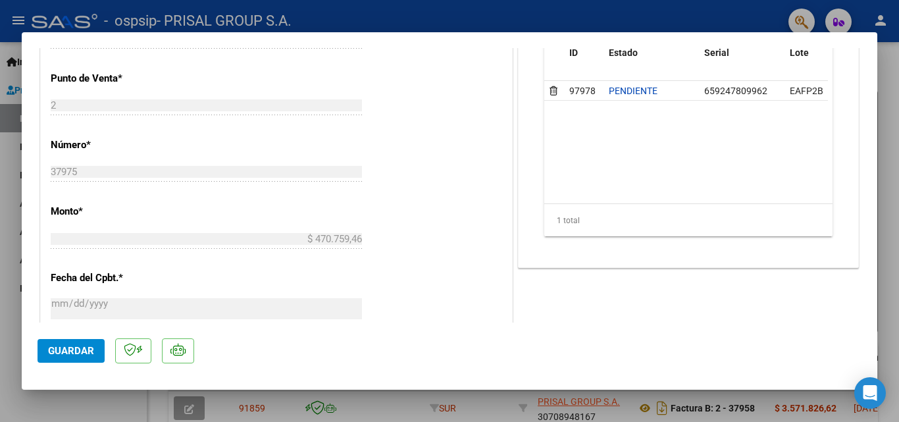
scroll to position [461, 0]
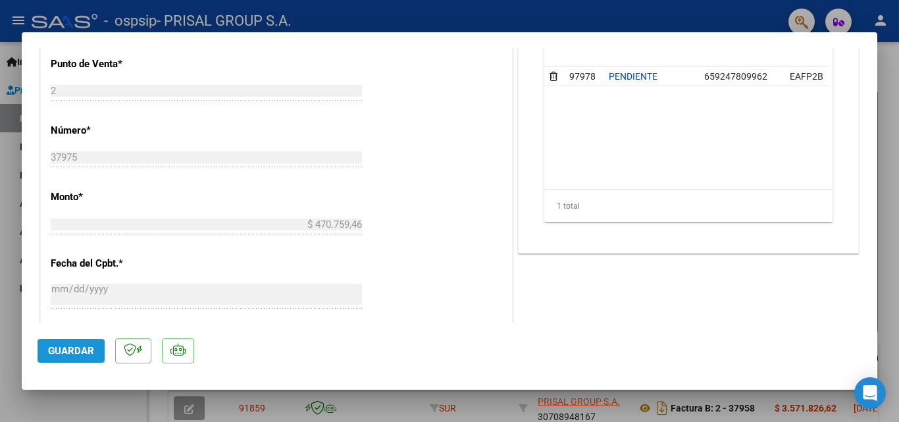
click at [79, 354] on span "Guardar" at bounding box center [71, 351] width 46 height 12
click at [0, 242] on div at bounding box center [449, 211] width 899 height 422
type input "$ 0,00"
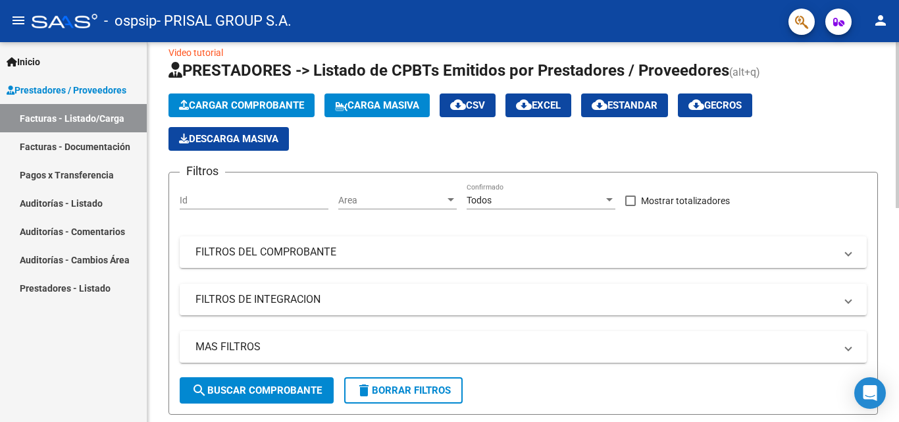
scroll to position [0, 0]
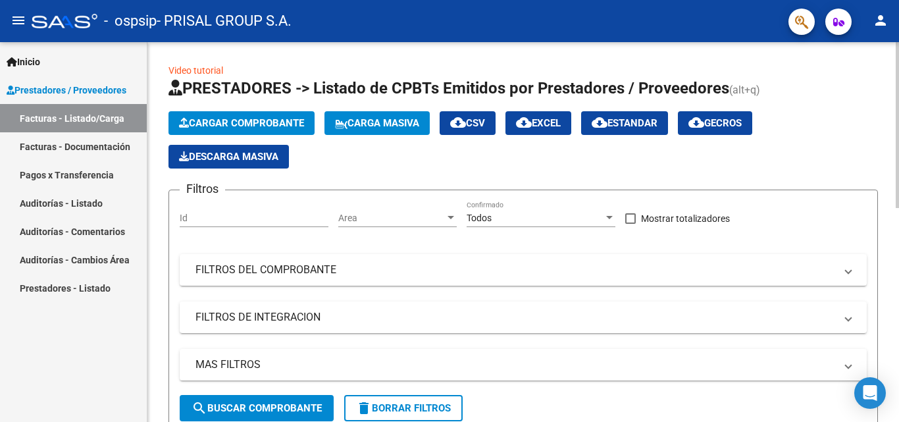
click at [301, 114] on button "Cargar Comprobante" at bounding box center [241, 123] width 146 height 24
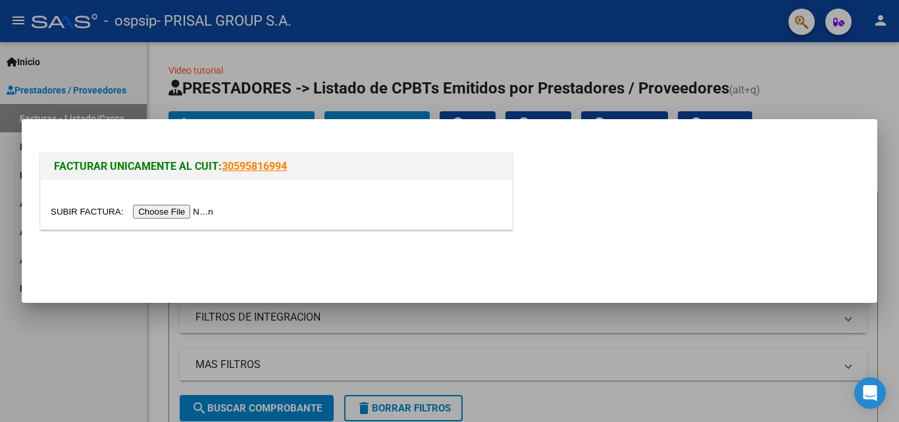
click at [197, 213] on input "file" at bounding box center [134, 212] width 166 height 14
click at [200, 218] on input "file" at bounding box center [134, 212] width 166 height 14
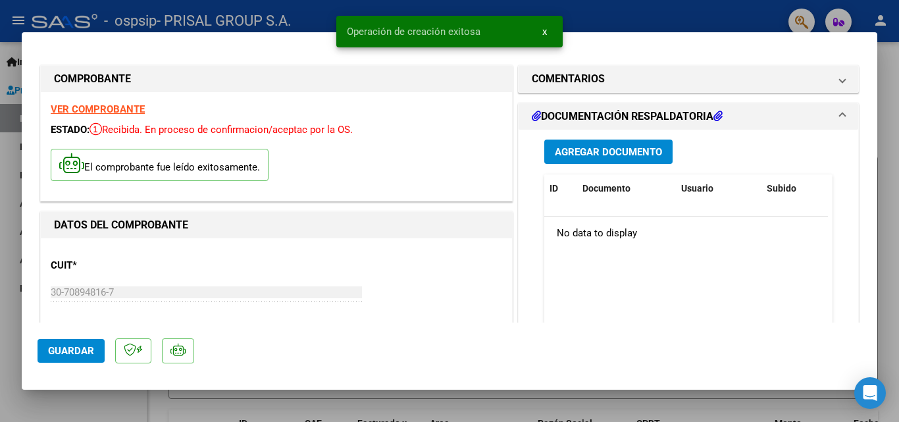
click at [610, 156] on span "Agregar Documento" at bounding box center [608, 152] width 107 height 12
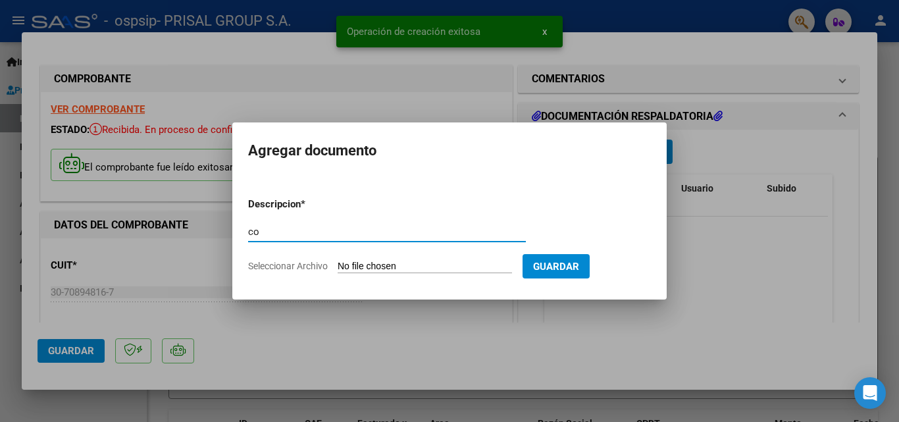
type input "c"
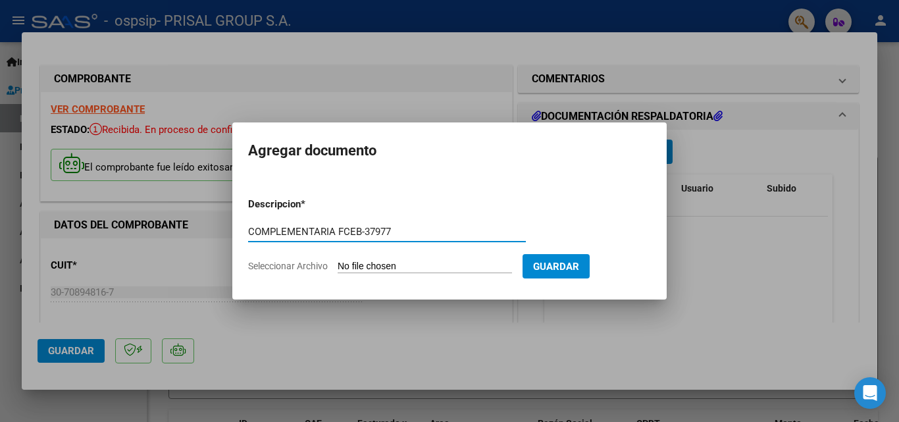
type input "COMPLEMENTARIA FCEB-37977"
click at [338, 261] on input "Seleccionar Archivo" at bounding box center [425, 267] width 174 height 13
type input "C:\fakepath\COMPLEMENTARIA FCEB-37977.pdf"
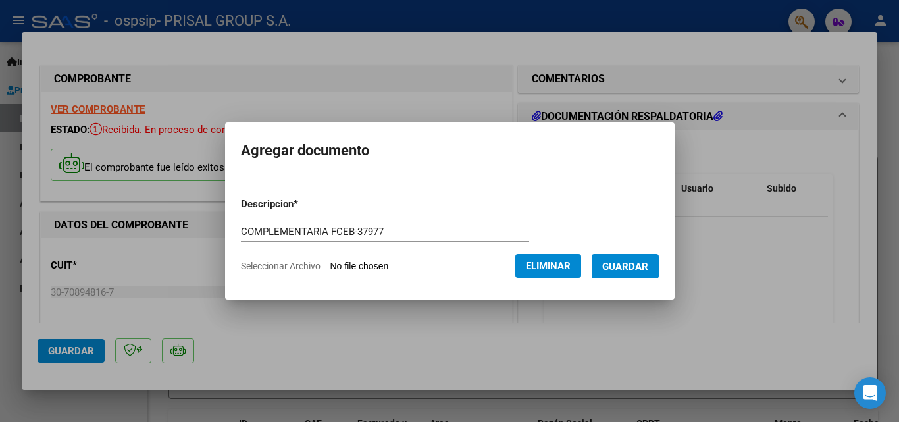
click at [647, 269] on span "Guardar" at bounding box center [625, 267] width 46 height 12
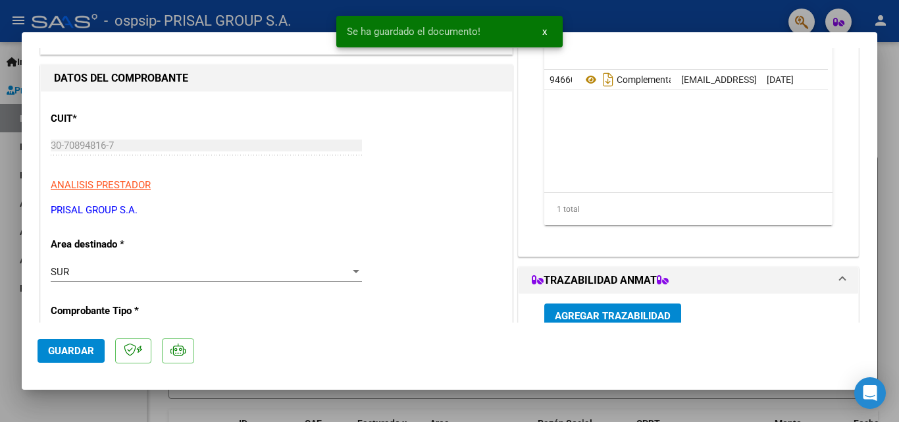
scroll to position [263, 0]
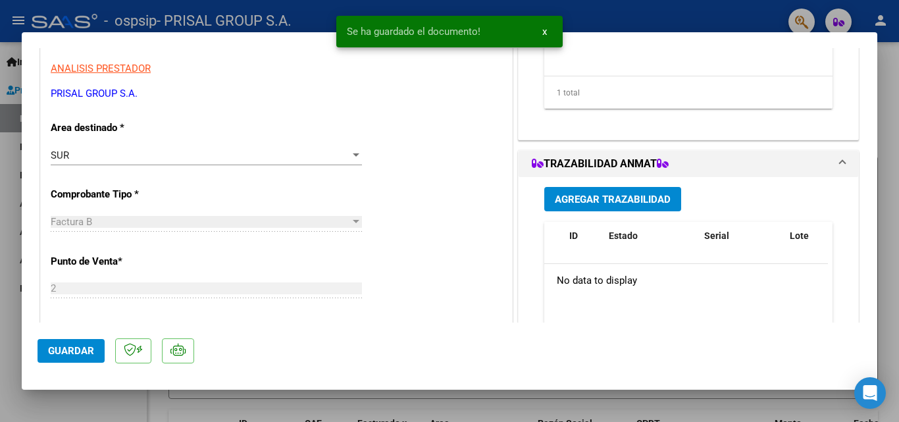
click at [614, 197] on span "Agregar Trazabilidad" at bounding box center [613, 199] width 116 height 12
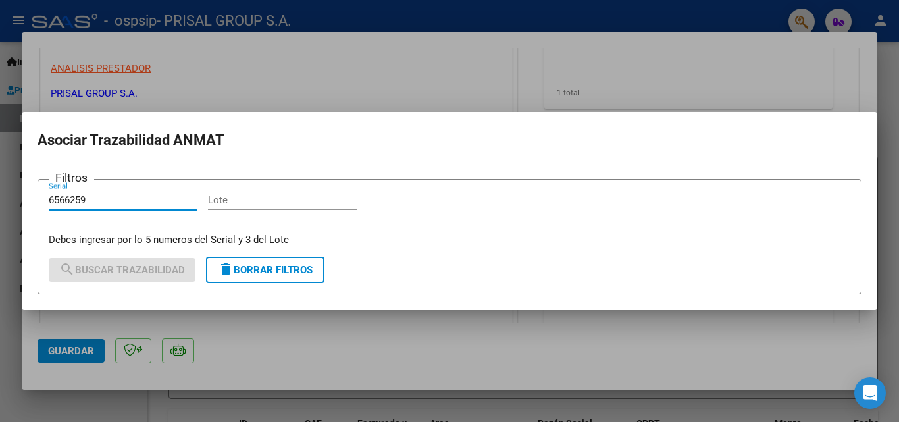
type input "6566259"
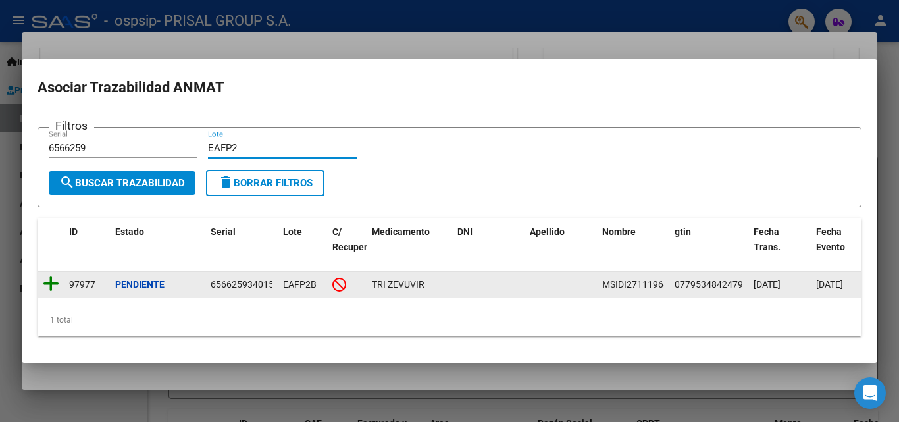
type input "EAFP2"
click at [56, 278] on icon at bounding box center [51, 283] width 16 height 18
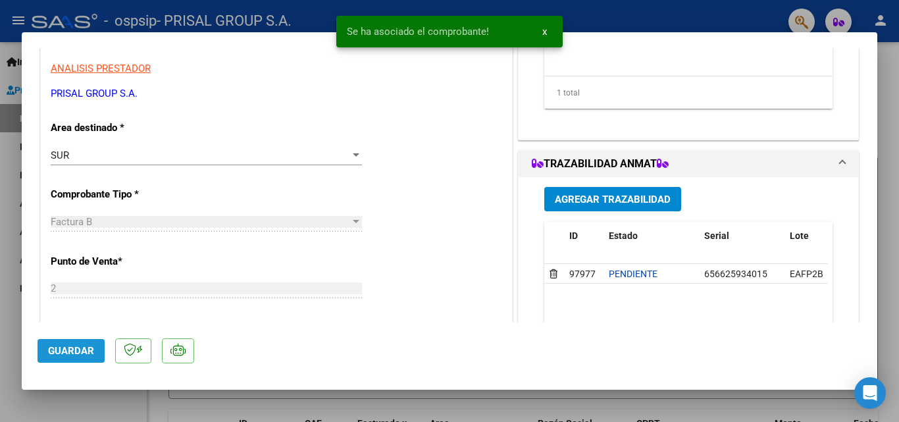
click at [76, 340] on button "Guardar" at bounding box center [71, 351] width 67 height 24
click at [8, 275] on div at bounding box center [449, 211] width 899 height 422
type input "$ 0,00"
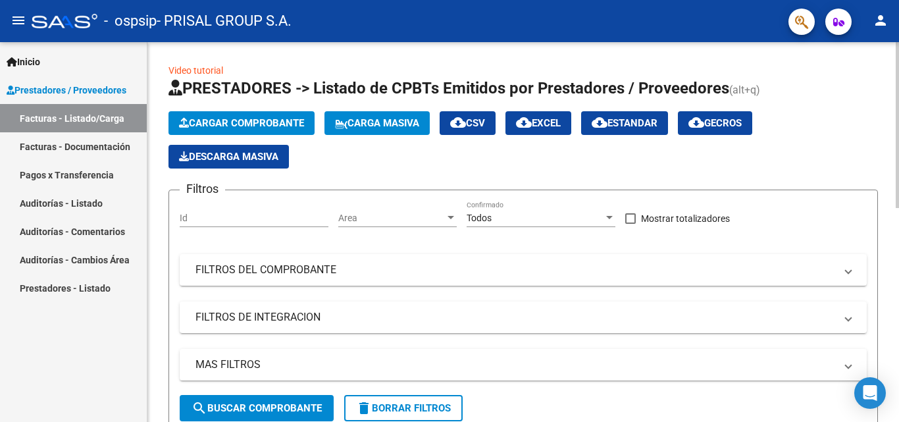
click at [286, 124] on span "Cargar Comprobante" at bounding box center [241, 123] width 125 height 12
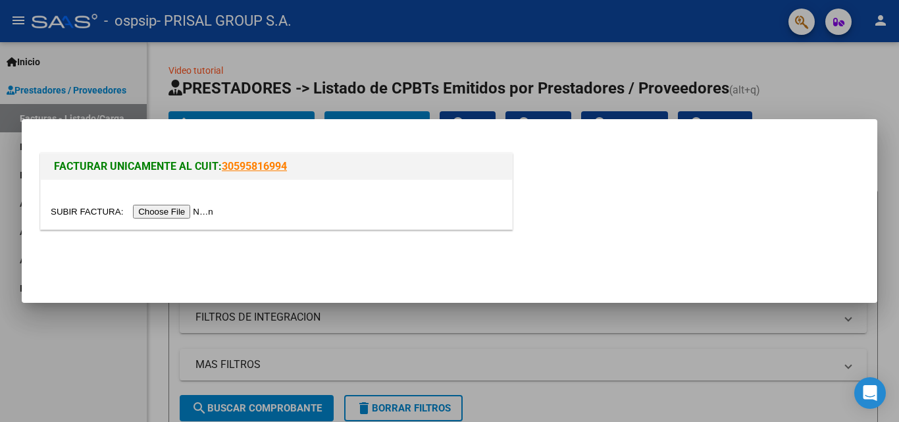
click at [200, 205] on input "file" at bounding box center [134, 212] width 166 height 14
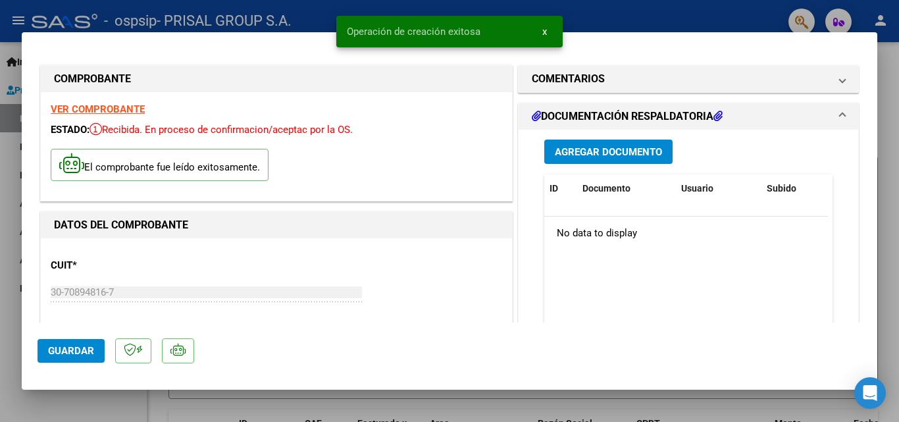
click at [639, 147] on span "Agregar Documento" at bounding box center [608, 152] width 107 height 12
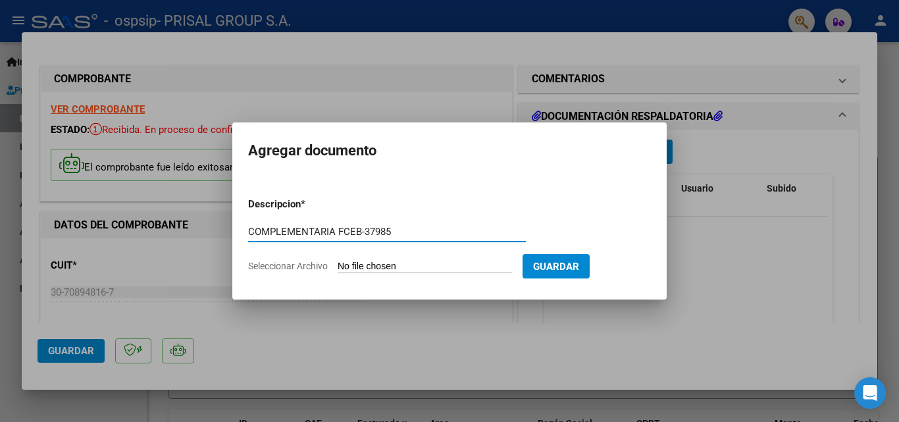
type input "COMPLEMENTARIA FCEB-37985"
click at [338, 261] on input "Seleccionar Archivo" at bounding box center [425, 267] width 174 height 13
type input "C:\fakepath\COMPLEMENTARIA FCEB-37985.pdf"
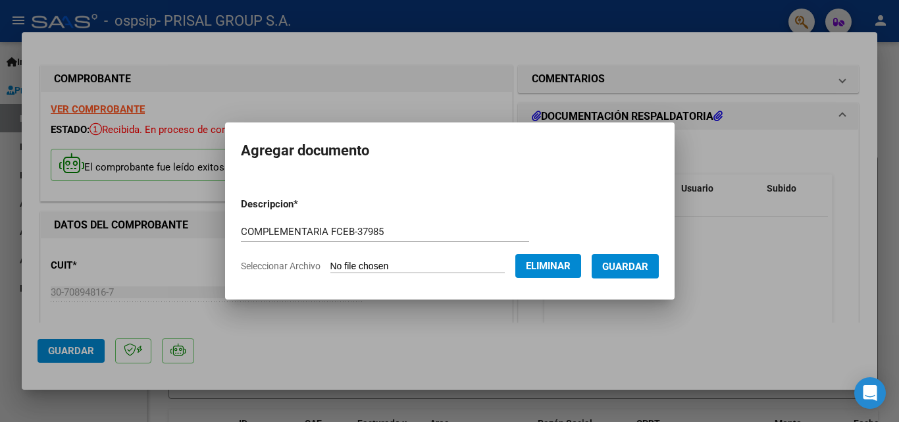
click at [638, 263] on span "Guardar" at bounding box center [625, 267] width 46 height 12
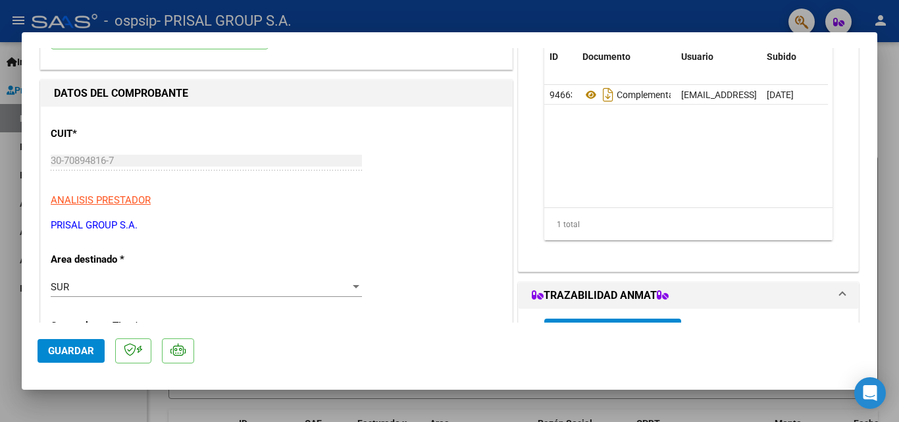
scroll to position [197, 0]
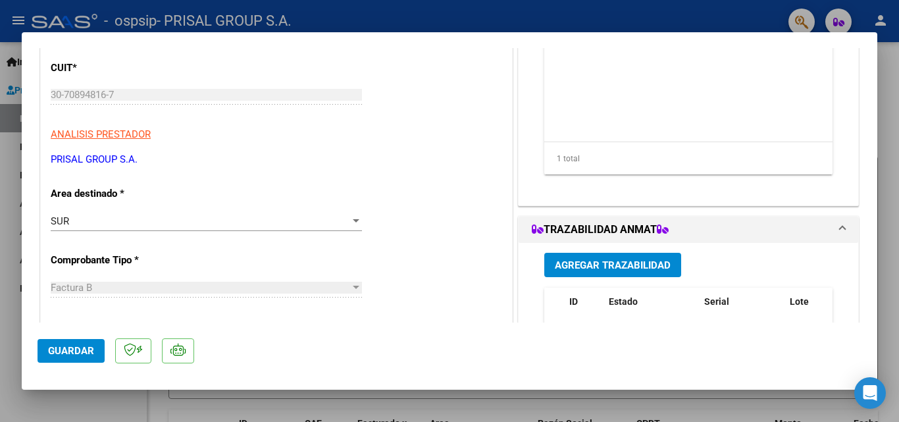
click at [617, 271] on span "Agregar Trazabilidad" at bounding box center [613, 265] width 116 height 12
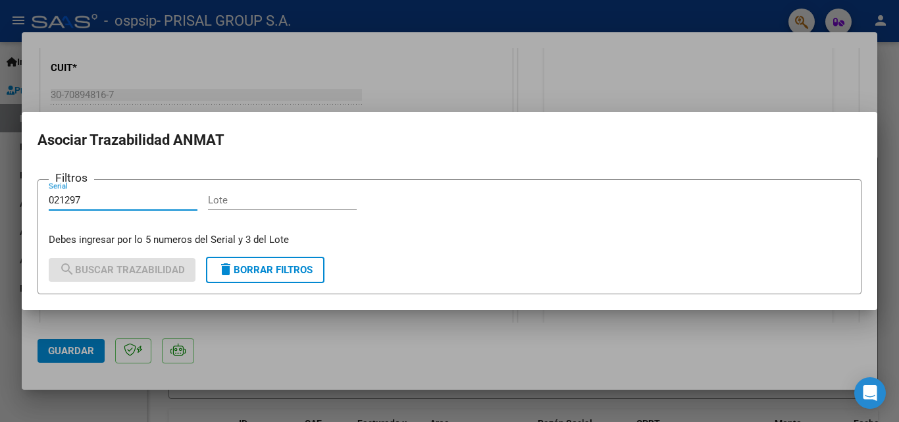
type input "021297"
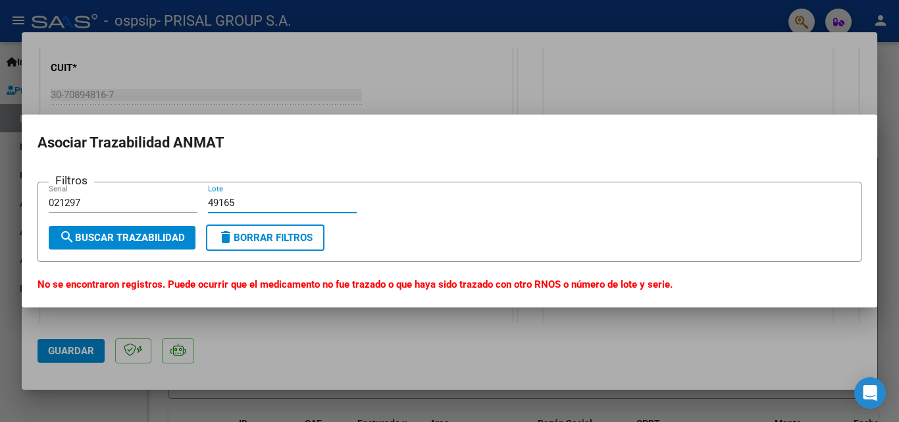
type input "49165"
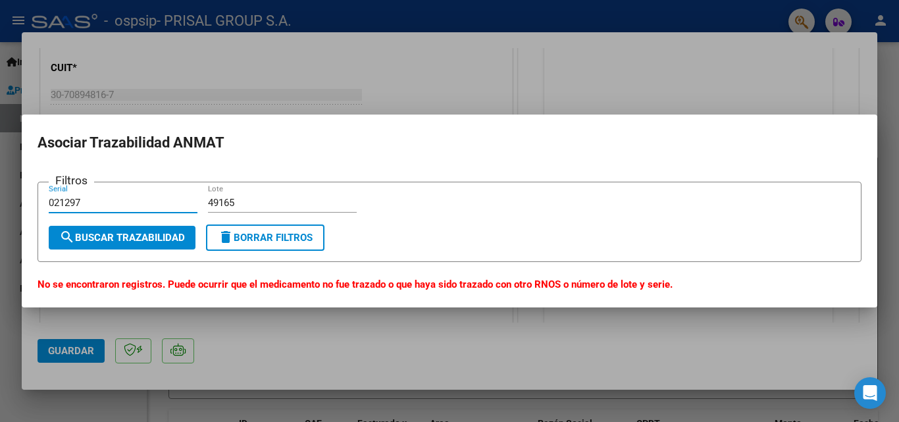
drag, startPoint x: 124, startPoint y: 207, endPoint x: 0, endPoint y: 171, distance: 128.7
click at [3, 176] on div "COMPROBANTE VER COMPROBANTE ESTADO: Recibida. En proceso de confirmacion/acepta…" at bounding box center [449, 211] width 899 height 422
type input "0129768"
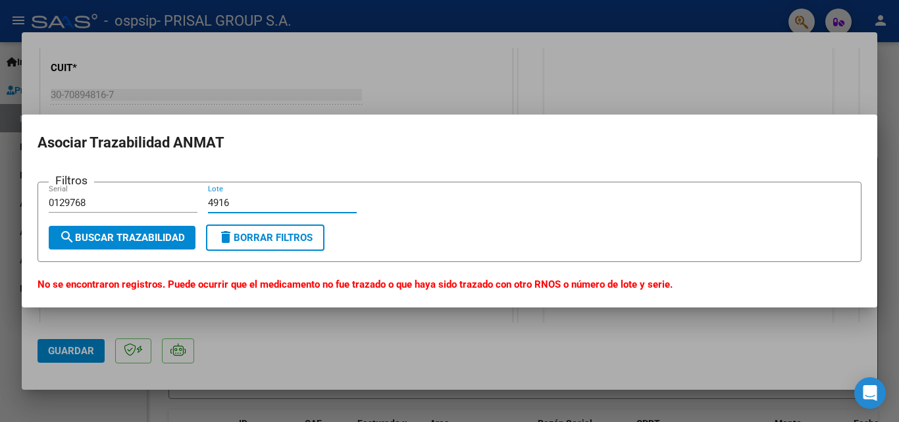
type input "49165"
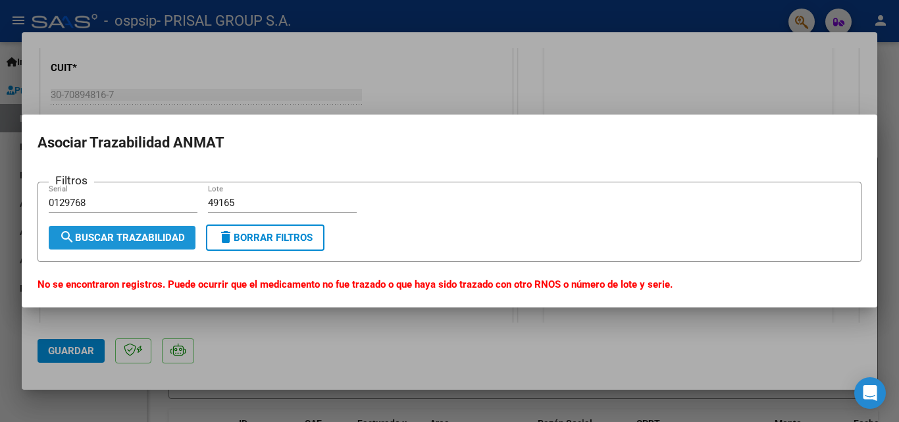
click at [161, 233] on span "search Buscar Trazabilidad" at bounding box center [122, 238] width 126 height 12
click at [96, 205] on input "0129768" at bounding box center [123, 203] width 149 height 12
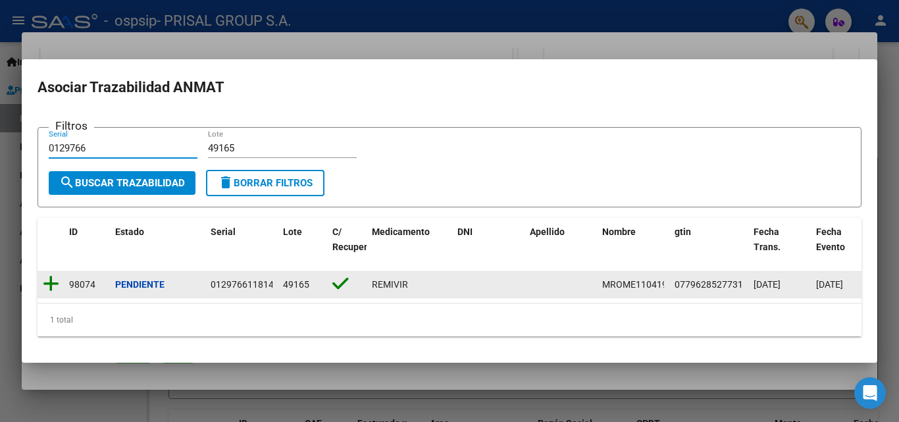
type input "0129766"
click at [53, 275] on icon at bounding box center [51, 283] width 16 height 18
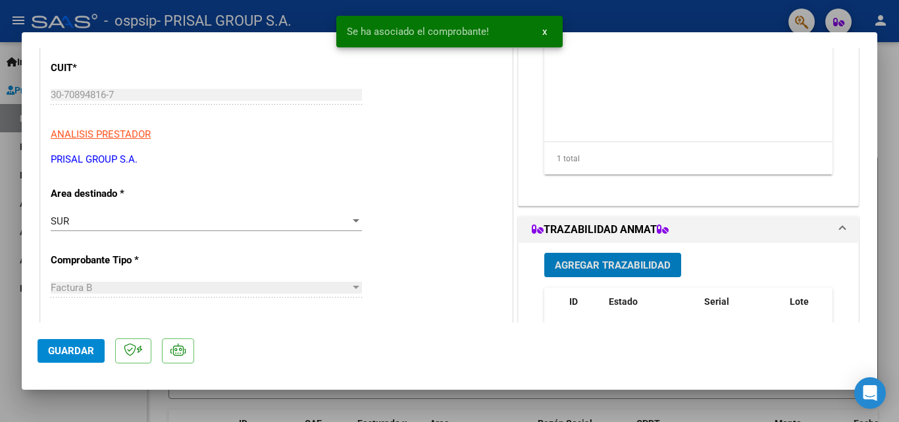
click at [605, 258] on button "Agregar Trazabilidad" at bounding box center [612, 265] width 137 height 24
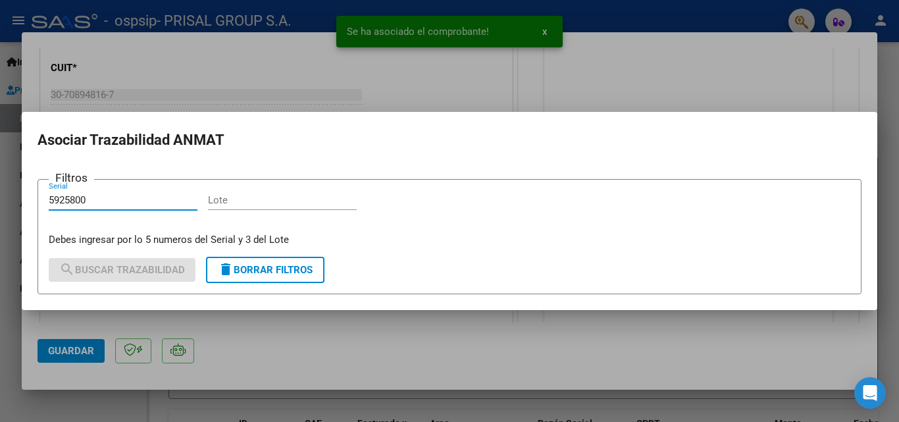
type input "5925800"
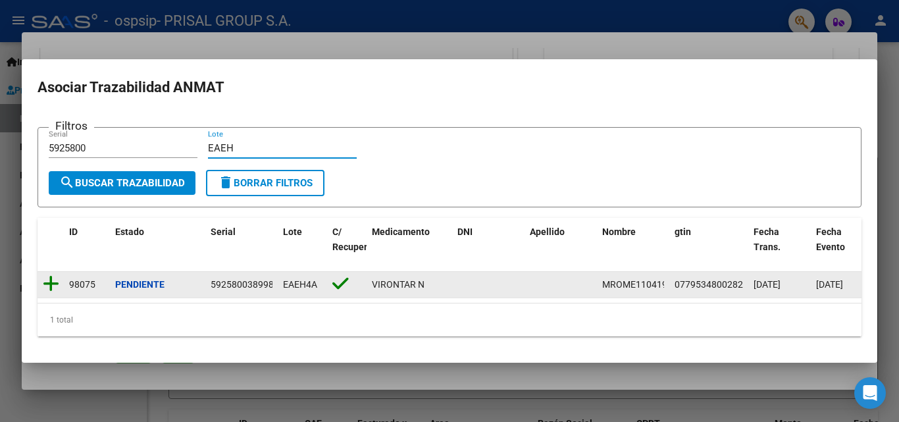
type input "EAEH"
click at [54, 280] on icon at bounding box center [51, 283] width 16 height 18
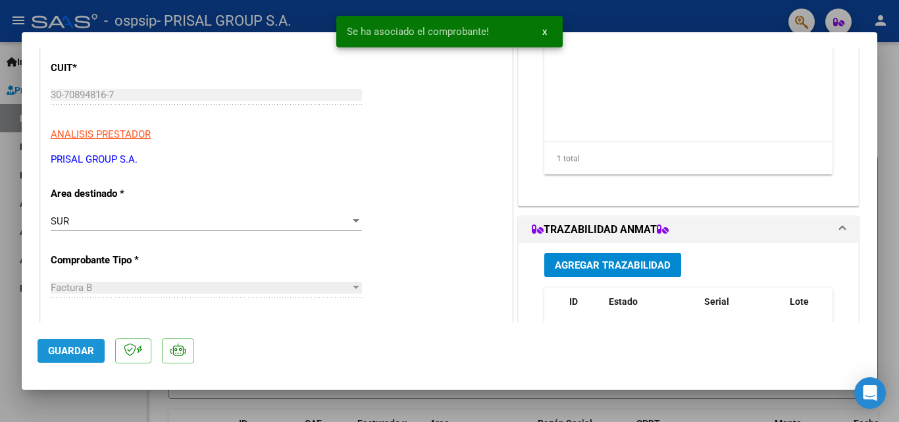
click at [94, 348] on button "Guardar" at bounding box center [71, 351] width 67 height 24
click at [0, 306] on div at bounding box center [449, 211] width 899 height 422
type input "$ 0,00"
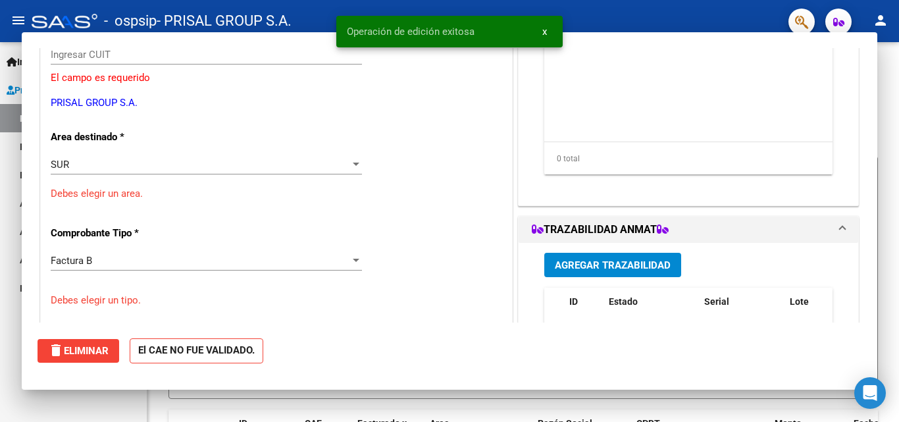
scroll to position [0, 0]
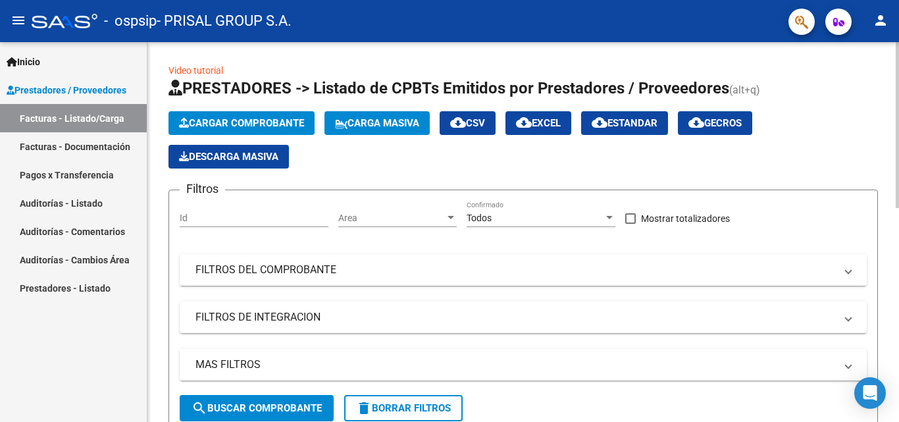
click at [270, 127] on span "Cargar Comprobante" at bounding box center [241, 123] width 125 height 12
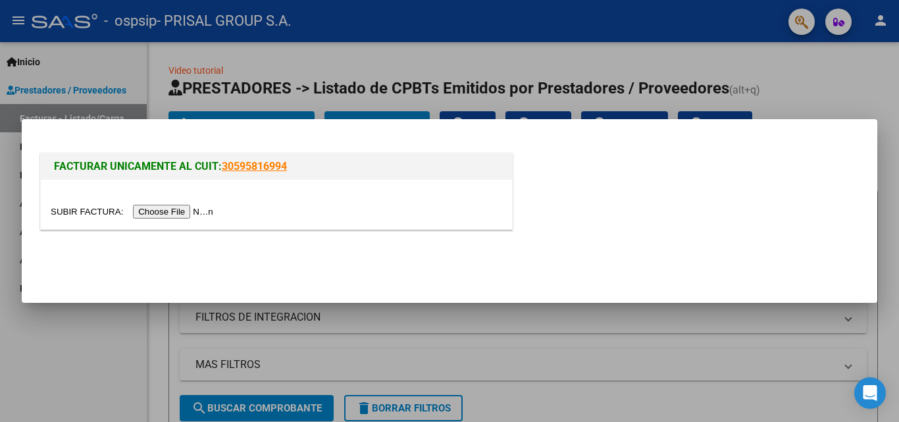
click at [186, 216] on input "file" at bounding box center [134, 212] width 166 height 14
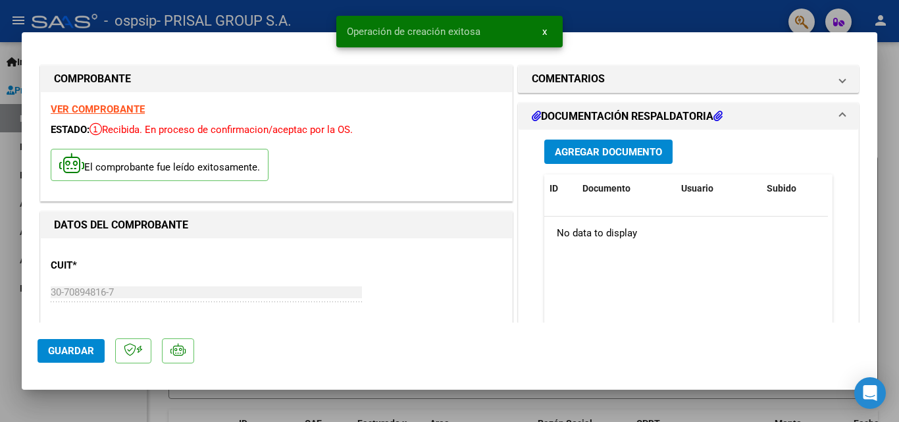
click at [583, 150] on span "Agregar Documento" at bounding box center [608, 152] width 107 height 12
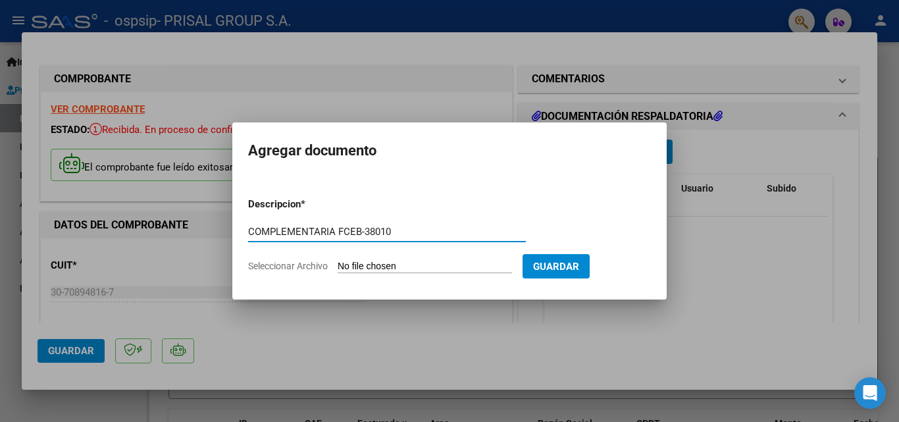
type input "COMPLEMENTARIA FCEB-38010"
click at [338, 261] on input "Seleccionar Archivo" at bounding box center [425, 267] width 174 height 13
type input "C:\fakepath\COMPLEMENTARIA FCEB-38010.pdf"
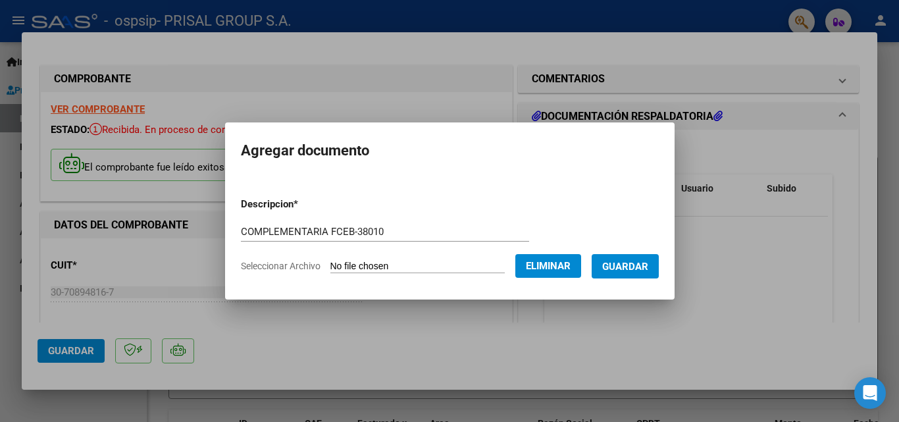
click at [646, 276] on button "Guardar" at bounding box center [625, 266] width 67 height 24
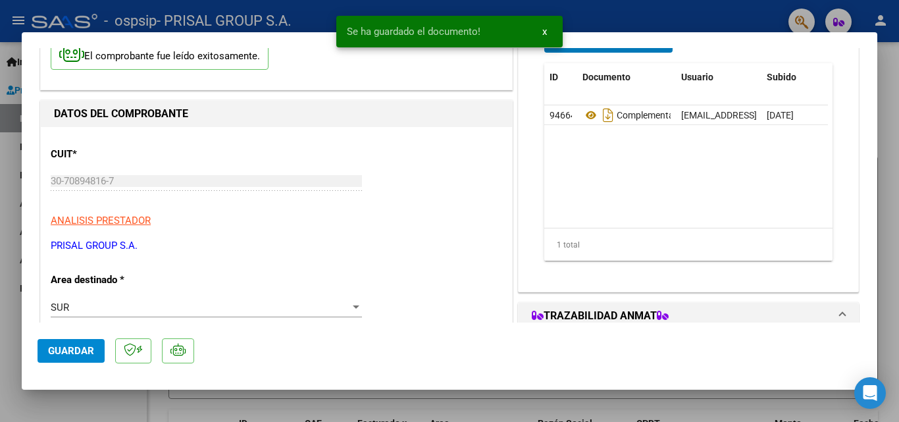
scroll to position [197, 0]
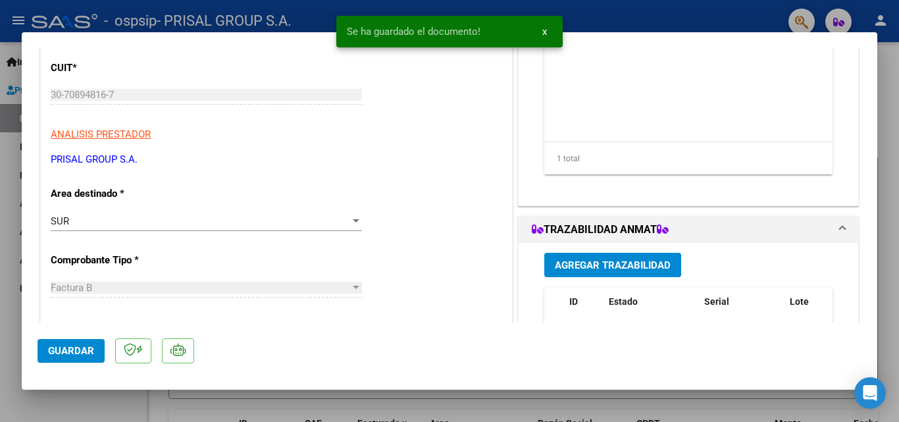
click at [610, 268] on span "Agregar Trazabilidad" at bounding box center [613, 265] width 116 height 12
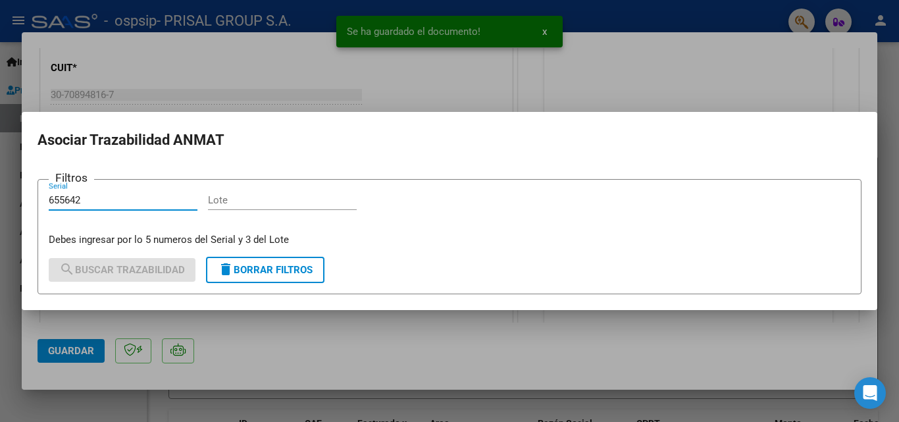
type input "655642"
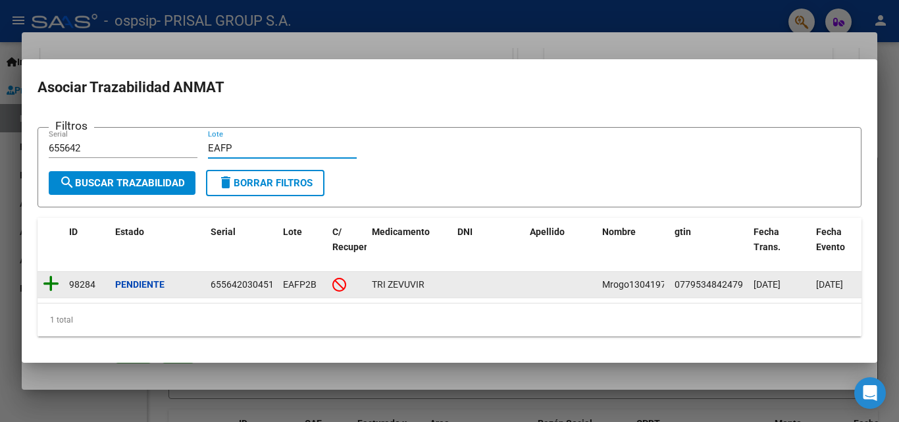
type input "EAFP"
click at [55, 279] on icon at bounding box center [51, 283] width 16 height 18
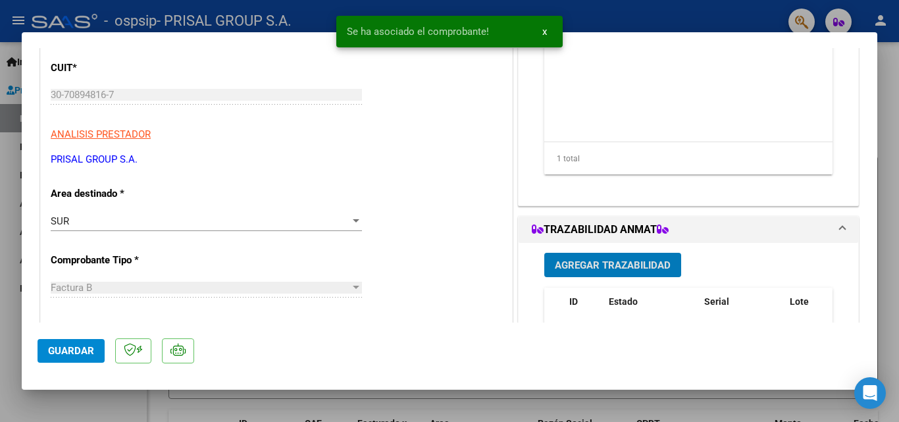
click at [92, 357] on button "Guardar" at bounding box center [71, 351] width 67 height 24
